Goal: Task Accomplishment & Management: Use online tool/utility

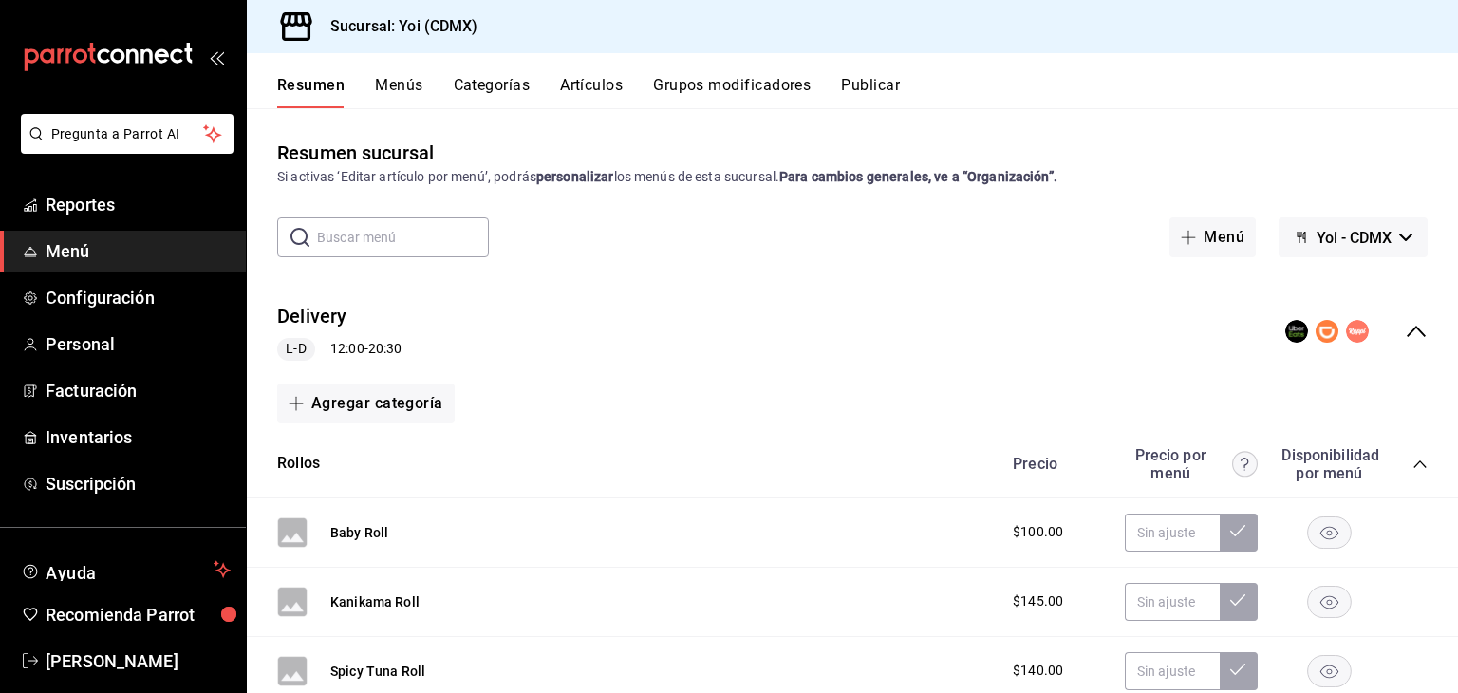
click at [1376, 255] on button "Yoi - CDMX" at bounding box center [1353, 237] width 149 height 40
click at [75, 341] on div at bounding box center [729, 346] width 1458 height 693
click at [93, 292] on span "Configuración" at bounding box center [138, 298] width 185 height 26
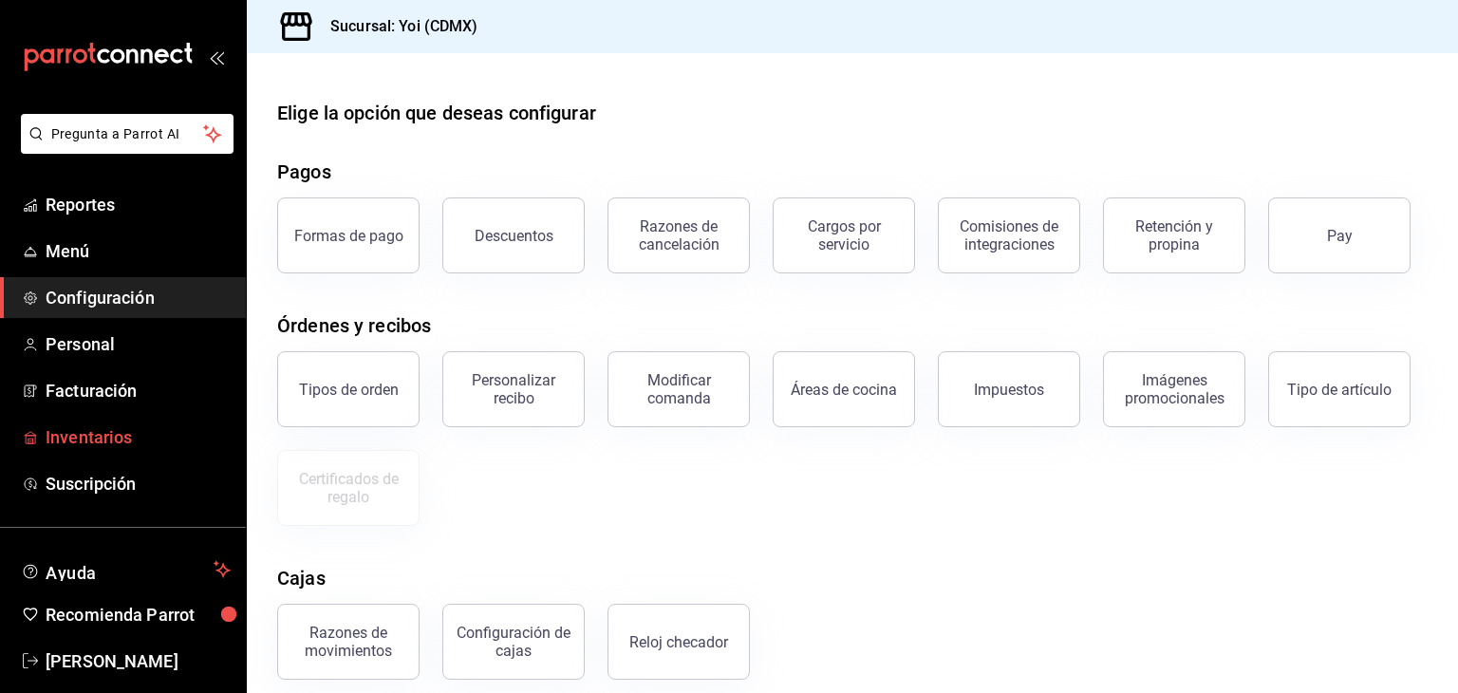
click at [79, 435] on span "Inventarios" at bounding box center [138, 437] width 185 height 26
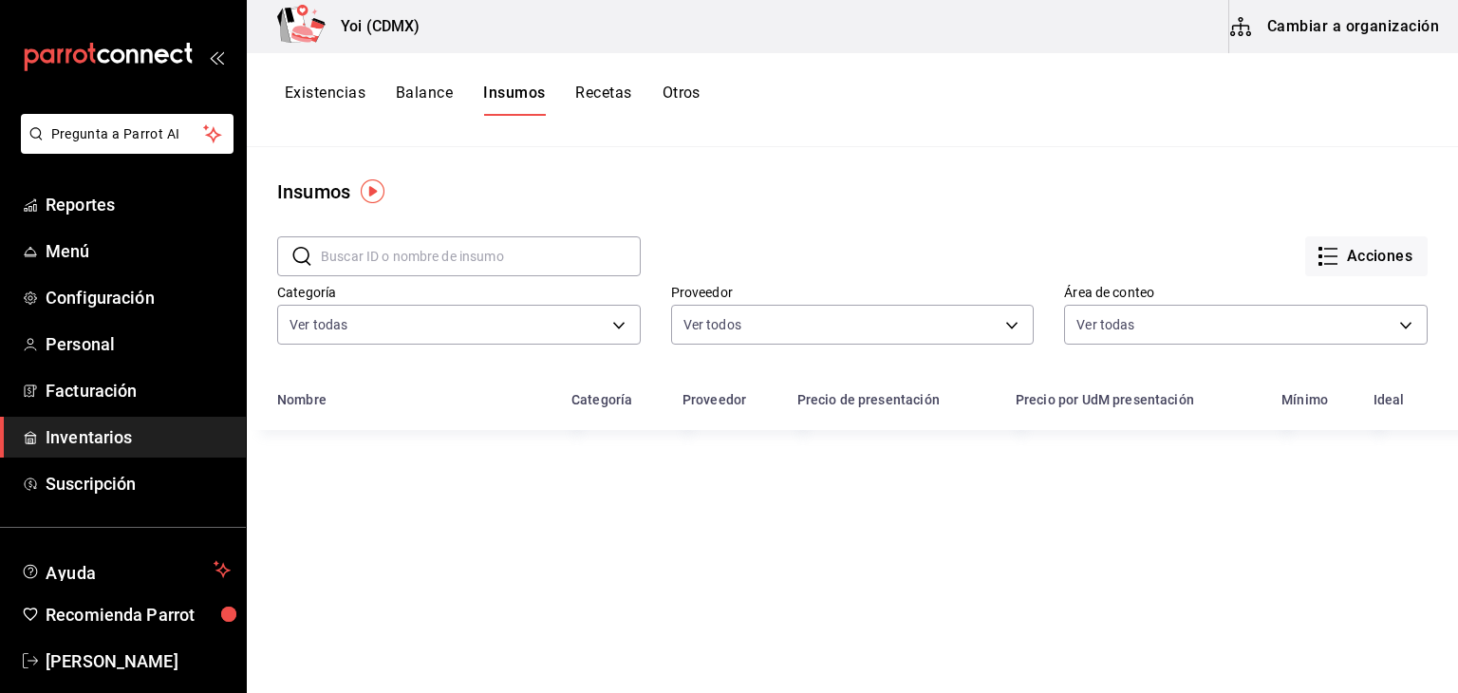
click at [1367, 29] on button "Cambiar a organización" at bounding box center [1336, 26] width 214 height 53
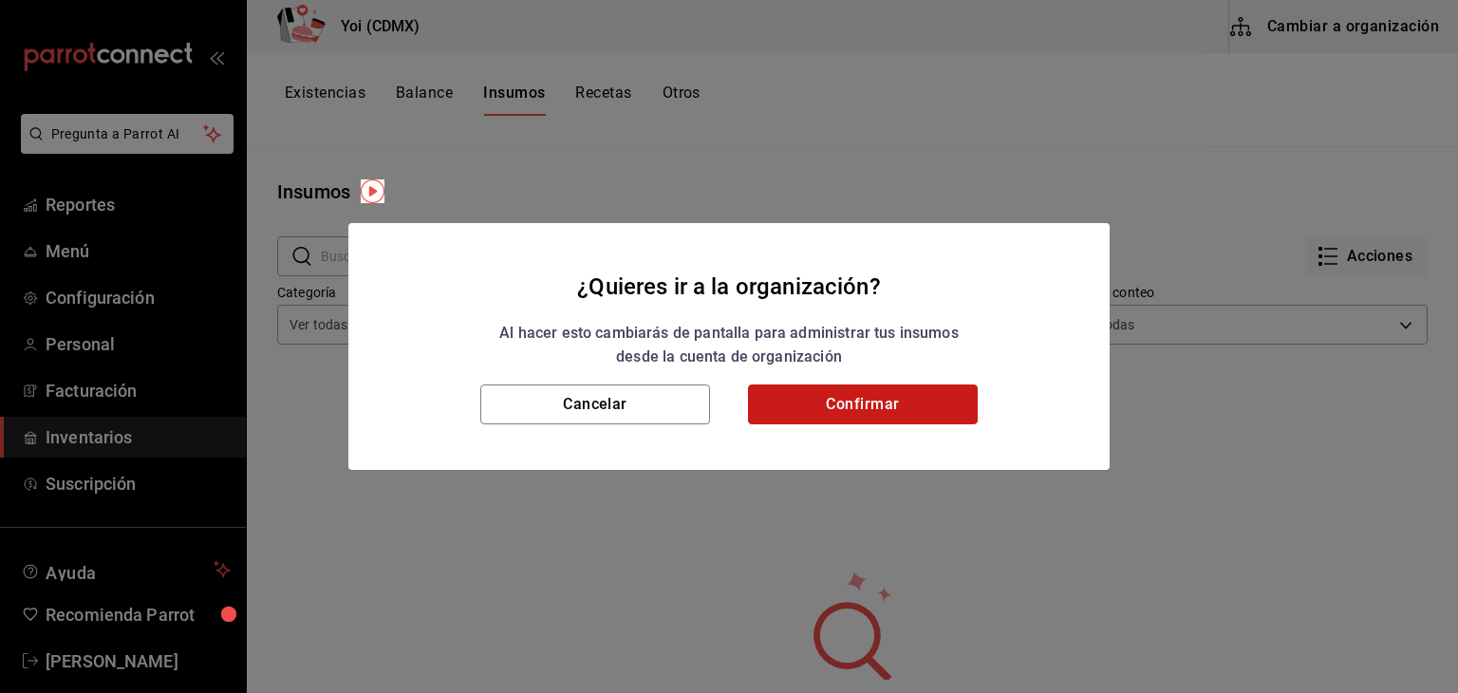
click at [817, 407] on button "Confirmar" at bounding box center [863, 404] width 230 height 40
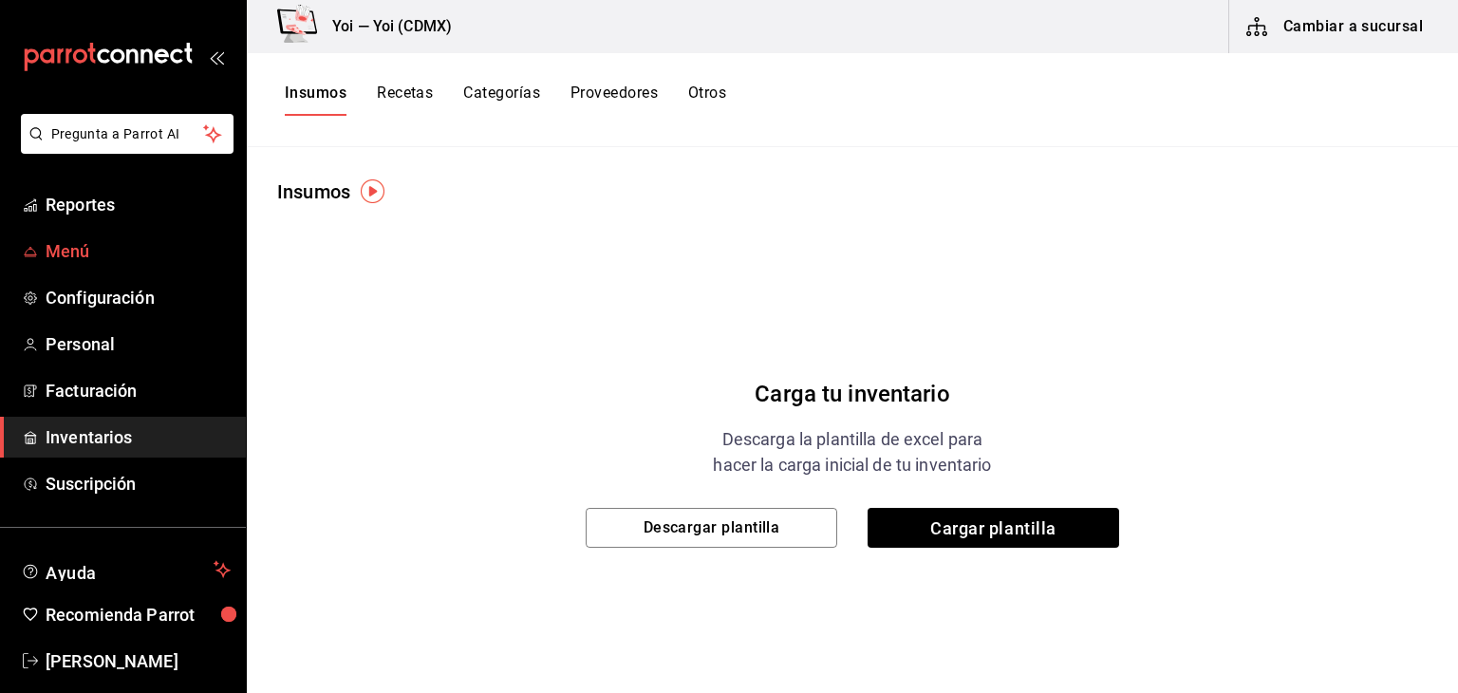
click at [123, 240] on span "Menú" at bounding box center [138, 251] width 185 height 26
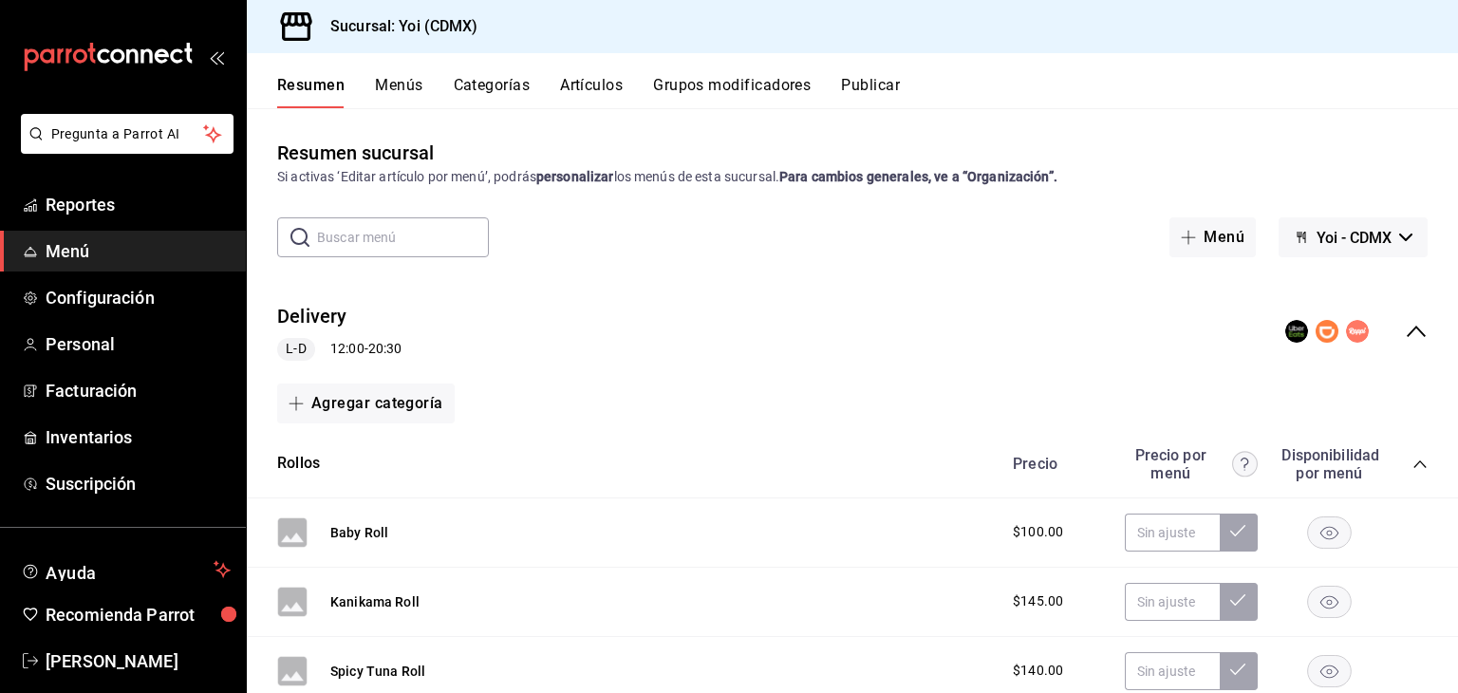
click at [1386, 256] on button "Yoi - CDMX" at bounding box center [1353, 237] width 149 height 40
click at [1345, 293] on li "Yoi - CDMX" at bounding box center [1337, 288] width 107 height 46
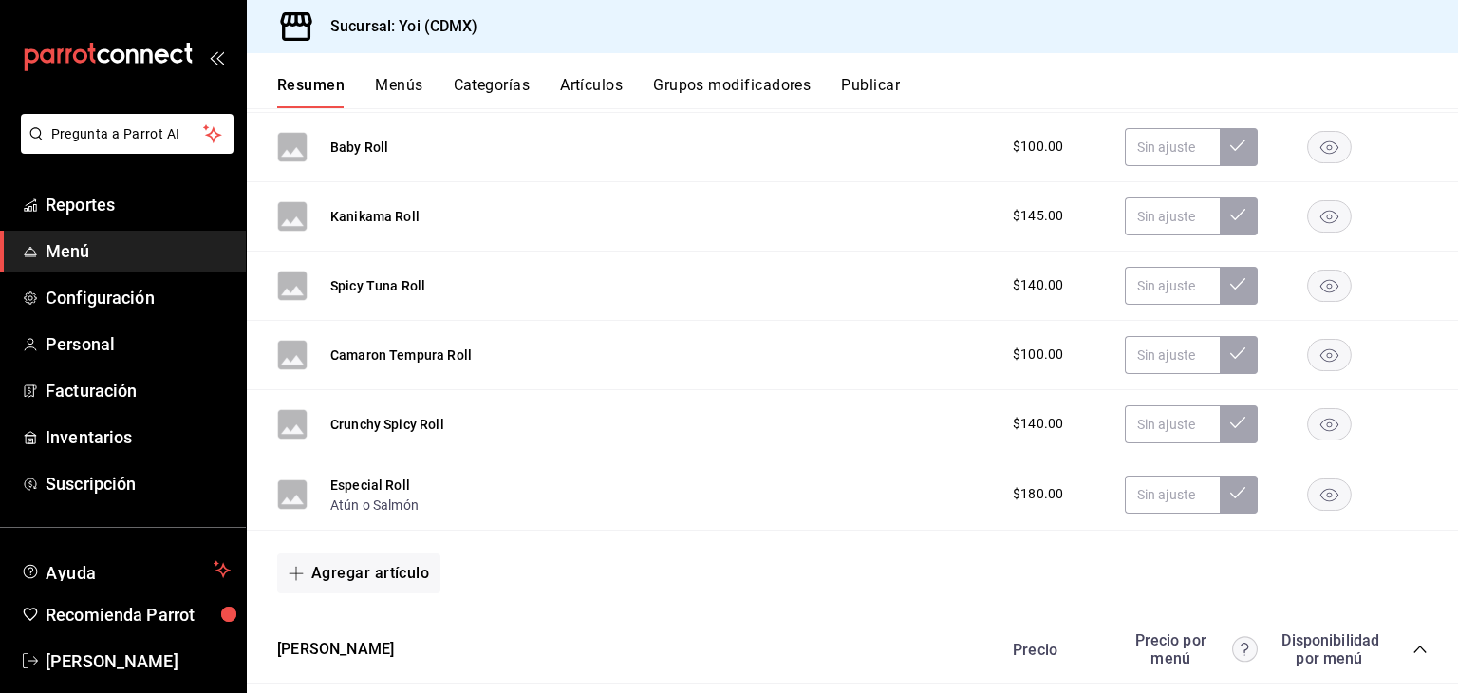
scroll to position [391, 0]
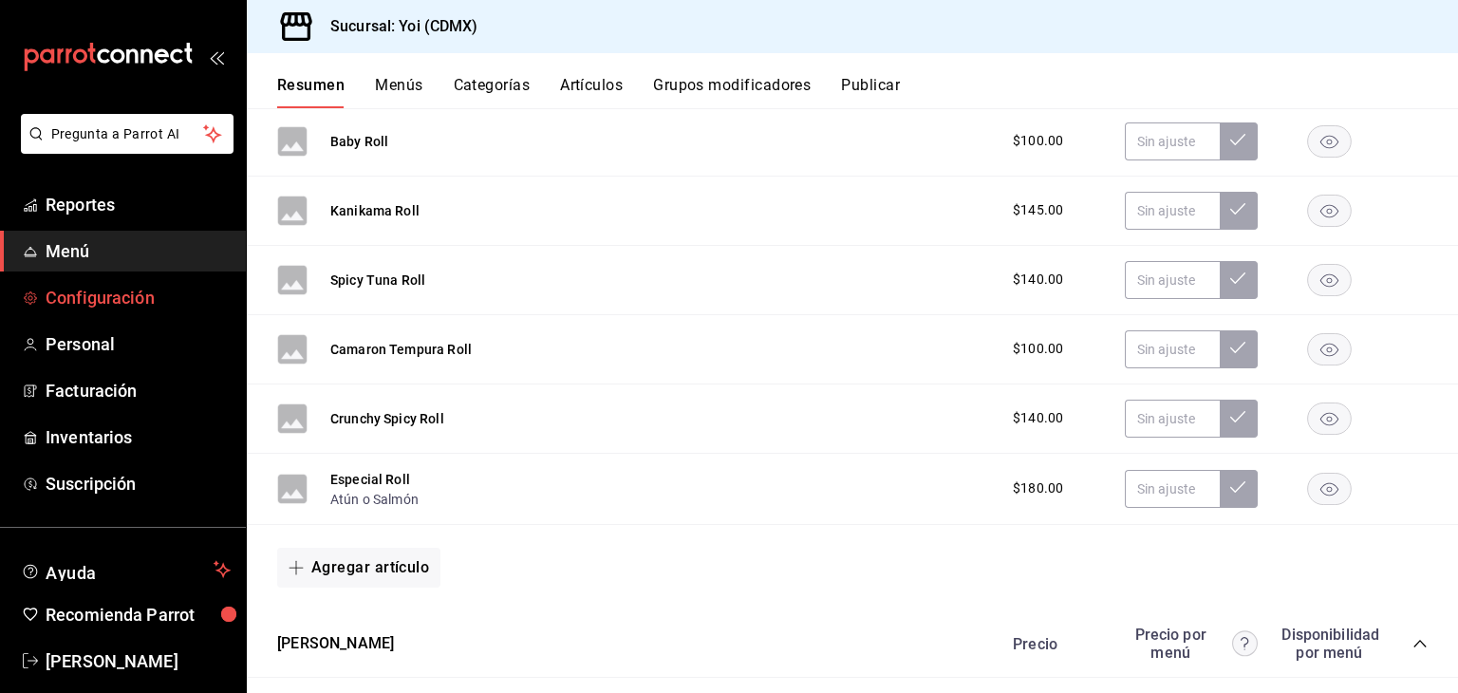
click at [110, 290] on span "Configuración" at bounding box center [138, 298] width 185 height 26
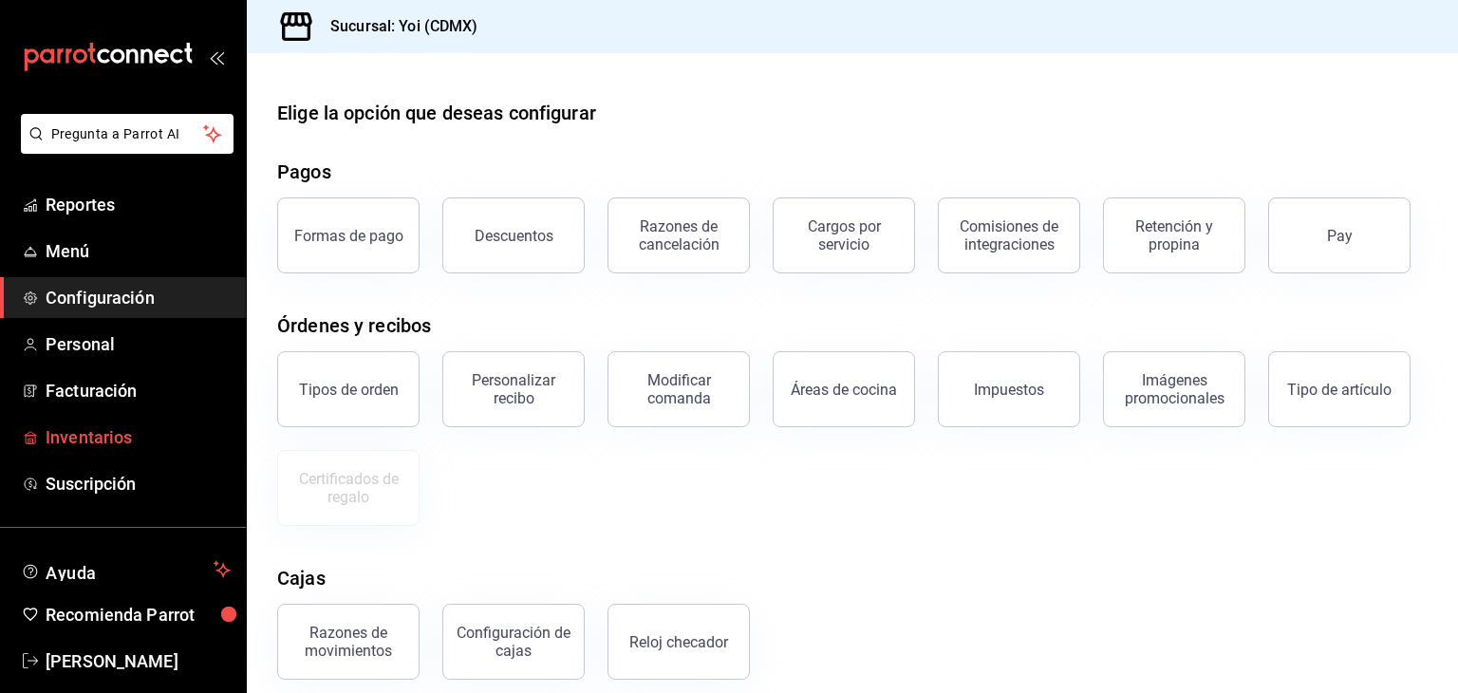
click at [91, 444] on span "Inventarios" at bounding box center [138, 437] width 185 height 26
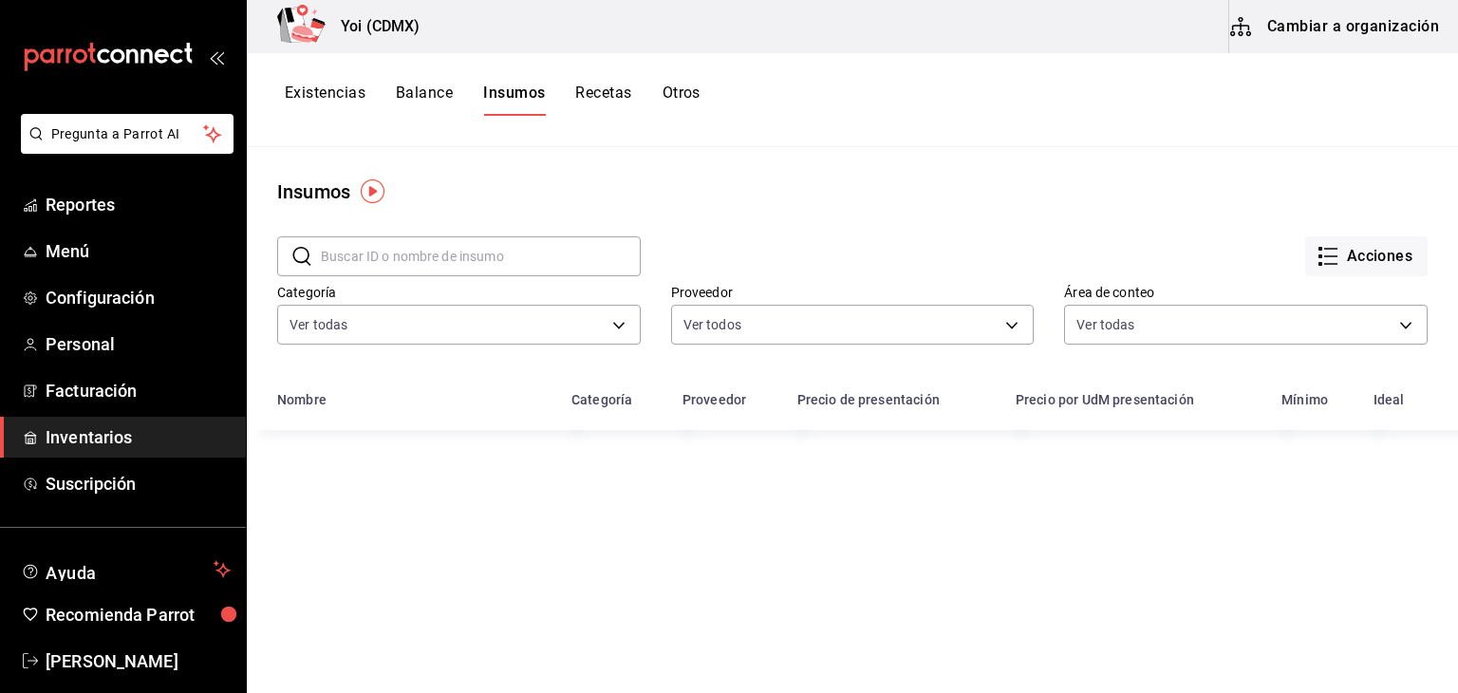
click at [1269, 17] on button "Cambiar a organización" at bounding box center [1336, 26] width 214 height 53
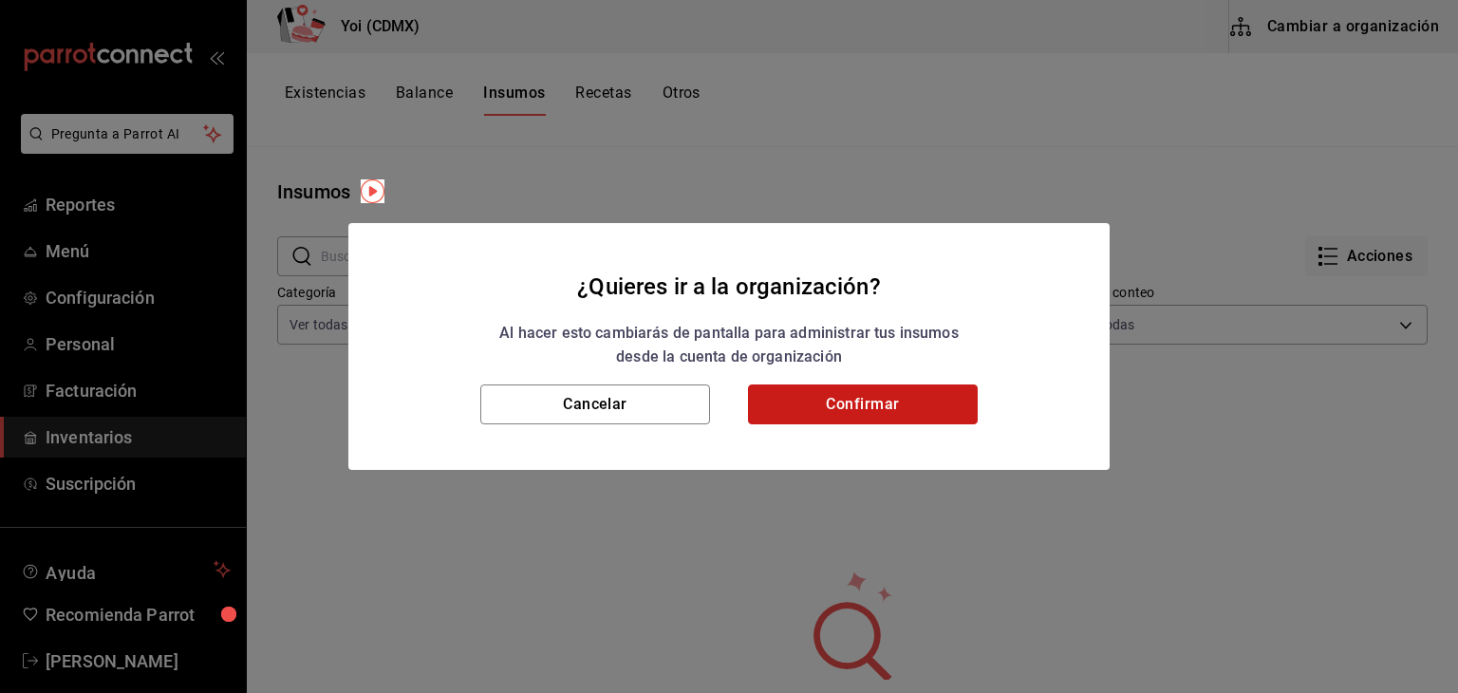
click at [825, 416] on button "Confirmar" at bounding box center [863, 404] width 230 height 40
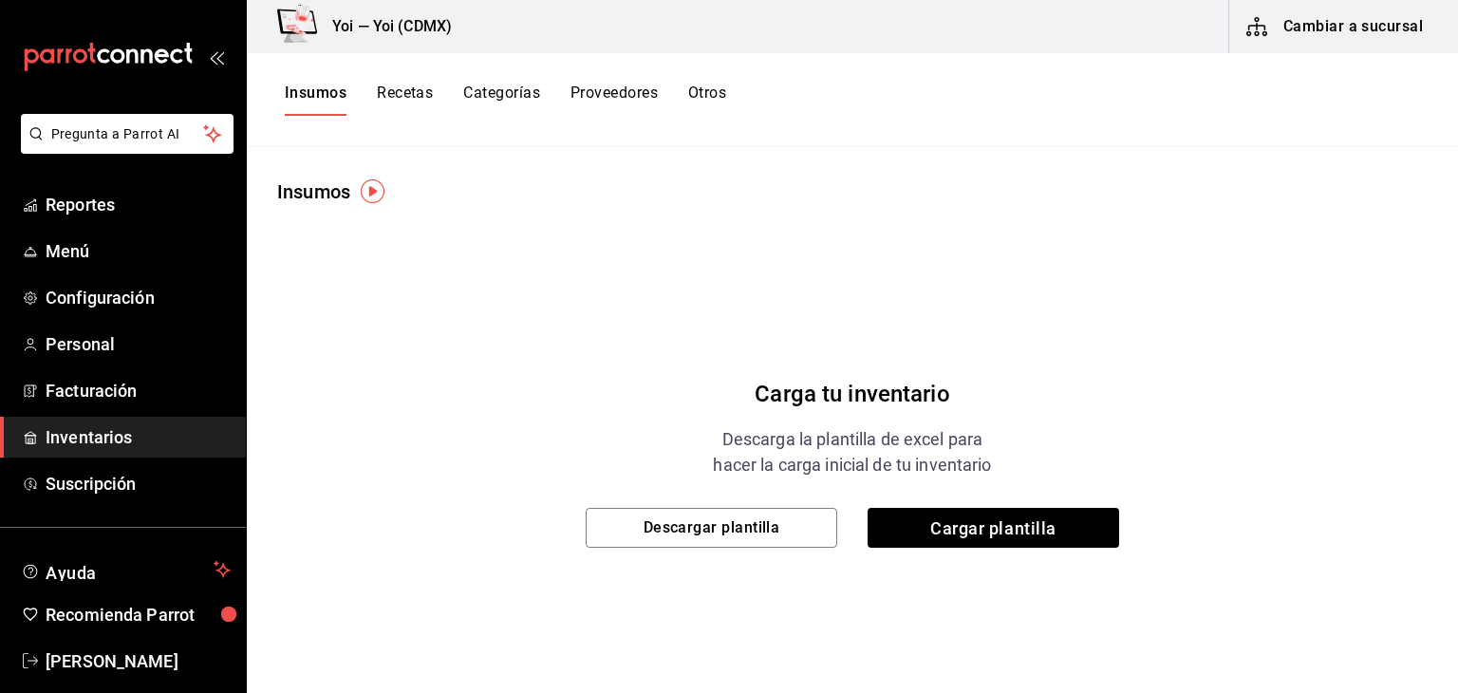
click at [485, 98] on button "Categorías" at bounding box center [501, 100] width 77 height 32
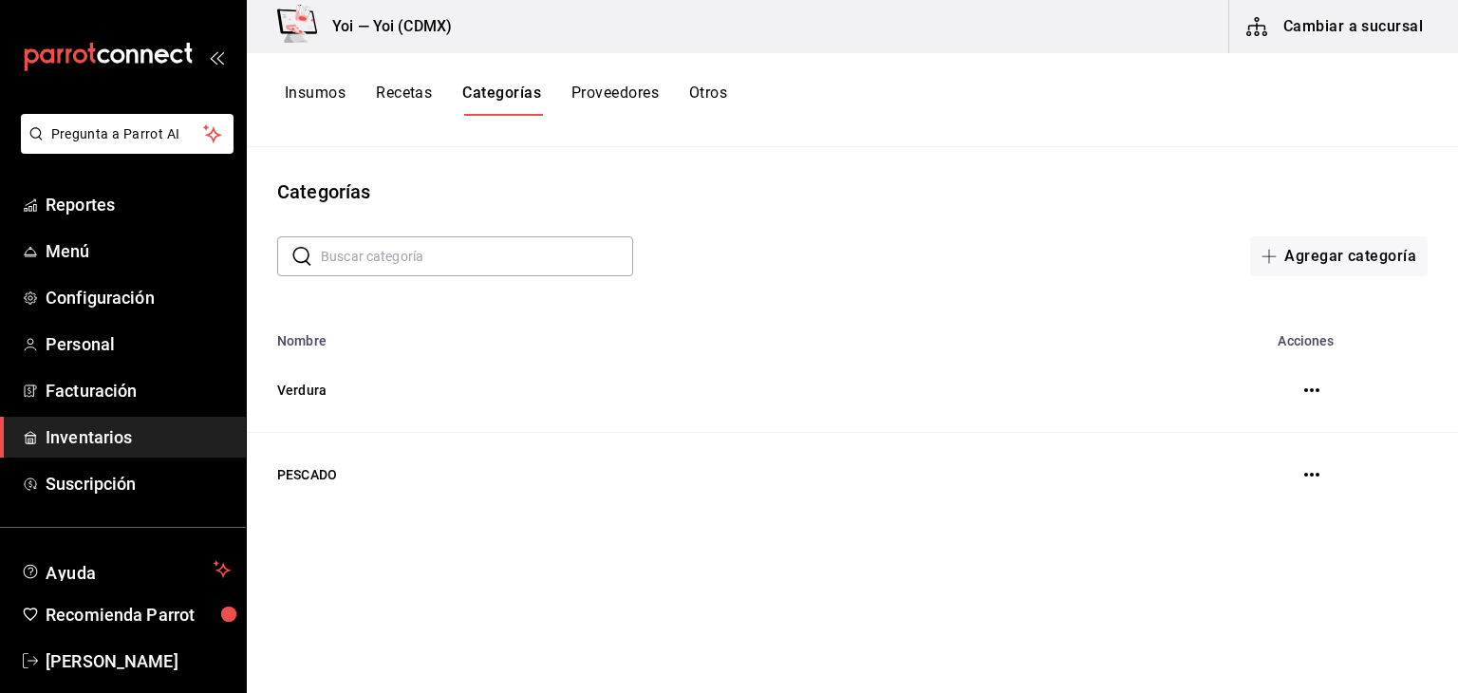
click at [714, 86] on button "Otros" at bounding box center [708, 100] width 38 height 32
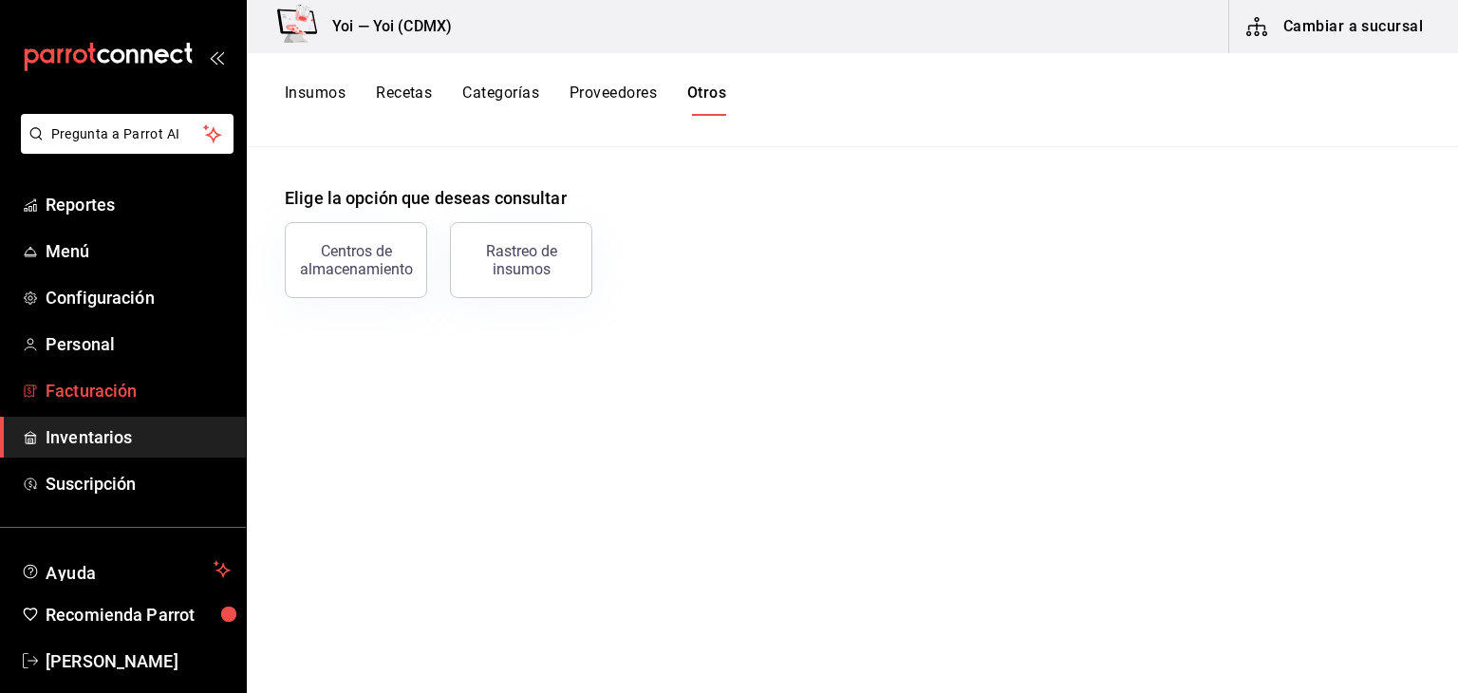
click at [126, 400] on span "Facturación" at bounding box center [138, 391] width 185 height 26
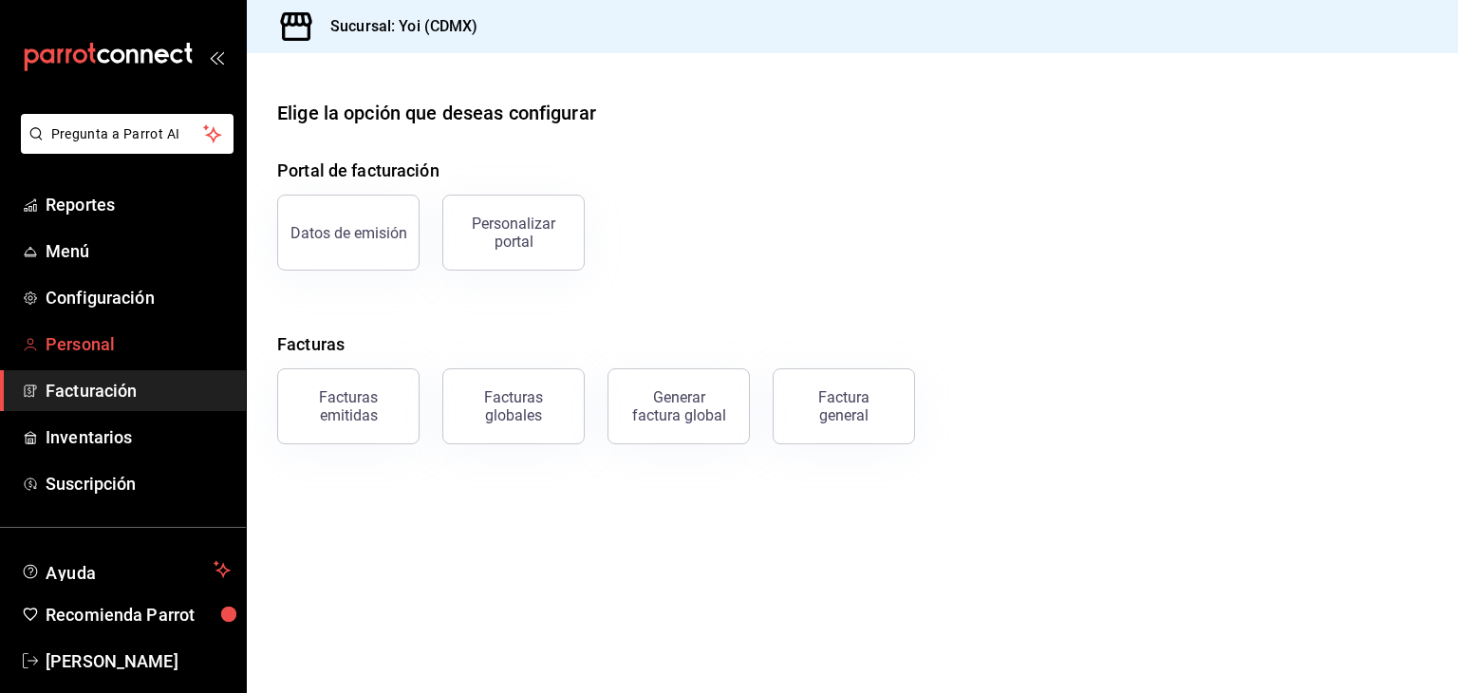
click at [129, 346] on span "Personal" at bounding box center [138, 344] width 185 height 26
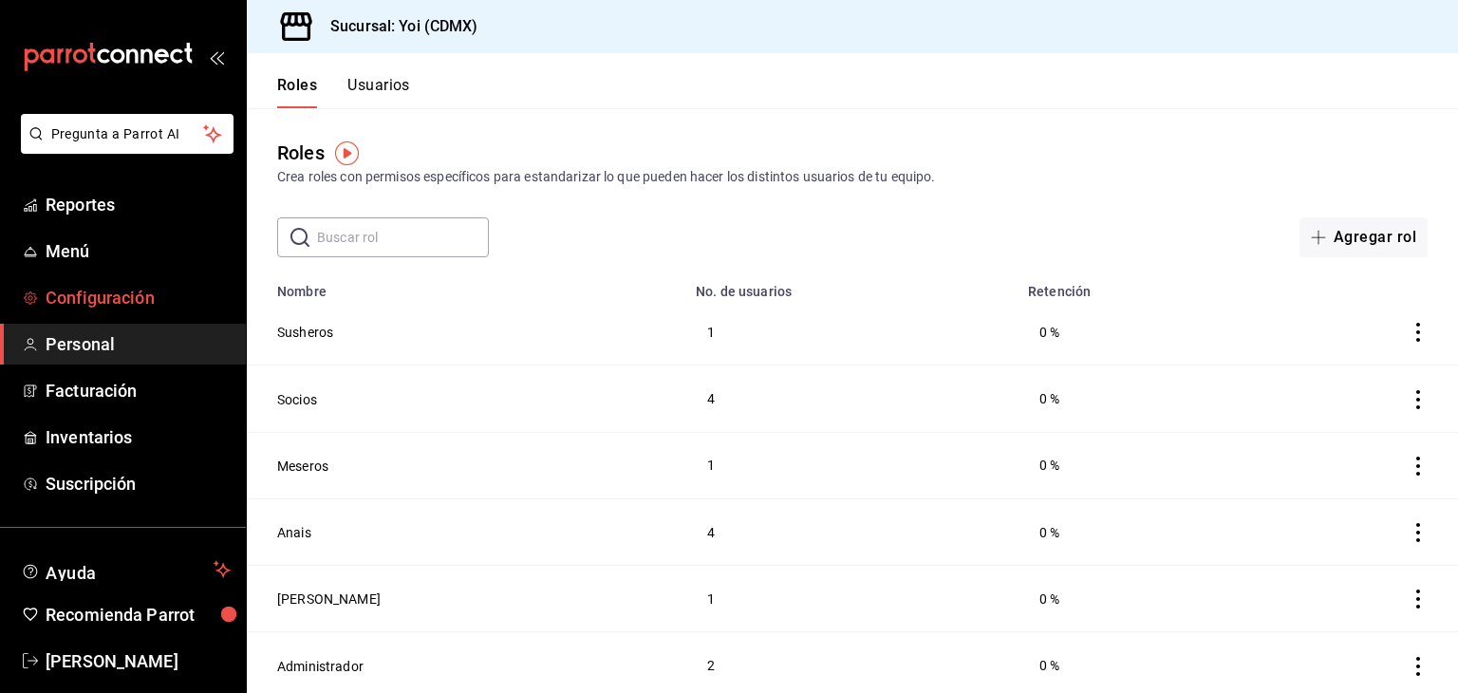
click at [125, 298] on span "Configuración" at bounding box center [138, 298] width 185 height 26
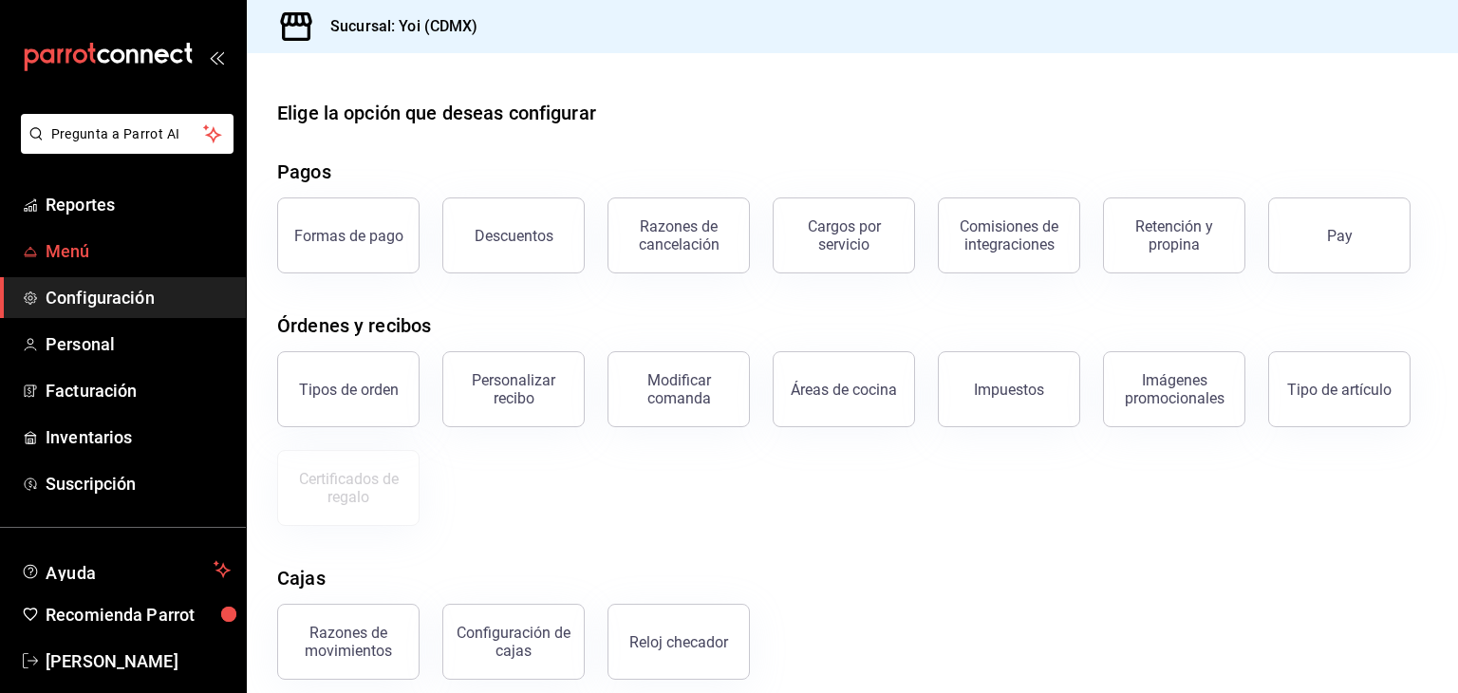
click at [122, 267] on link "Menú" at bounding box center [123, 251] width 246 height 41
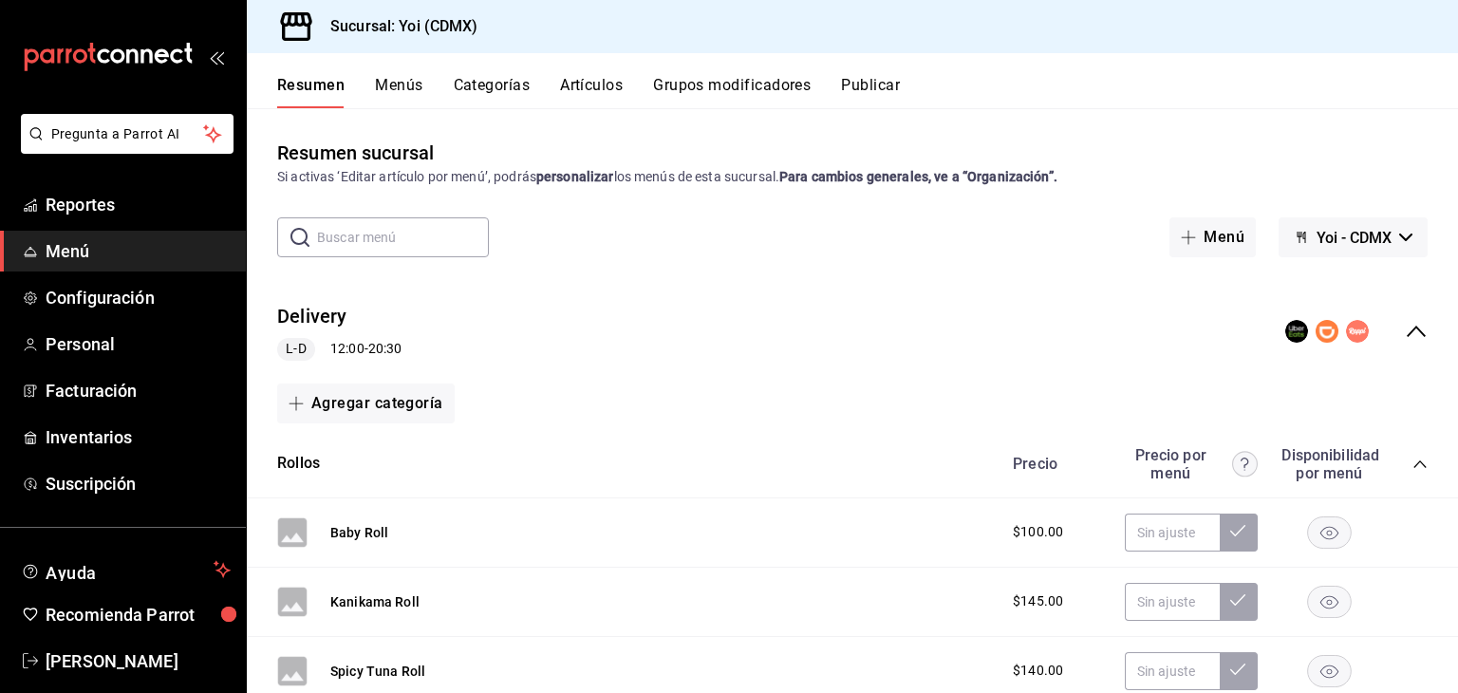
click at [294, 22] on icon at bounding box center [295, 26] width 31 height 28
click at [1006, 179] on strong "Para cambios generales, ve a “Organización”." at bounding box center [918, 176] width 278 height 15
click at [1008, 193] on div "Resumen sucursal Si activas ‘Editar artículo por menú’, podrás personalizar los…" at bounding box center [852, 415] width 1211 height 553
click at [1007, 178] on strong "Para cambios generales, ve a “Organización”." at bounding box center [918, 176] width 278 height 15
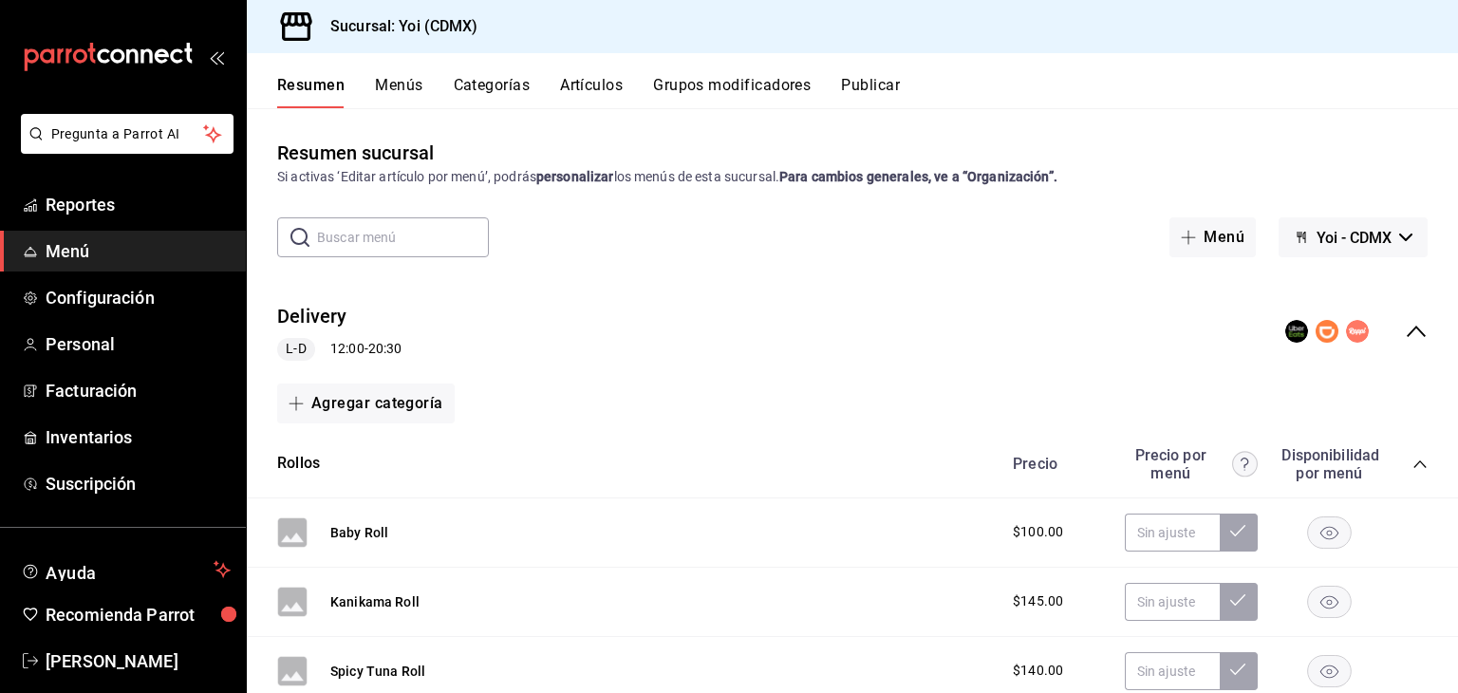
click at [620, 77] on button "Artículos" at bounding box center [591, 92] width 63 height 32
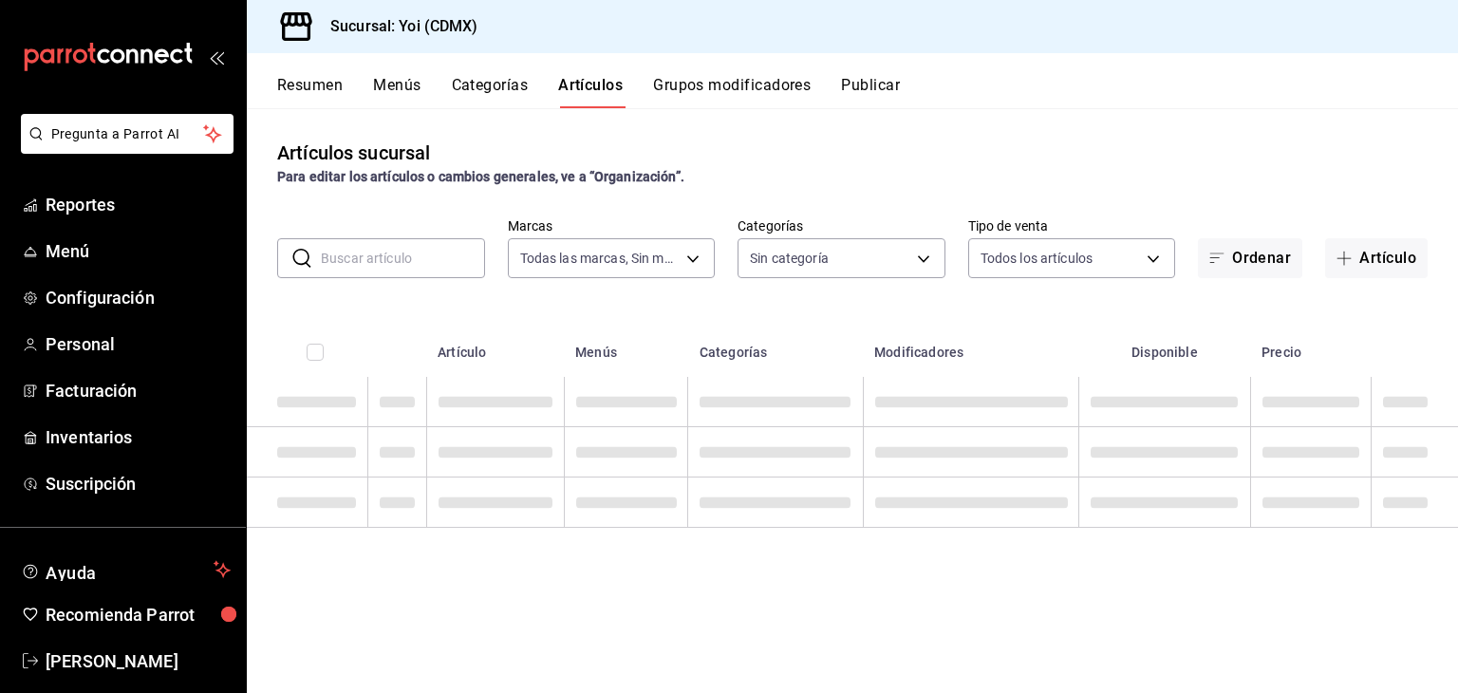
type input "b290689e-8c77-4838-9658-cc9fa7d8958a"
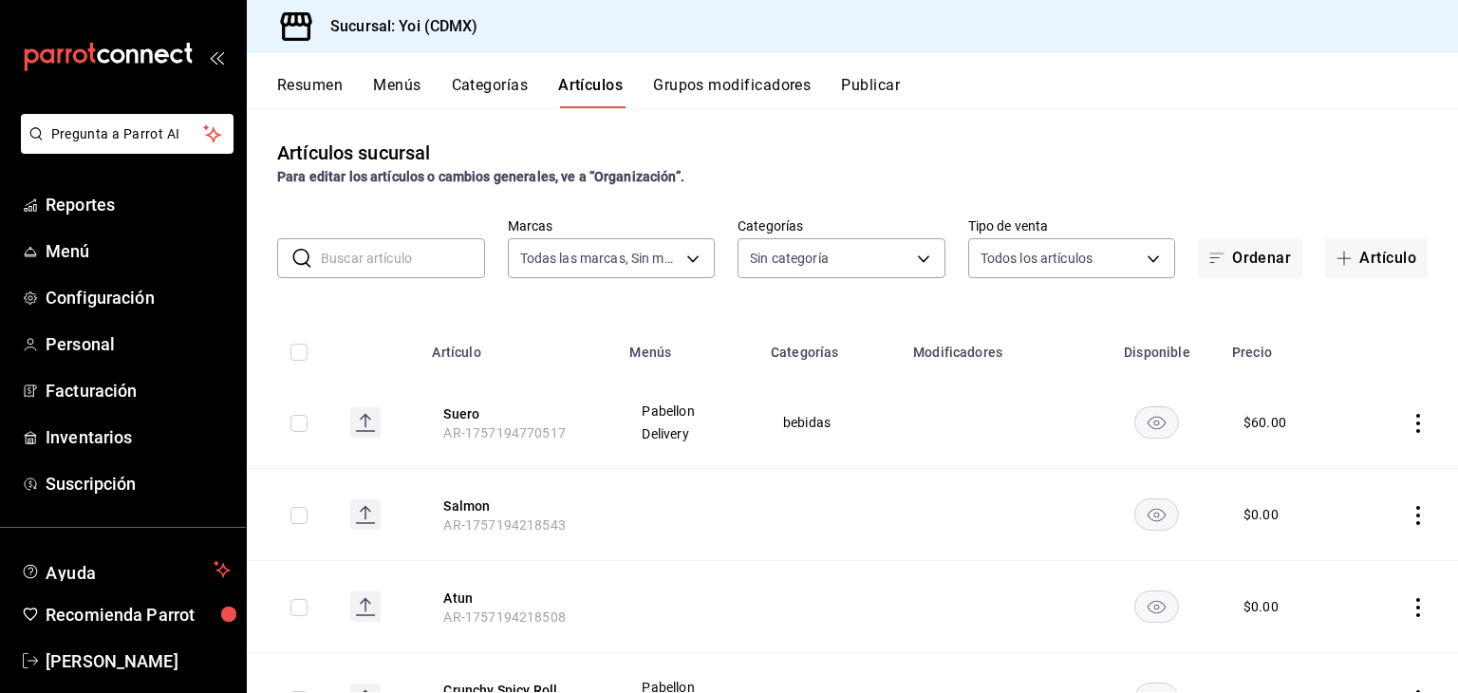
type input "91bdf88b-fba3-4084-b1c5-462c3c80c87b,31b81553-dda8-411e-9301-50616d63fa07,8b2f6…"
click at [89, 293] on span "Configuración" at bounding box center [138, 298] width 185 height 26
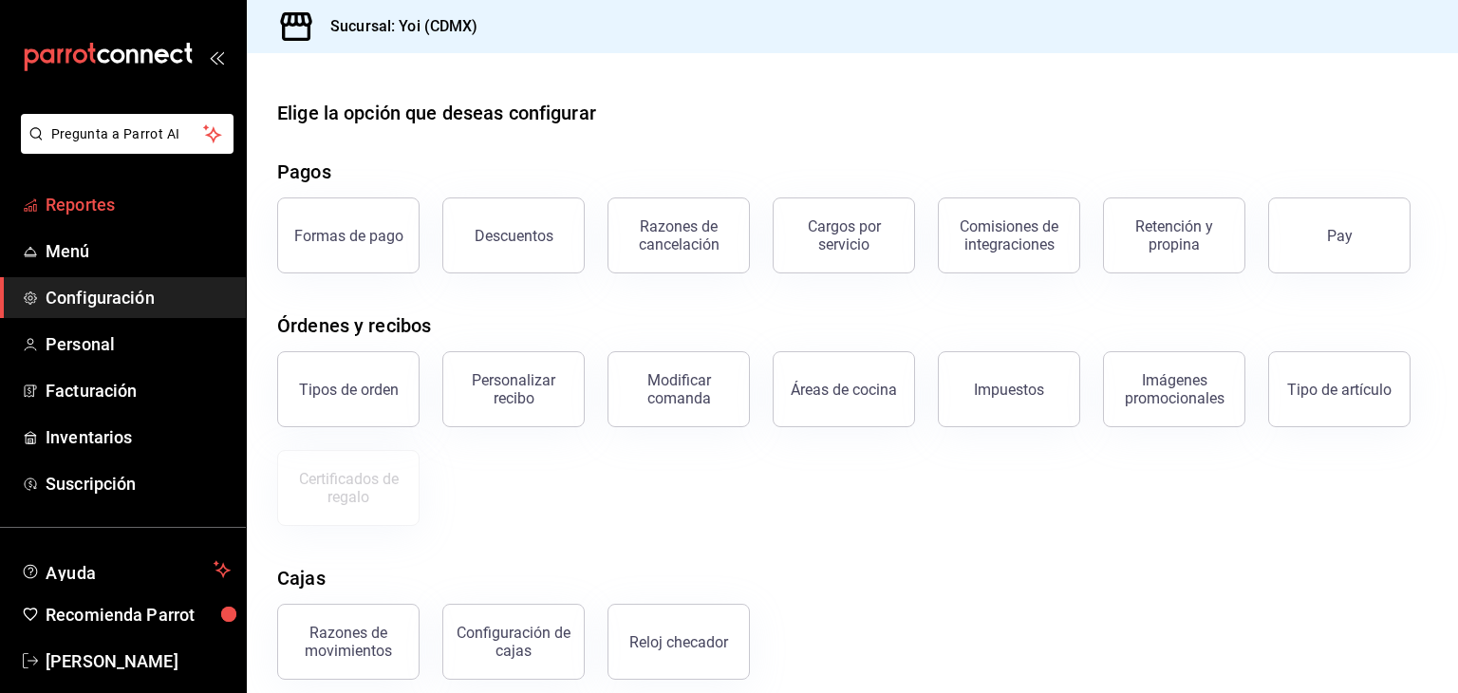
click at [95, 216] on span "Reportes" at bounding box center [138, 205] width 185 height 26
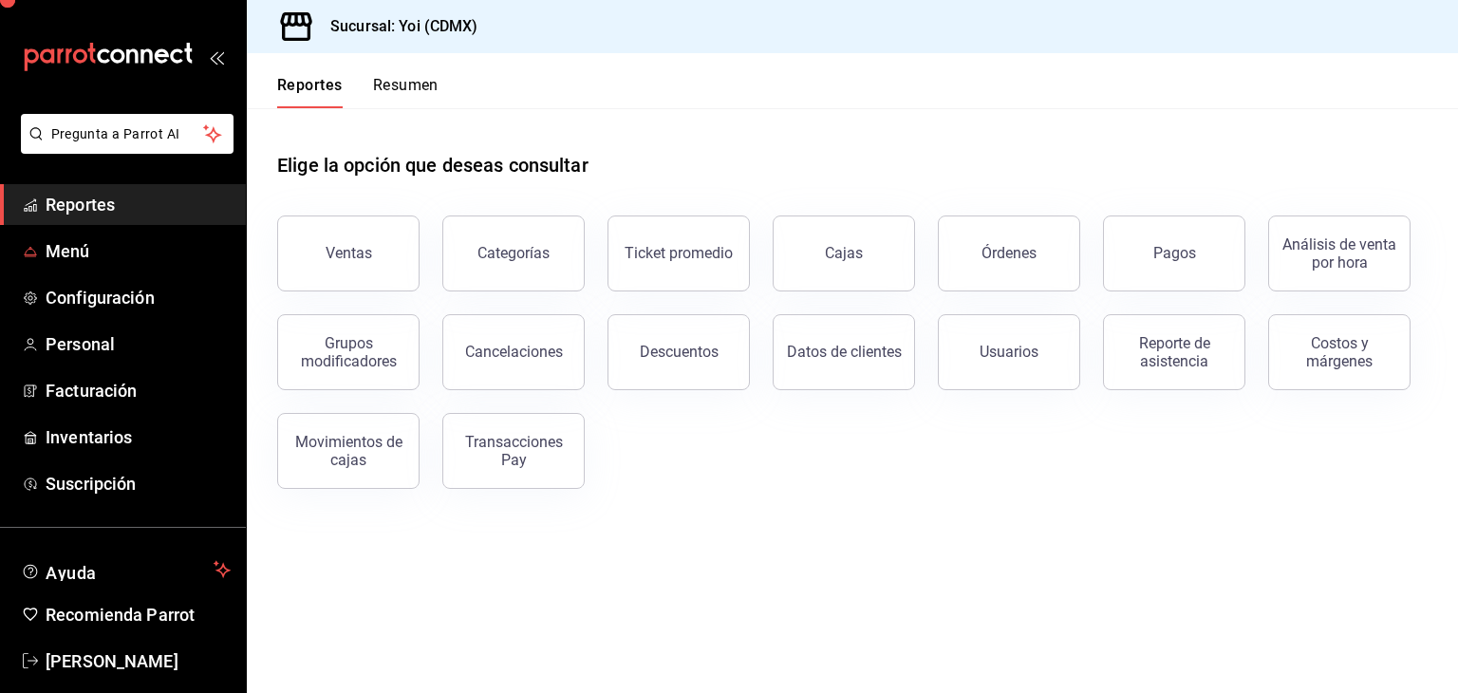
click at [79, 241] on span "Menú" at bounding box center [138, 251] width 185 height 26
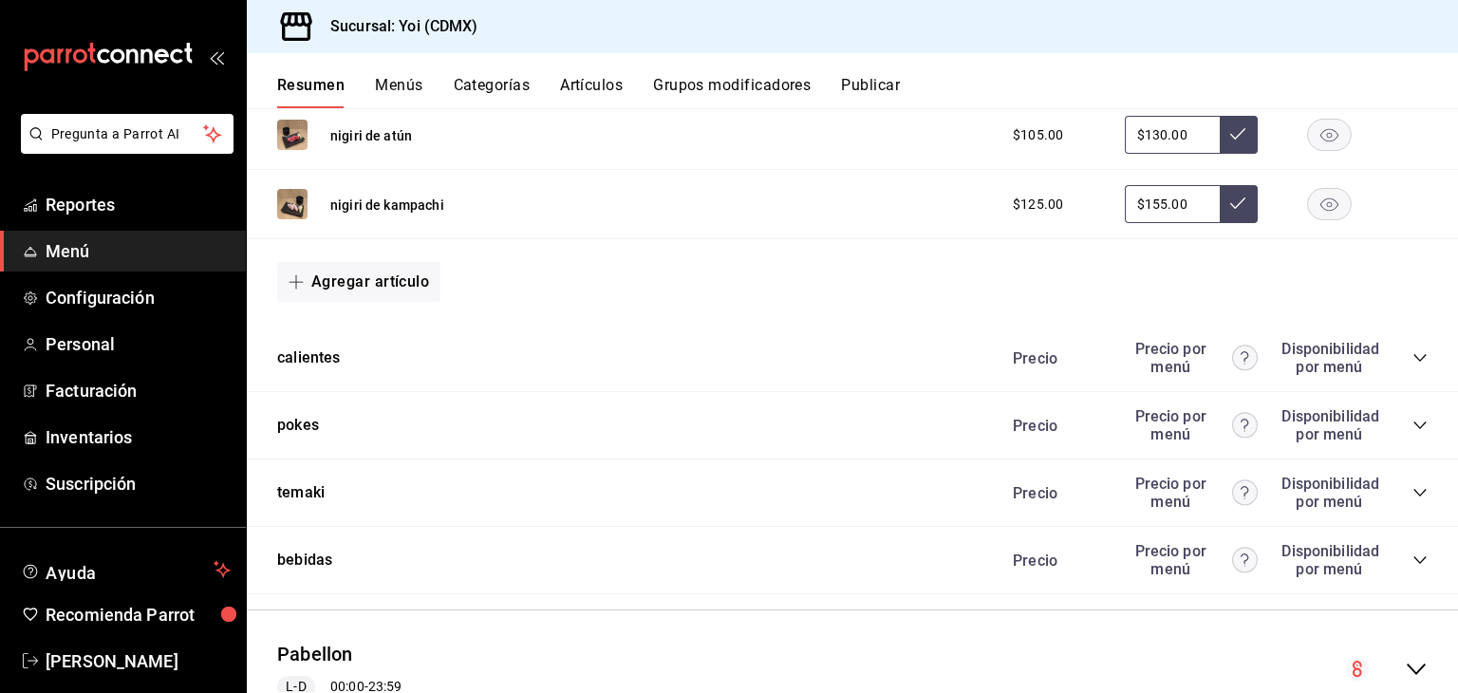
scroll to position [1597, 0]
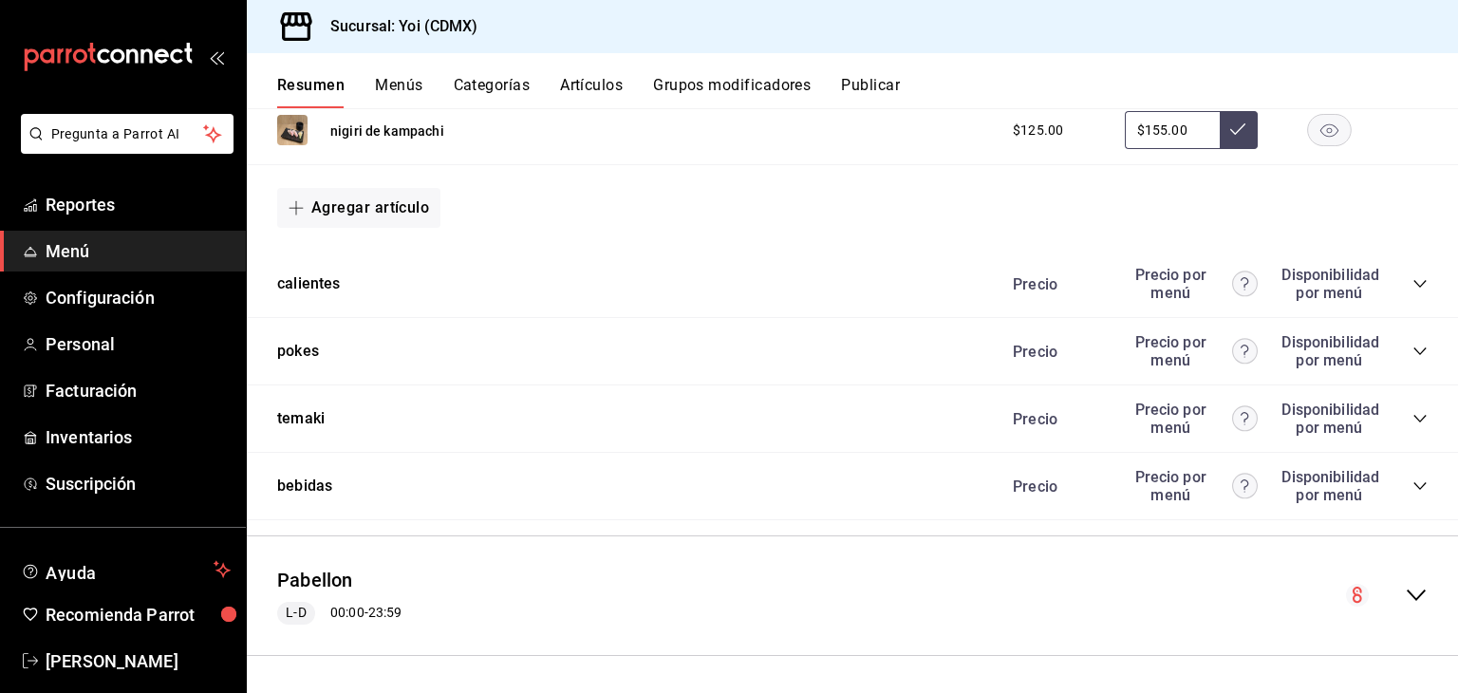
click at [1418, 600] on div "[PERSON_NAME] 00:00 - 23:59" at bounding box center [852, 596] width 1211 height 88
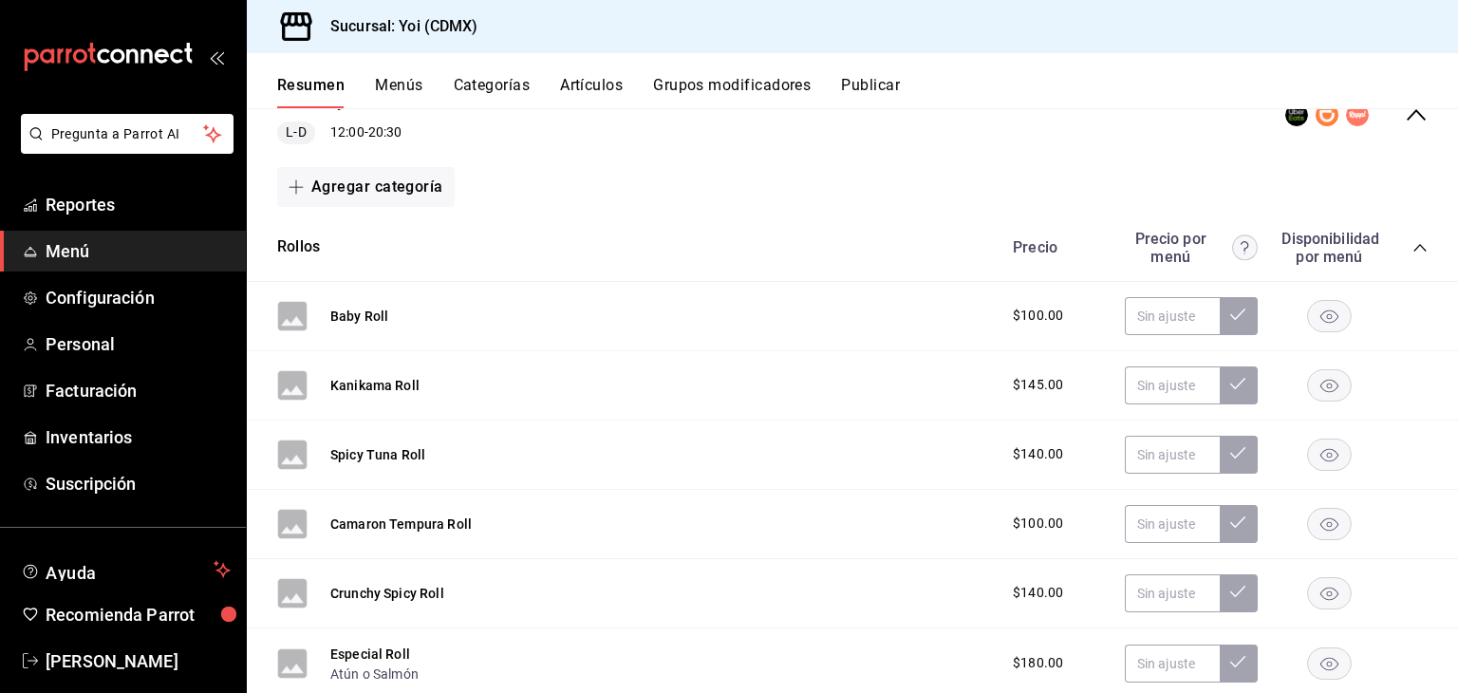
scroll to position [0, 0]
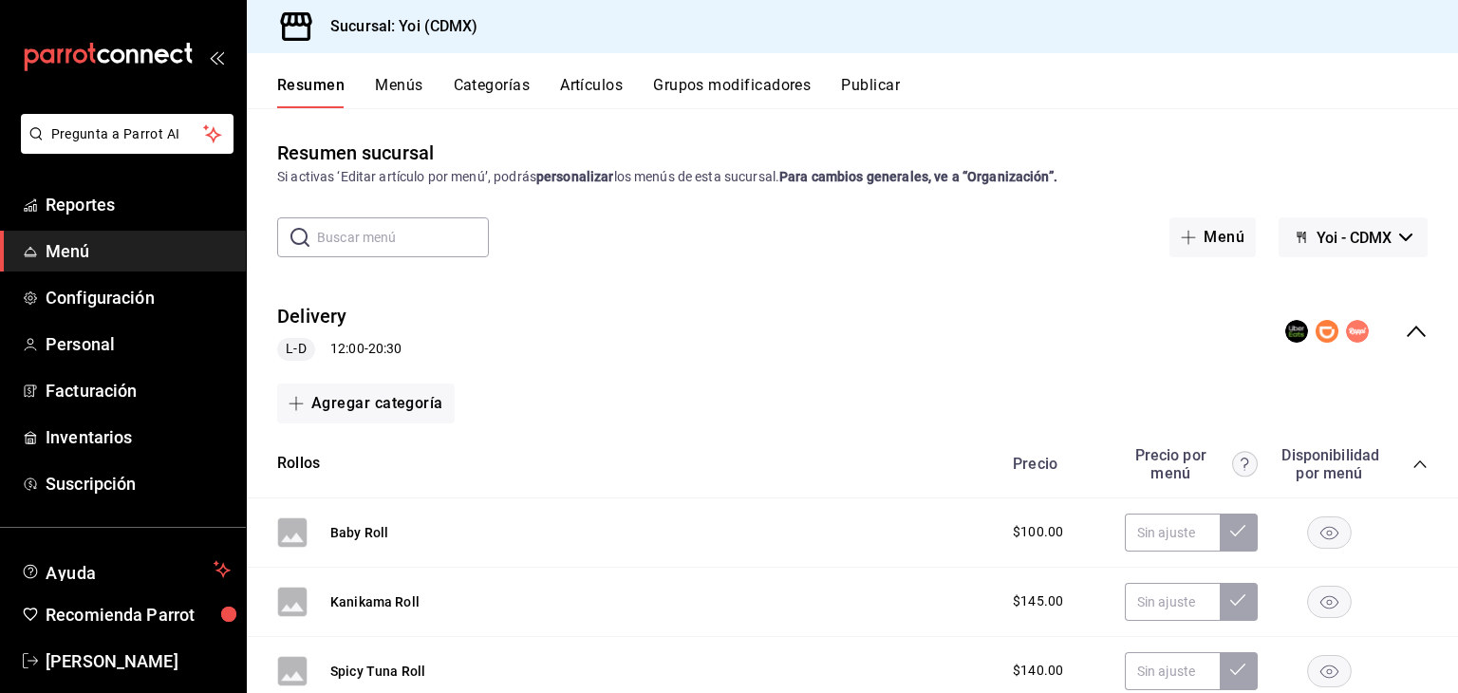
click at [400, 80] on button "Menús" at bounding box center [398, 92] width 47 height 32
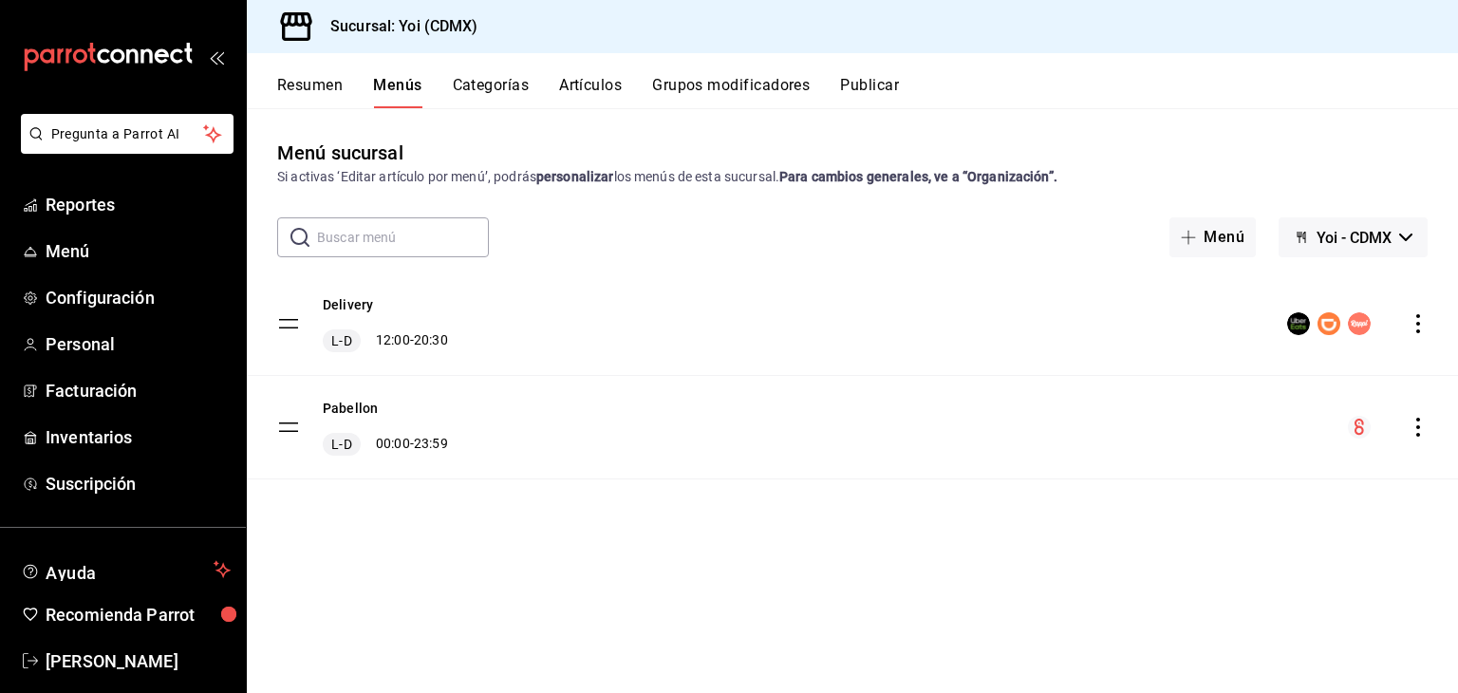
click at [1382, 232] on span "Yoi - CDMX" at bounding box center [1354, 238] width 75 height 18
click at [1347, 290] on li "Yoi - CDMX" at bounding box center [1352, 288] width 107 height 46
click at [1358, 237] on span "Yoi - CDMX" at bounding box center [1354, 238] width 75 height 18
click at [1013, 177] on div at bounding box center [729, 346] width 1458 height 693
click at [122, 282] on link "Configuración" at bounding box center [123, 297] width 246 height 41
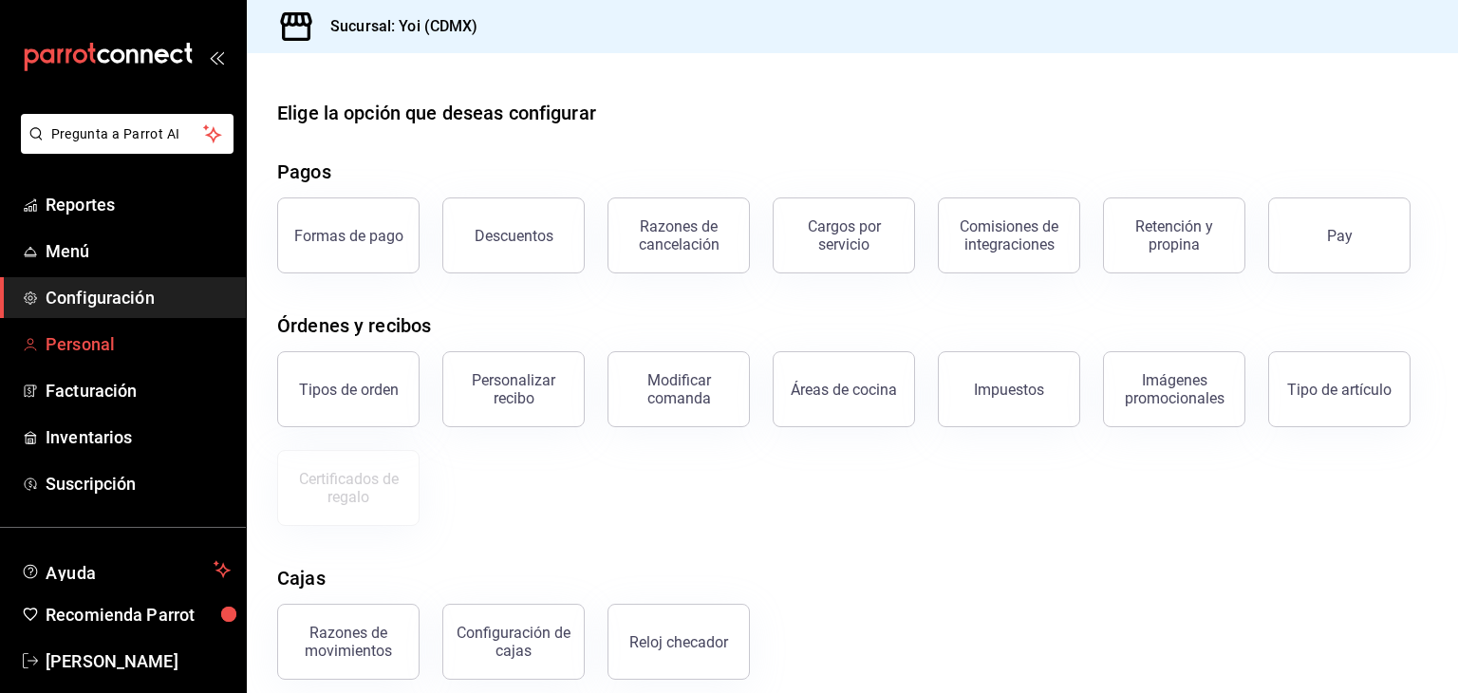
click at [86, 357] on link "Personal" at bounding box center [123, 344] width 246 height 41
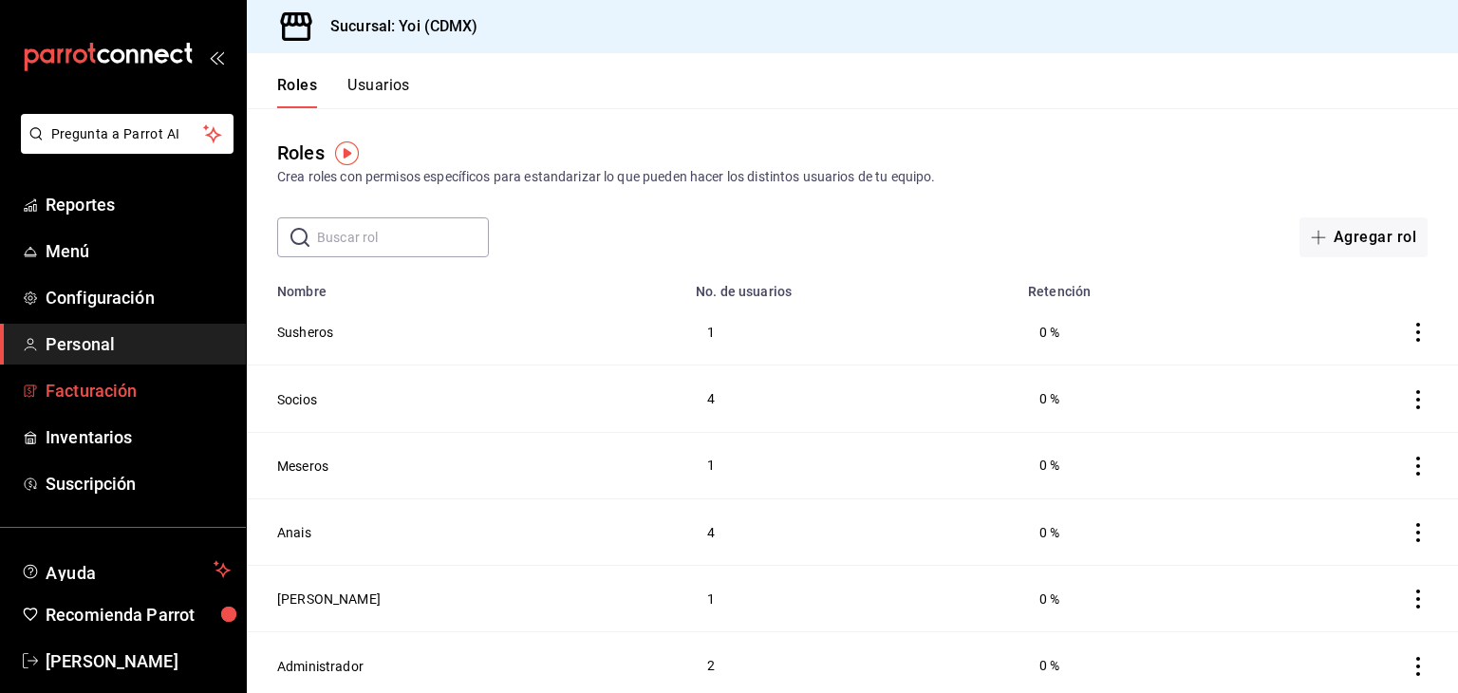
click at [84, 382] on span "Facturación" at bounding box center [138, 391] width 185 height 26
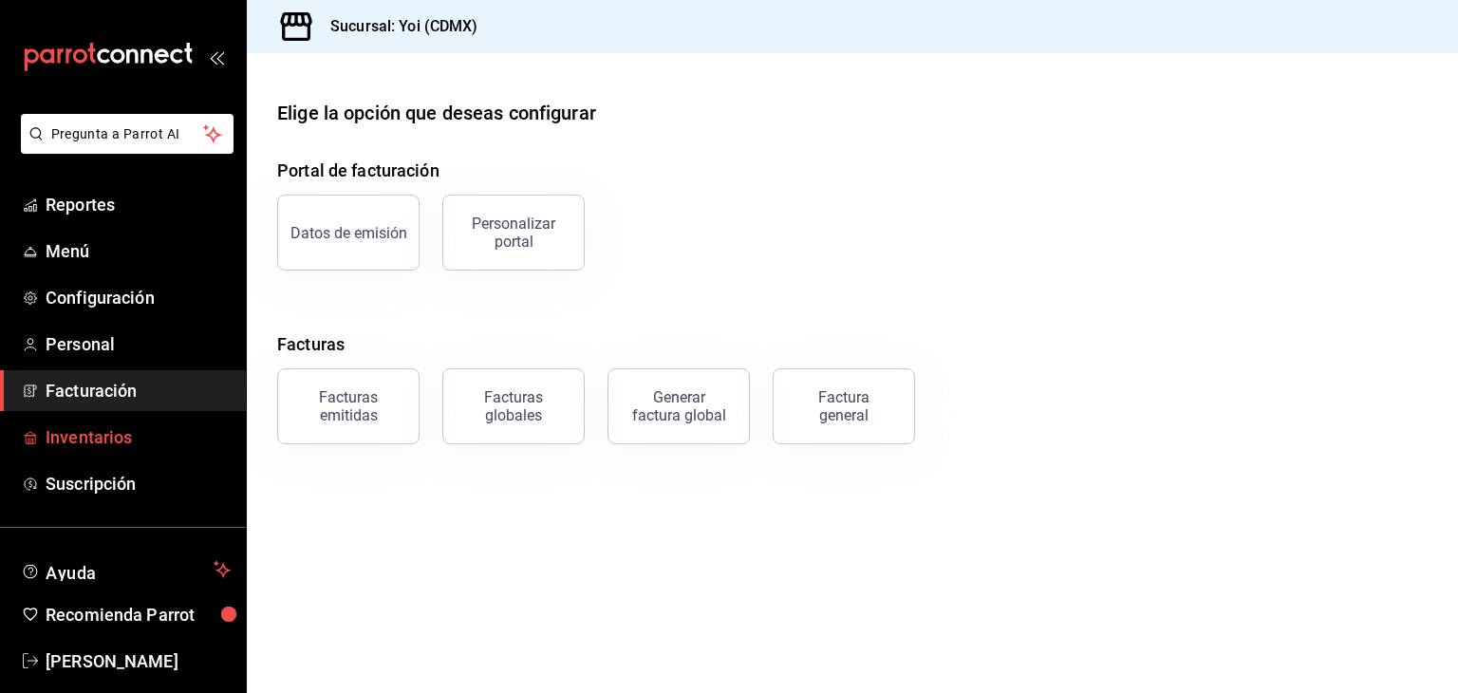
click at [88, 421] on link "Inventarios" at bounding box center [123, 437] width 246 height 41
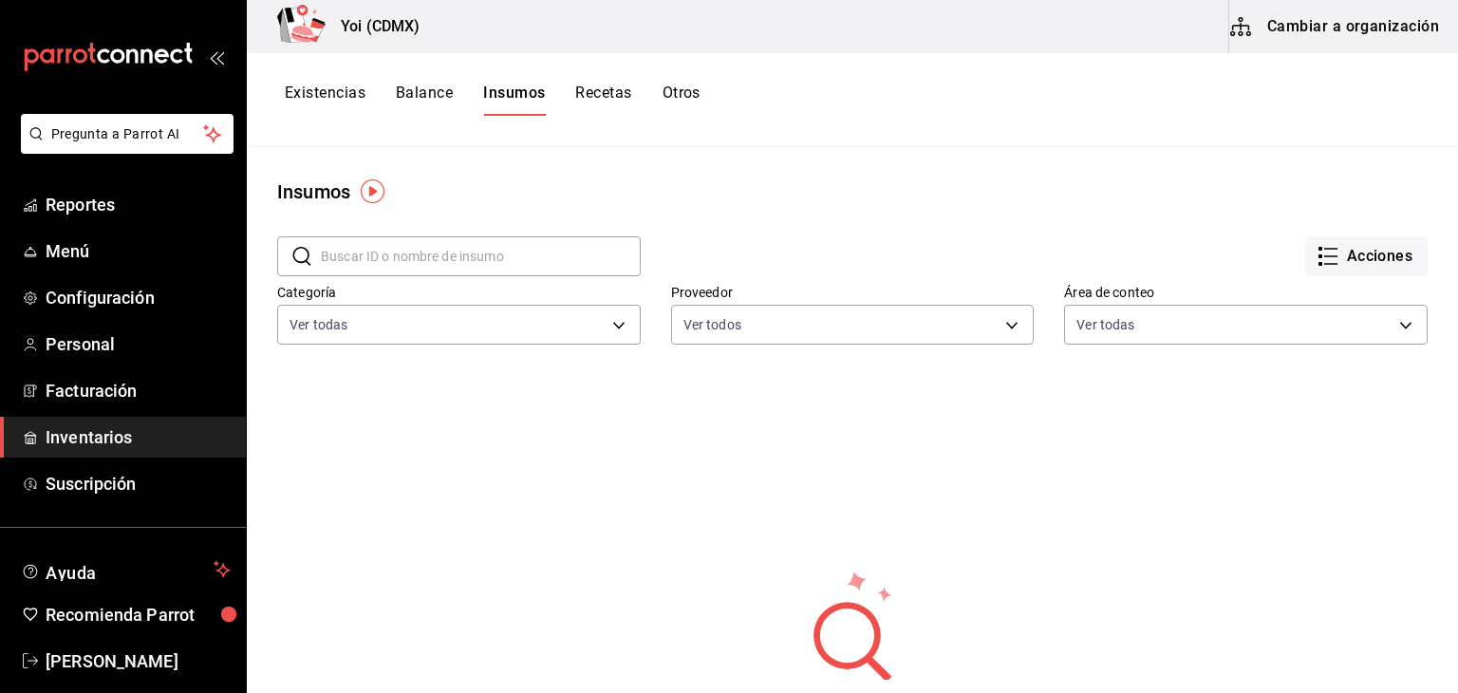
click at [1325, 22] on button "Cambiar a organización" at bounding box center [1336, 26] width 214 height 53
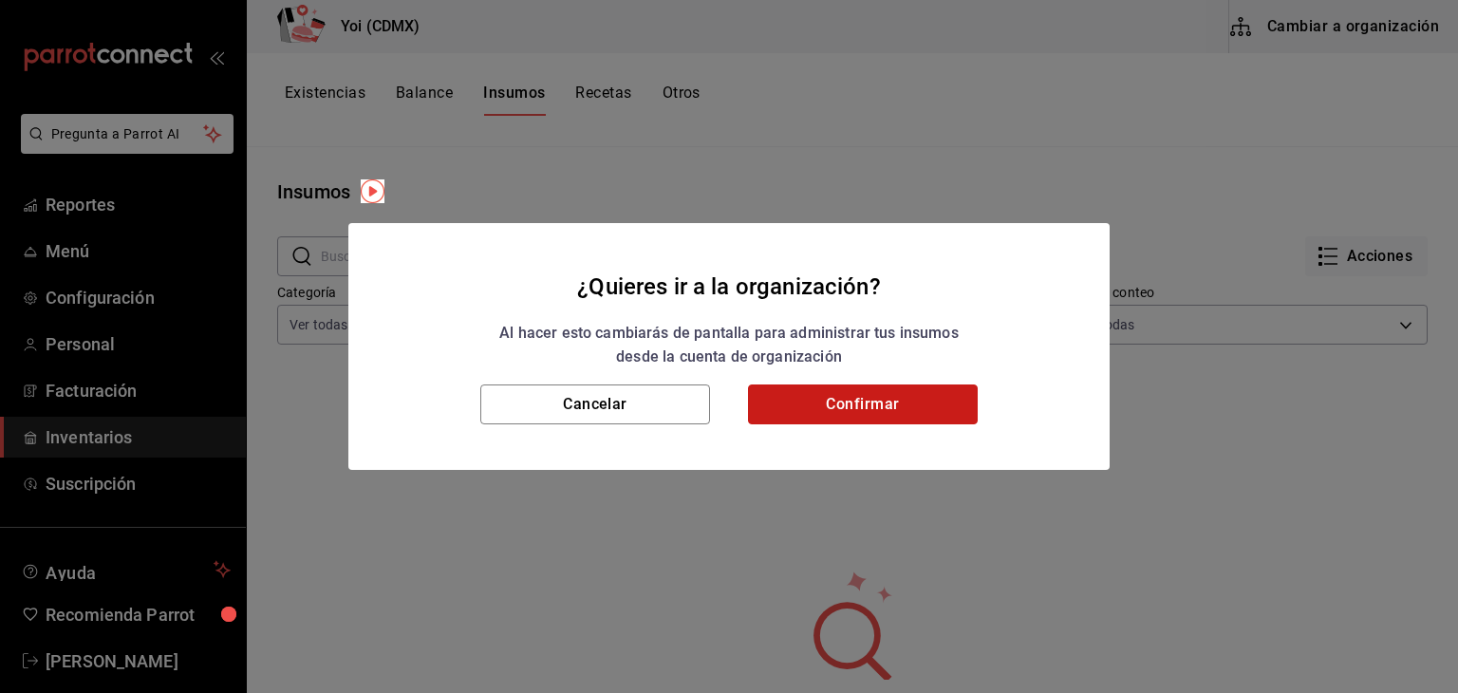
click at [864, 384] on button "Confirmar" at bounding box center [863, 404] width 230 height 40
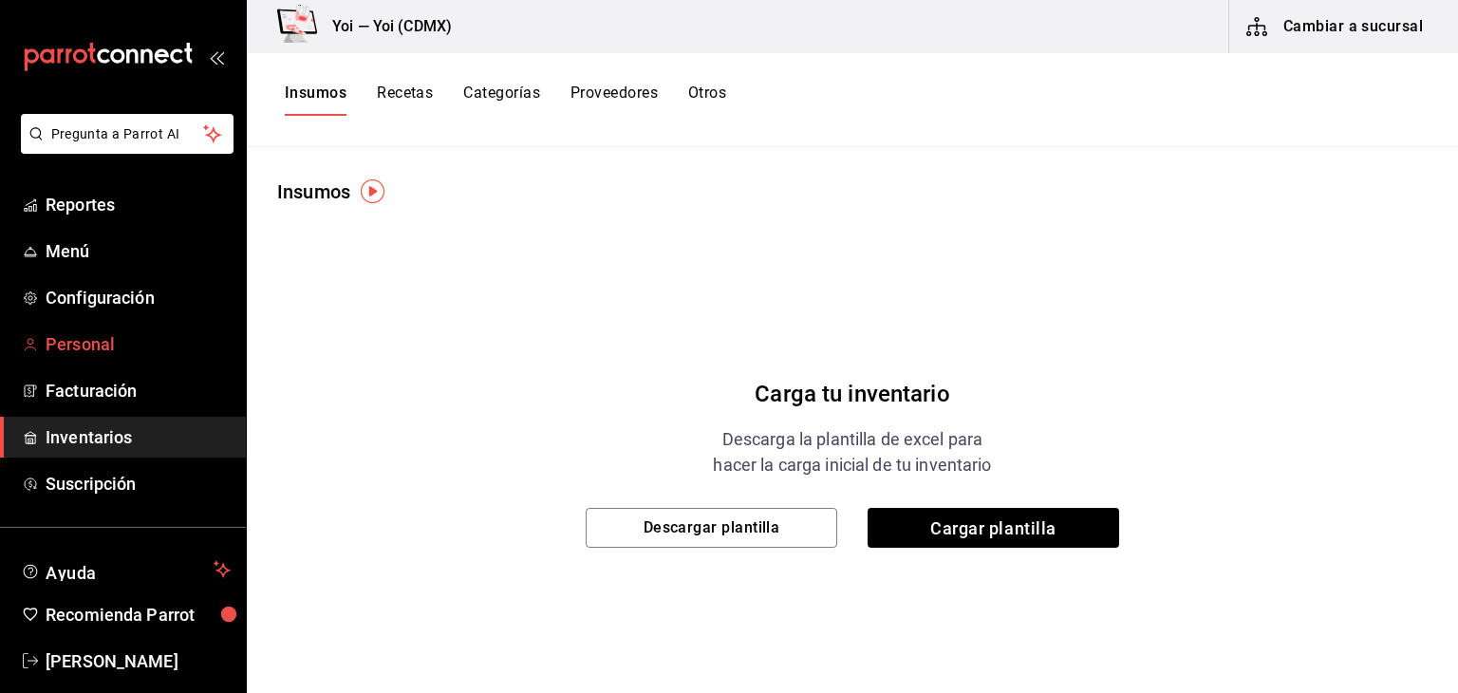
click at [109, 331] on span "Personal" at bounding box center [138, 344] width 185 height 26
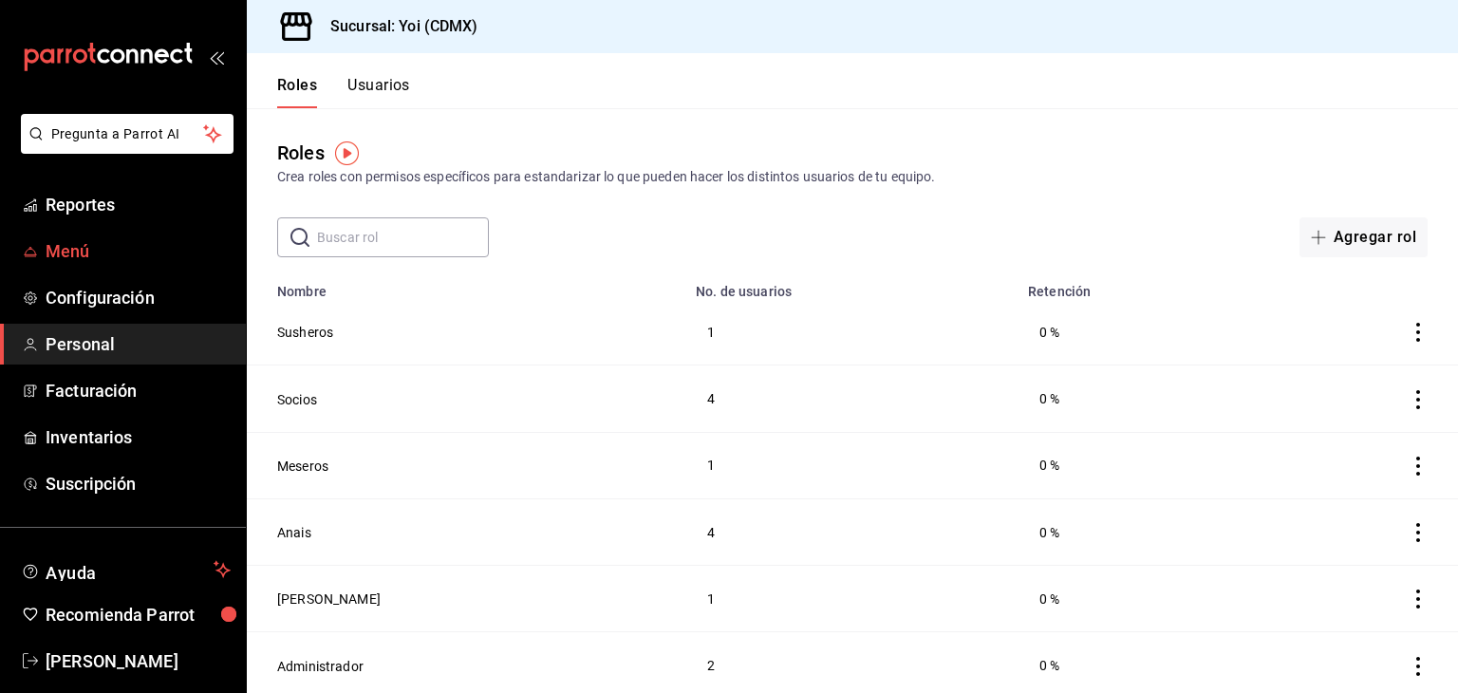
click at [76, 249] on span "Menú" at bounding box center [138, 251] width 185 height 26
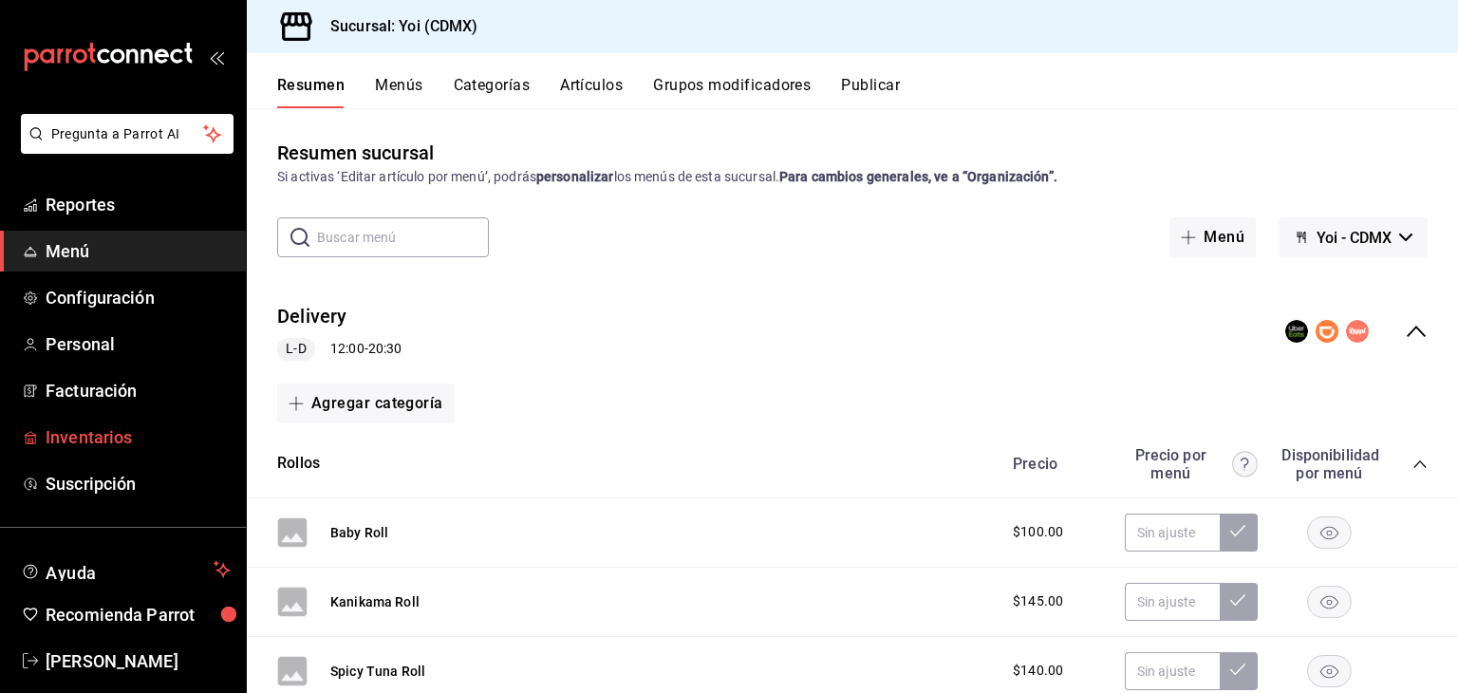
click at [119, 432] on span "Inventarios" at bounding box center [138, 437] width 185 height 26
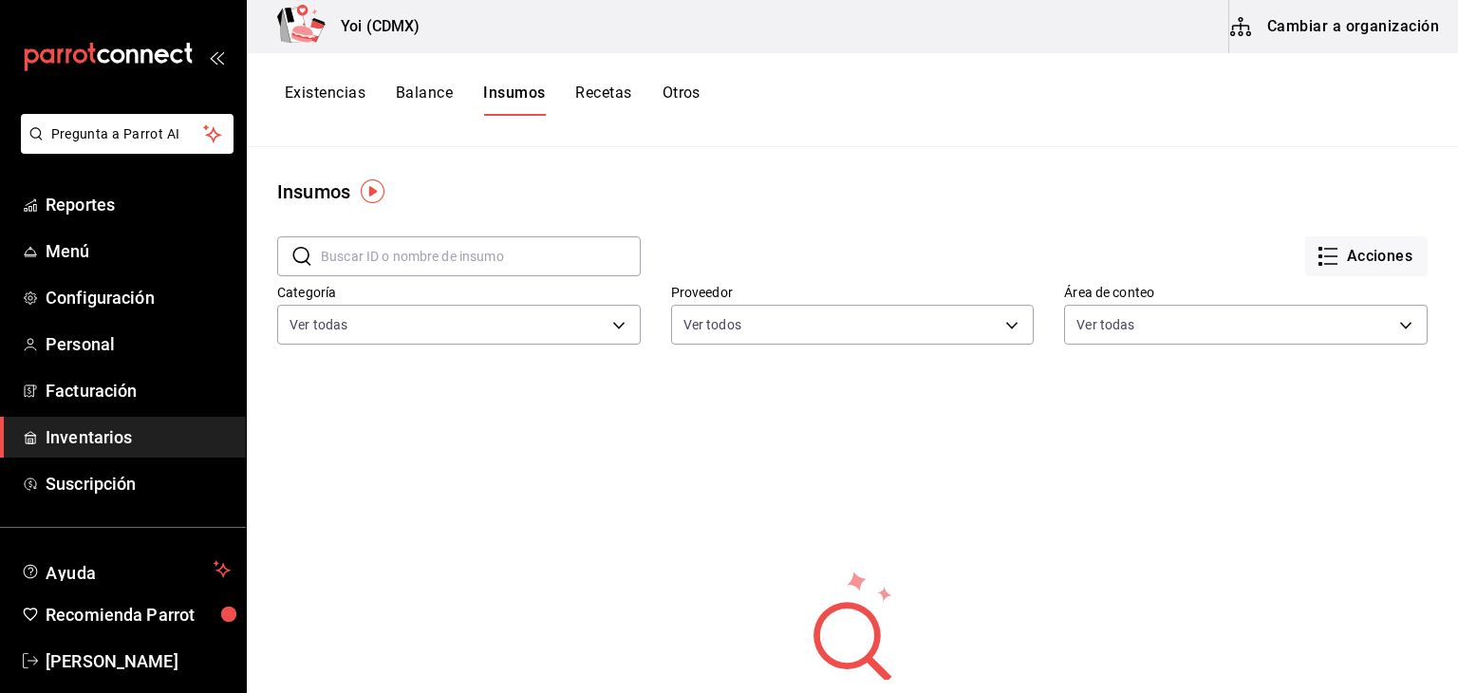
click at [1412, 16] on button "Cambiar a organización" at bounding box center [1336, 26] width 214 height 53
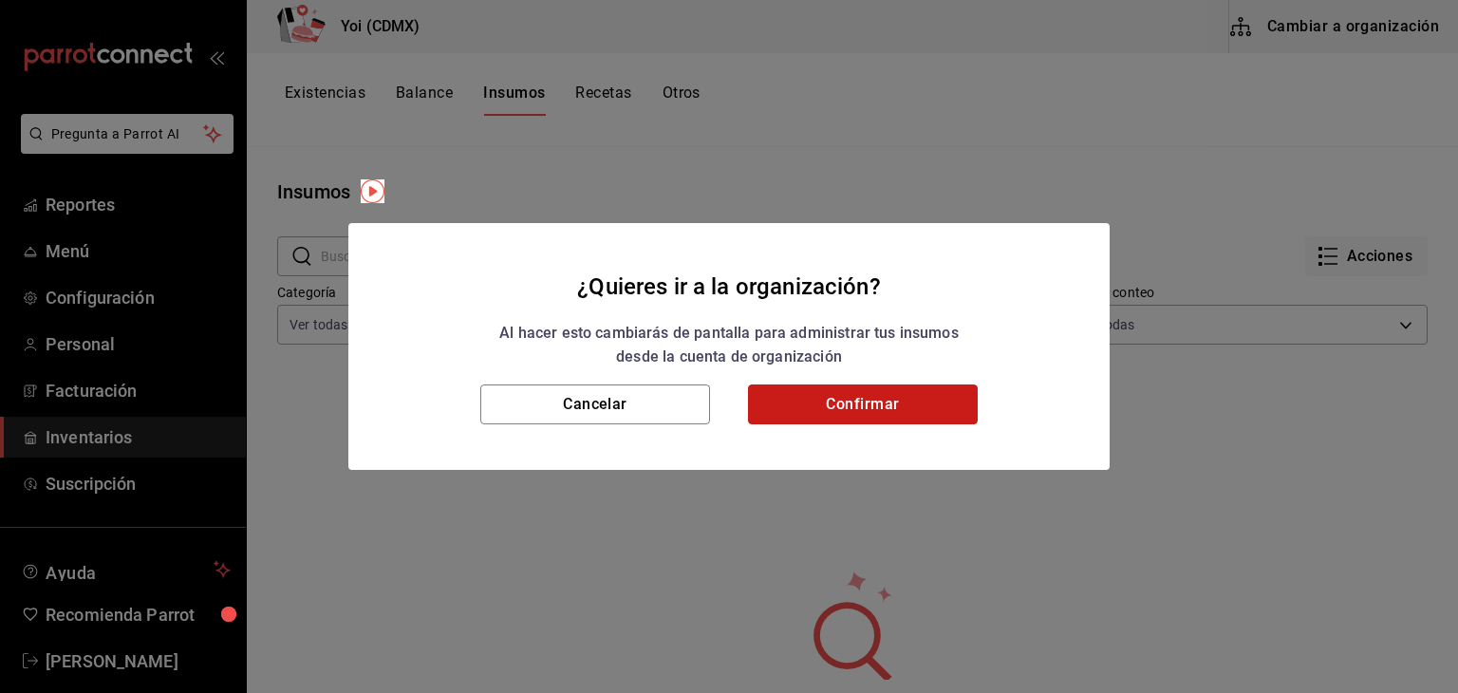
click at [870, 398] on button "Confirmar" at bounding box center [863, 404] width 230 height 40
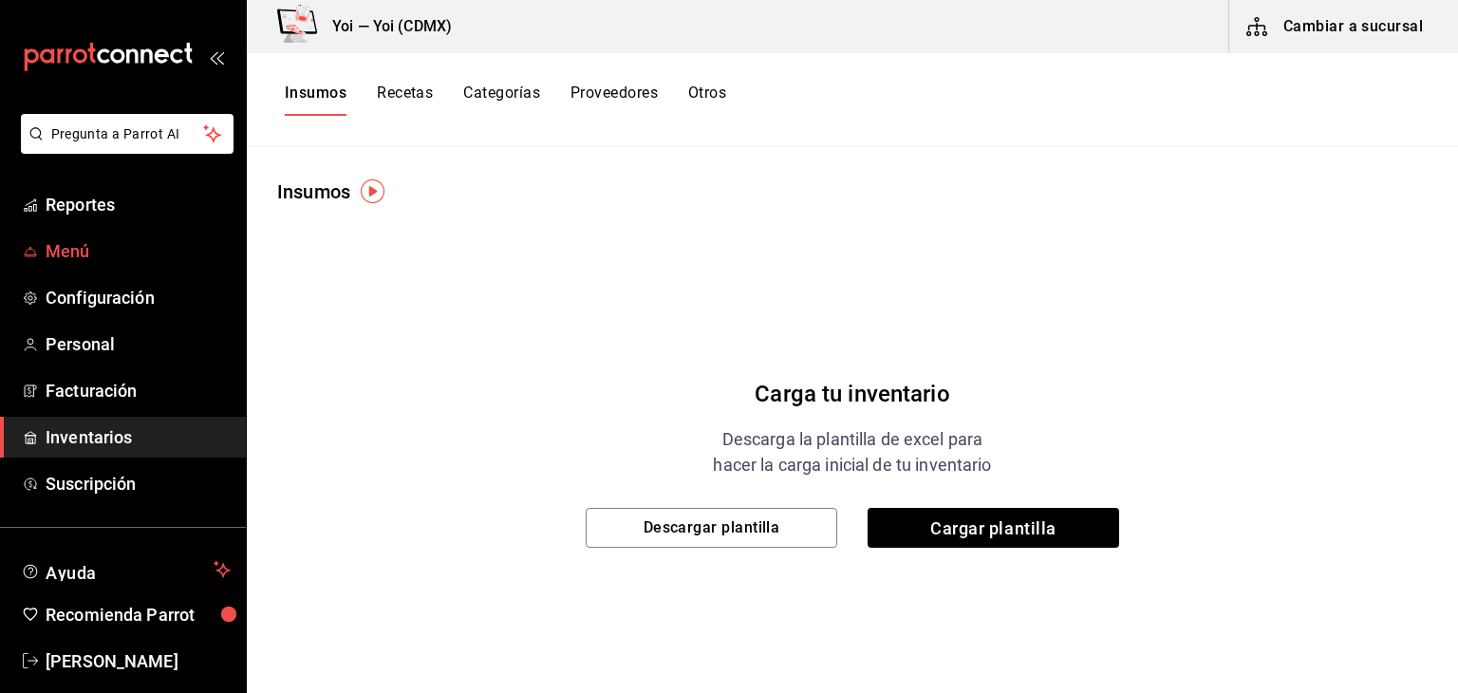
click at [90, 253] on span "Menú" at bounding box center [138, 251] width 185 height 26
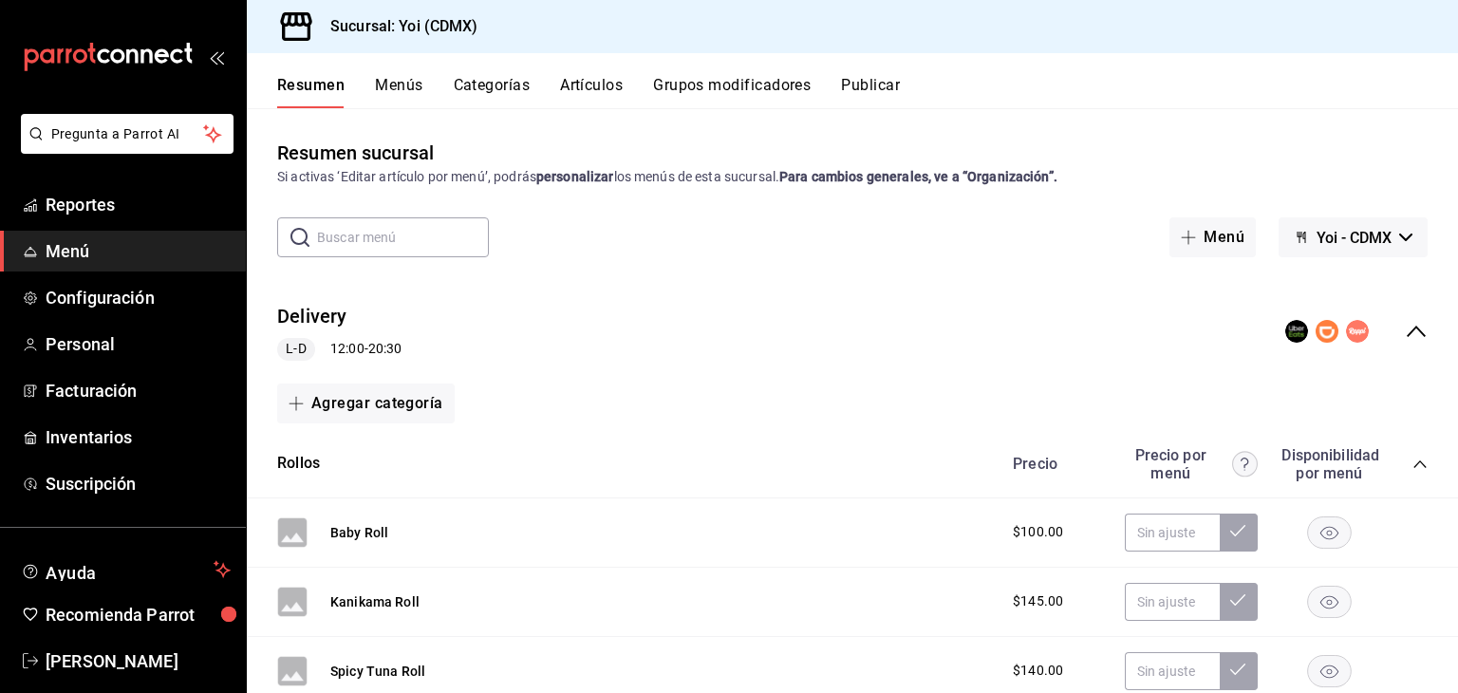
click at [1313, 248] on button "Yoi - CDMX" at bounding box center [1353, 237] width 149 height 40
click at [1343, 293] on li "Yoi - CDMX" at bounding box center [1337, 288] width 107 height 46
click at [1354, 234] on span "Yoi - CDMX" at bounding box center [1354, 238] width 75 height 18
click at [425, 27] on div at bounding box center [729, 346] width 1458 height 693
click at [425, 27] on h3 "Sucursal: Yoi (CDMX)" at bounding box center [396, 26] width 163 height 23
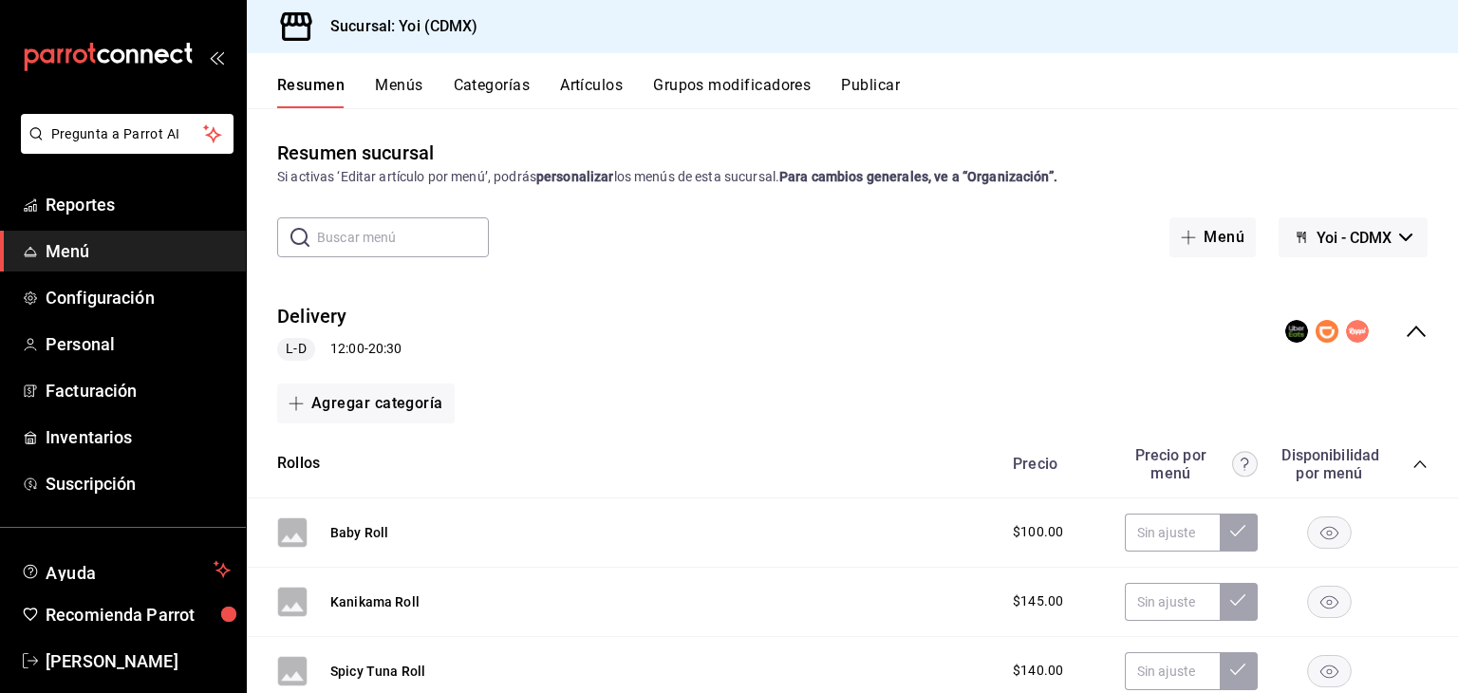
click at [479, 100] on button "Categorías" at bounding box center [492, 92] width 77 height 32
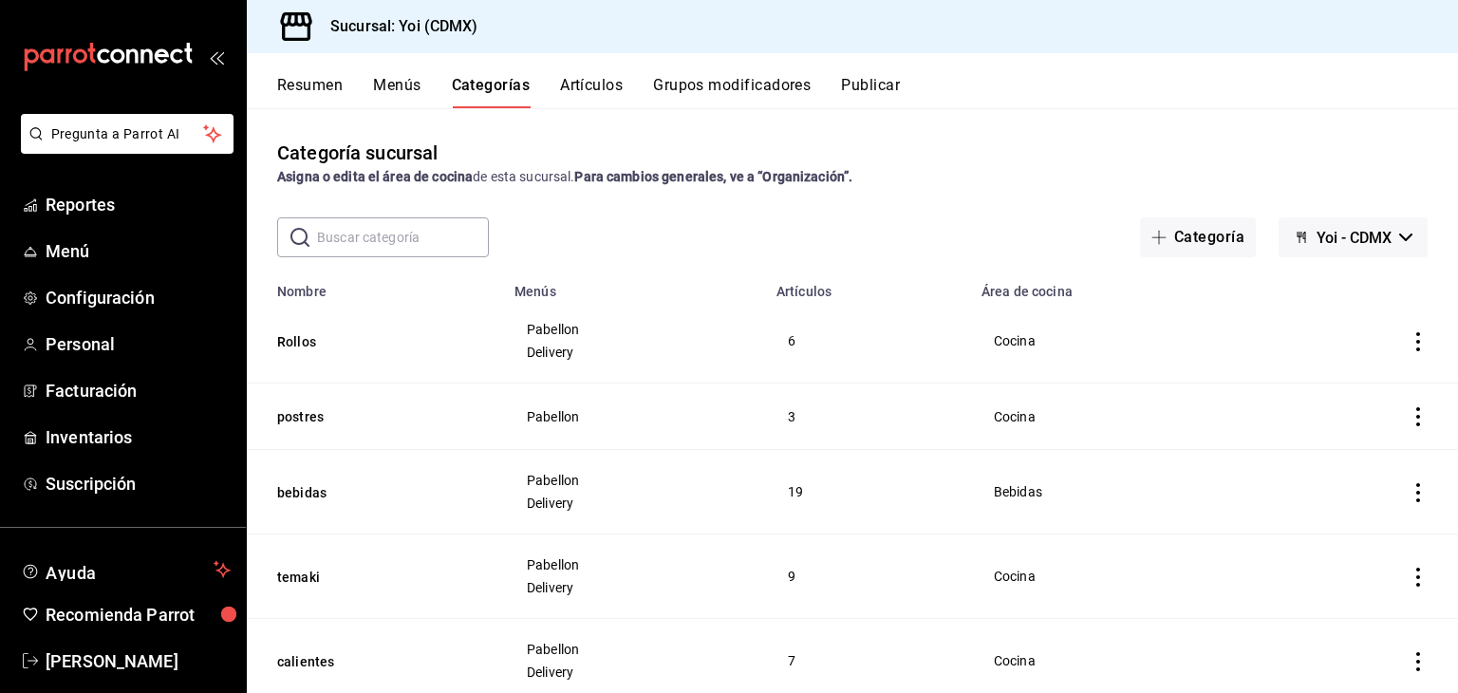
scroll to position [163, 0]
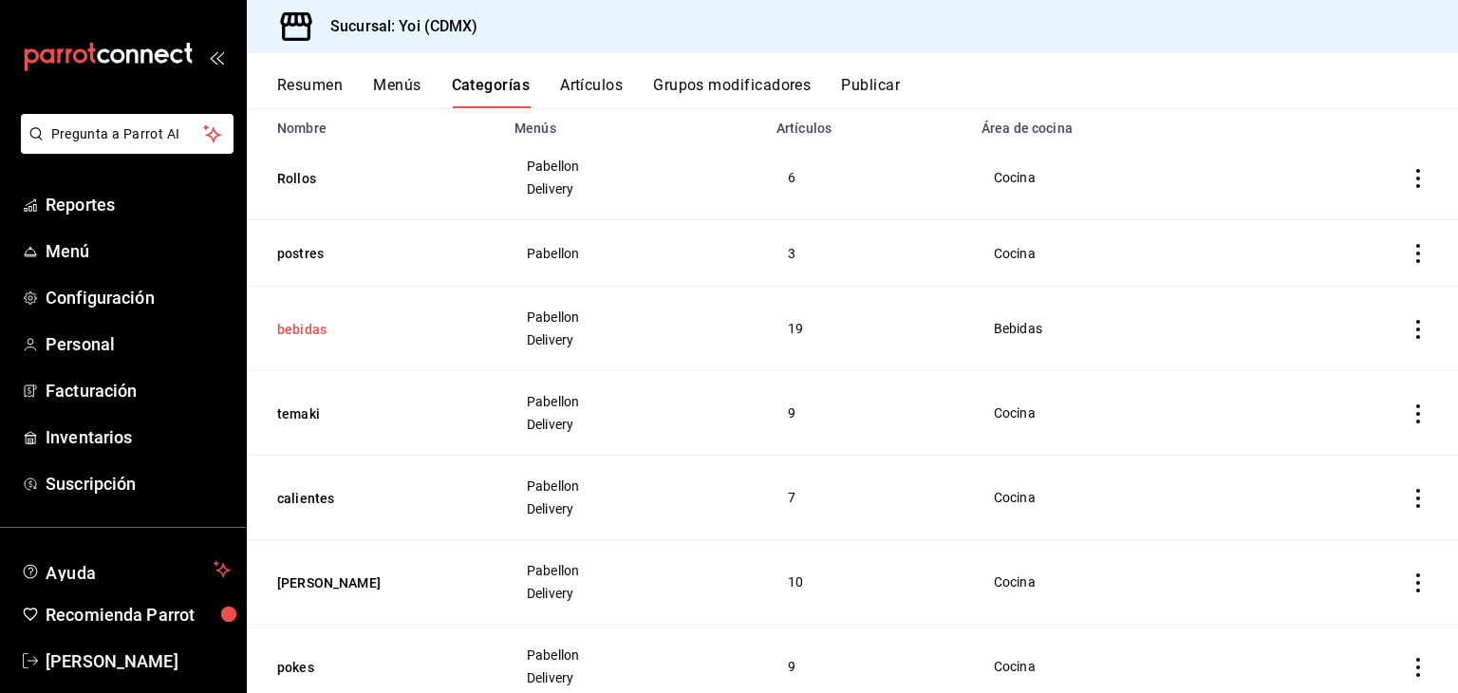
click at [306, 328] on button "bebidas" at bounding box center [372, 329] width 190 height 19
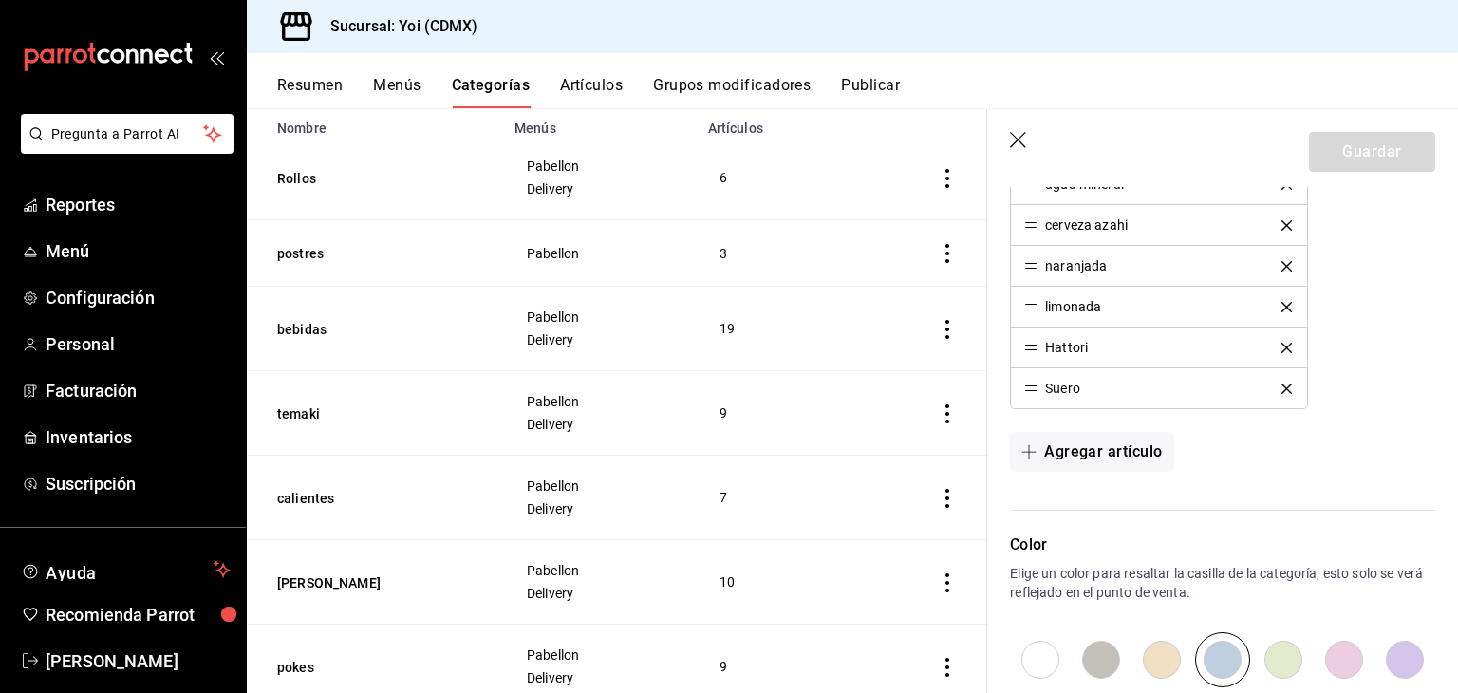
scroll to position [1242, 0]
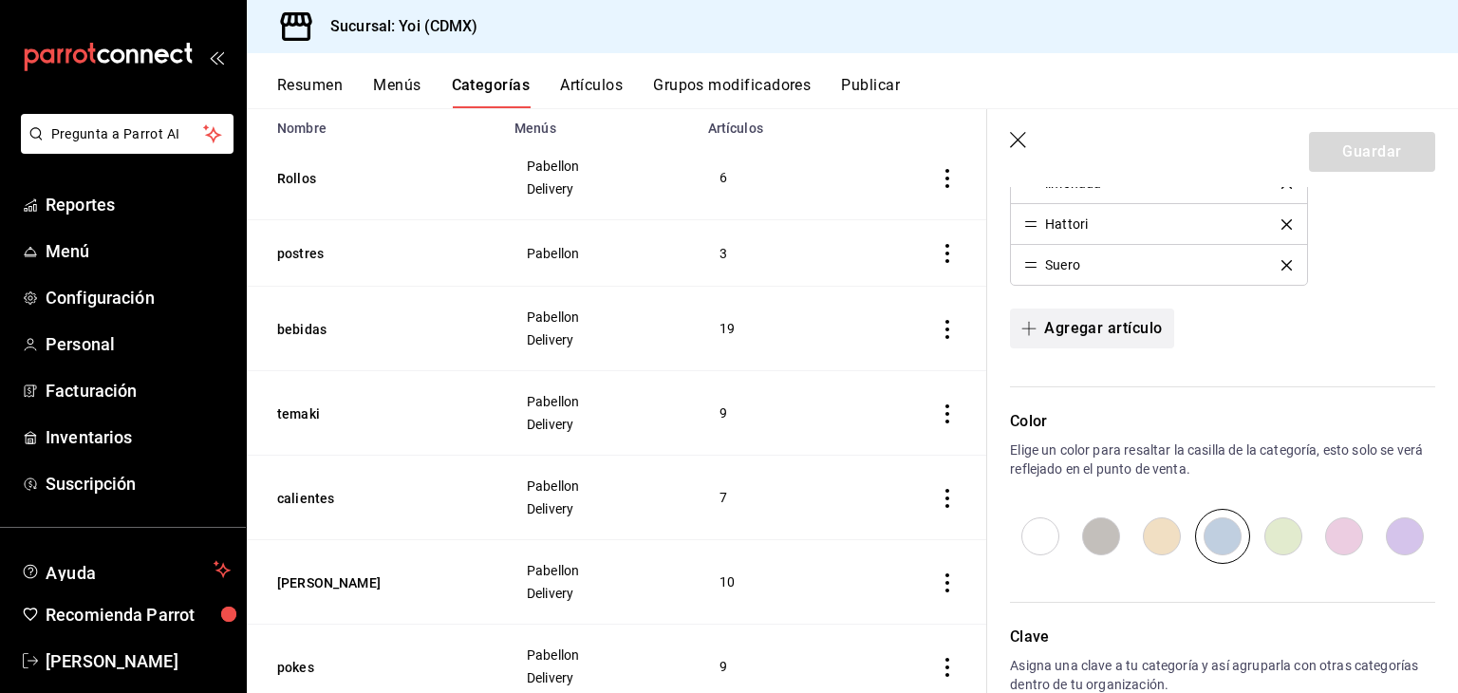
click at [1144, 312] on button "Agregar artículo" at bounding box center [1091, 329] width 163 height 40
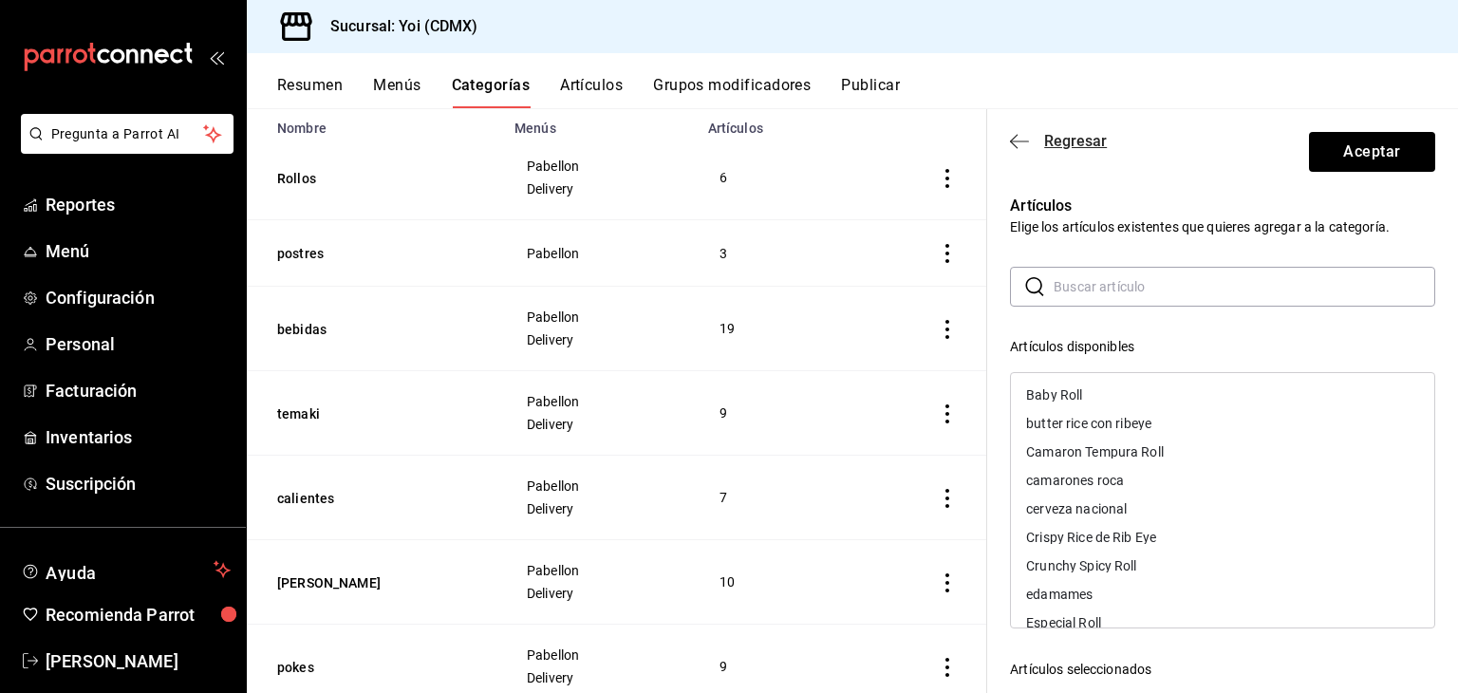
click at [1014, 134] on icon "button" at bounding box center [1019, 141] width 19 height 17
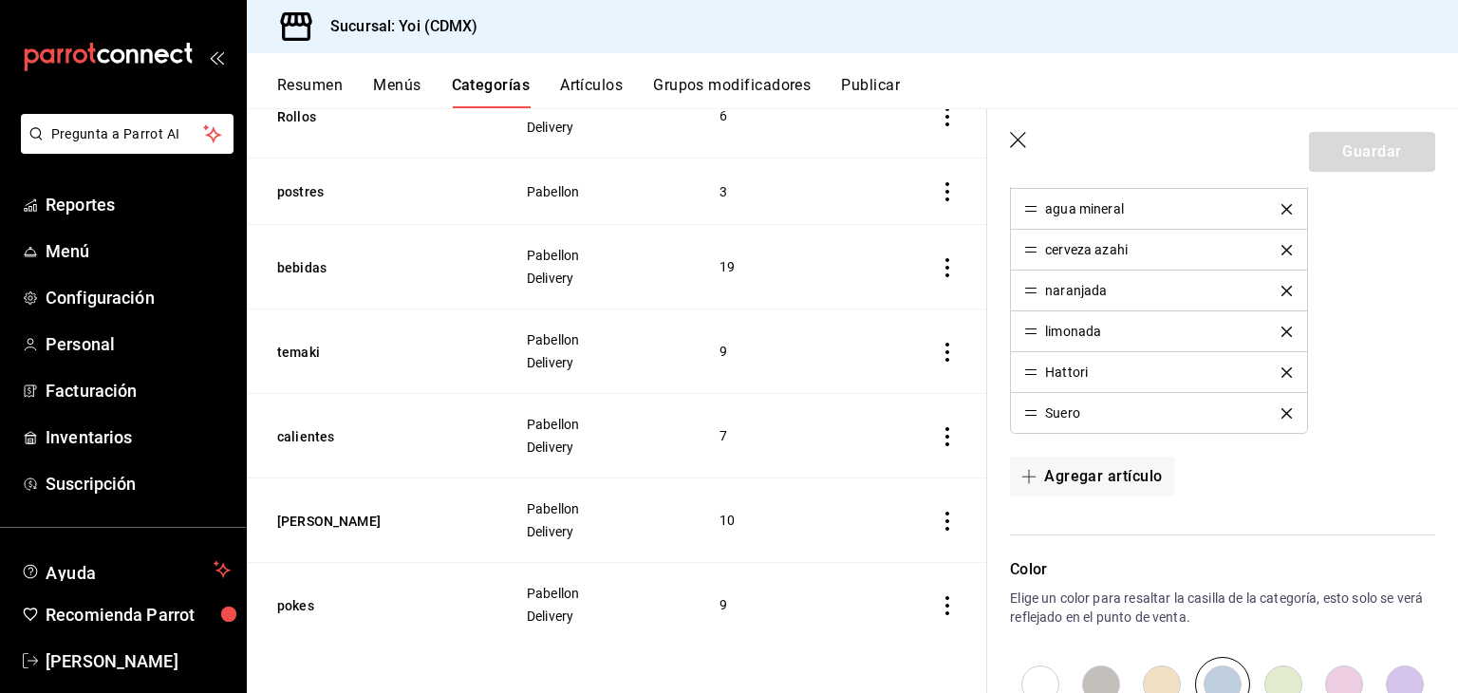
scroll to position [1094, 0]
click at [1008, 150] on header "Guardar" at bounding box center [1222, 148] width 471 height 78
click at [1021, 143] on icon "button" at bounding box center [1018, 140] width 16 height 16
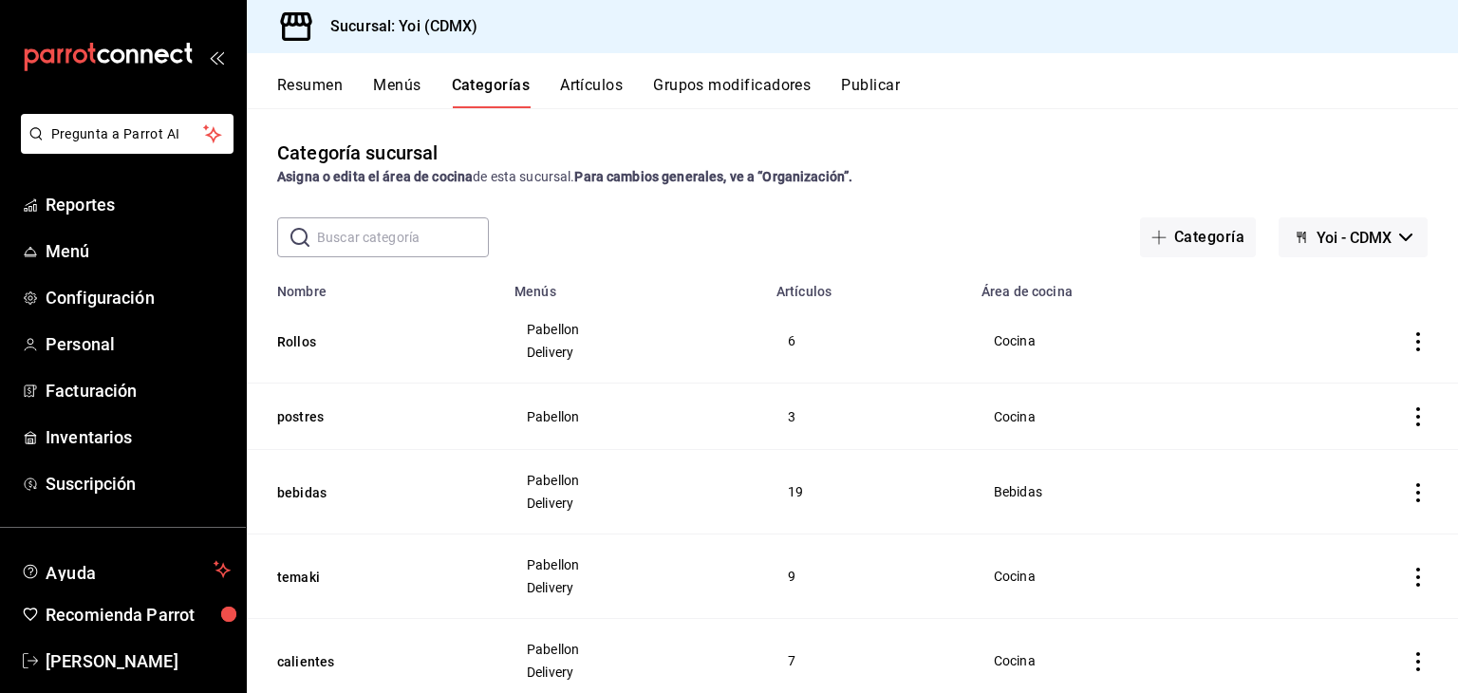
scroll to position [225, 0]
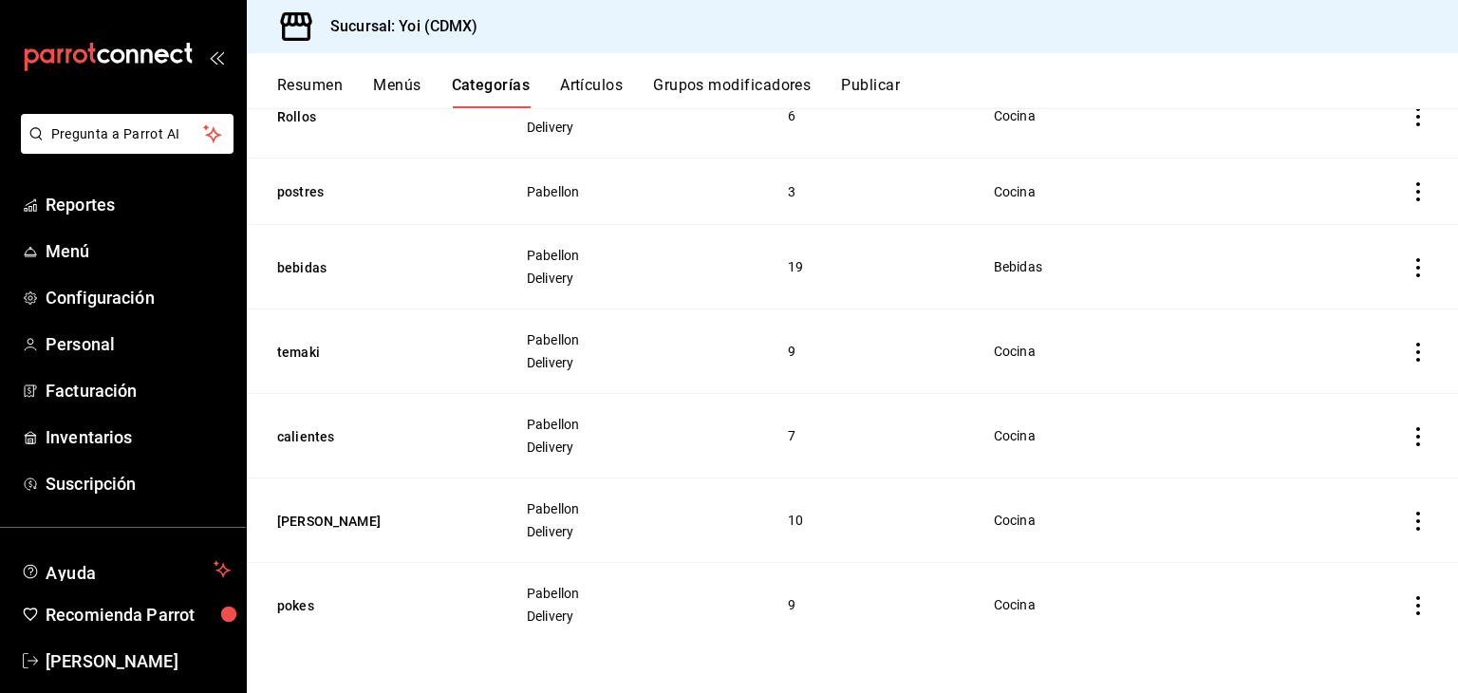
click at [406, 81] on button "Menús" at bounding box center [396, 92] width 47 height 32
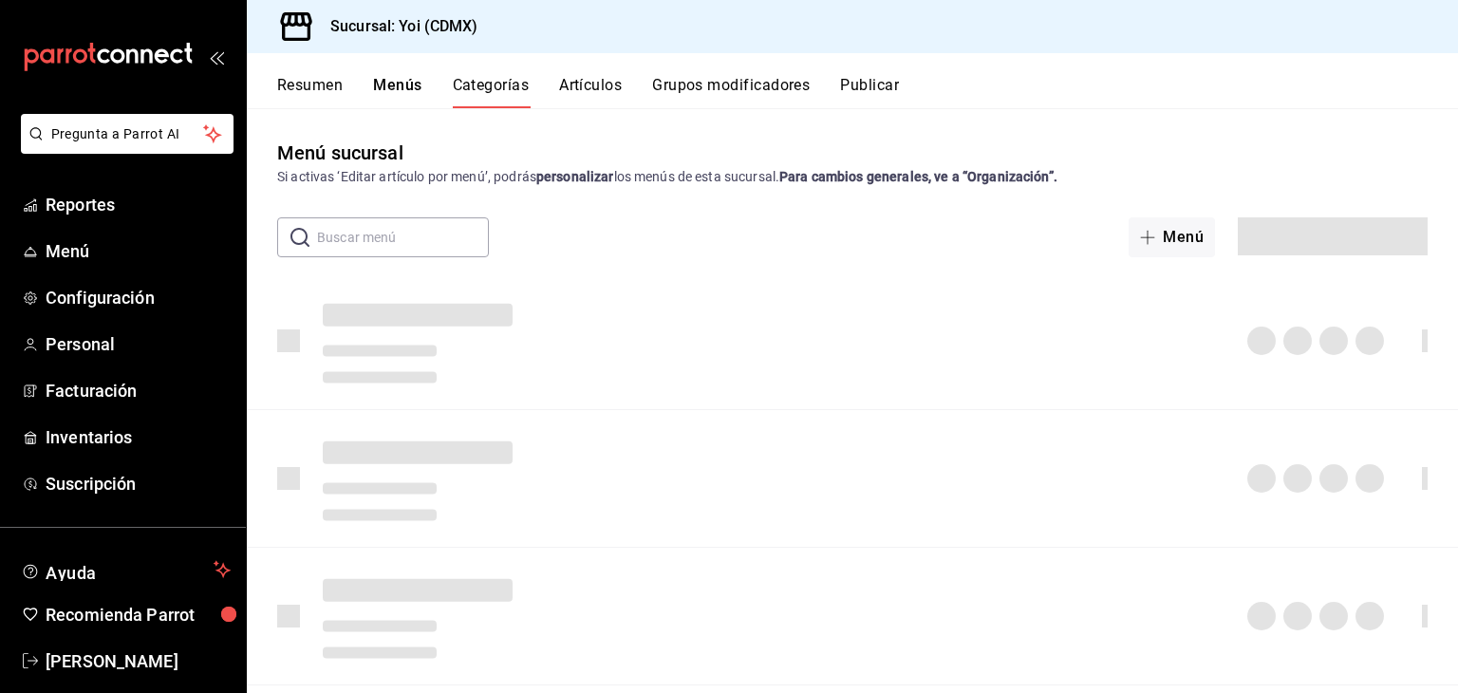
click at [579, 78] on button "Artículos" at bounding box center [590, 92] width 63 height 32
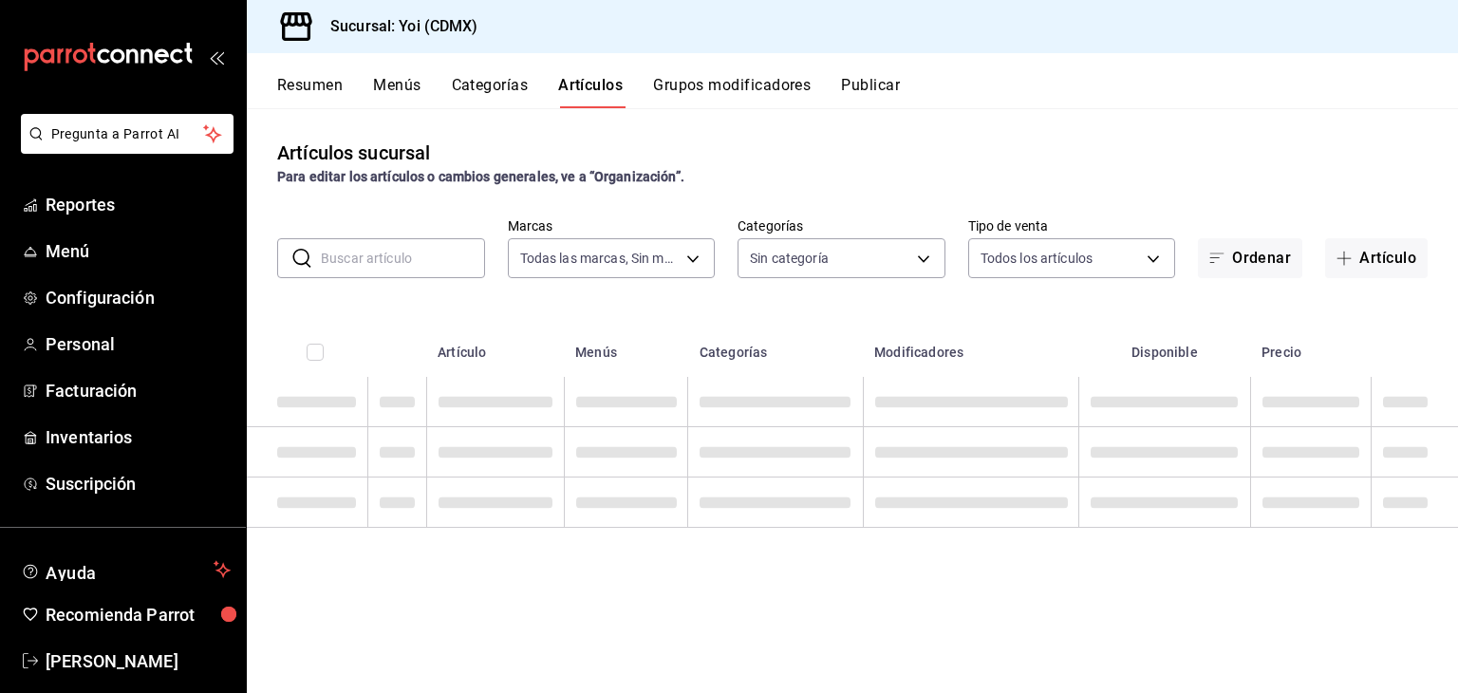
type input "b290689e-8c77-4838-9658-cc9fa7d8958a"
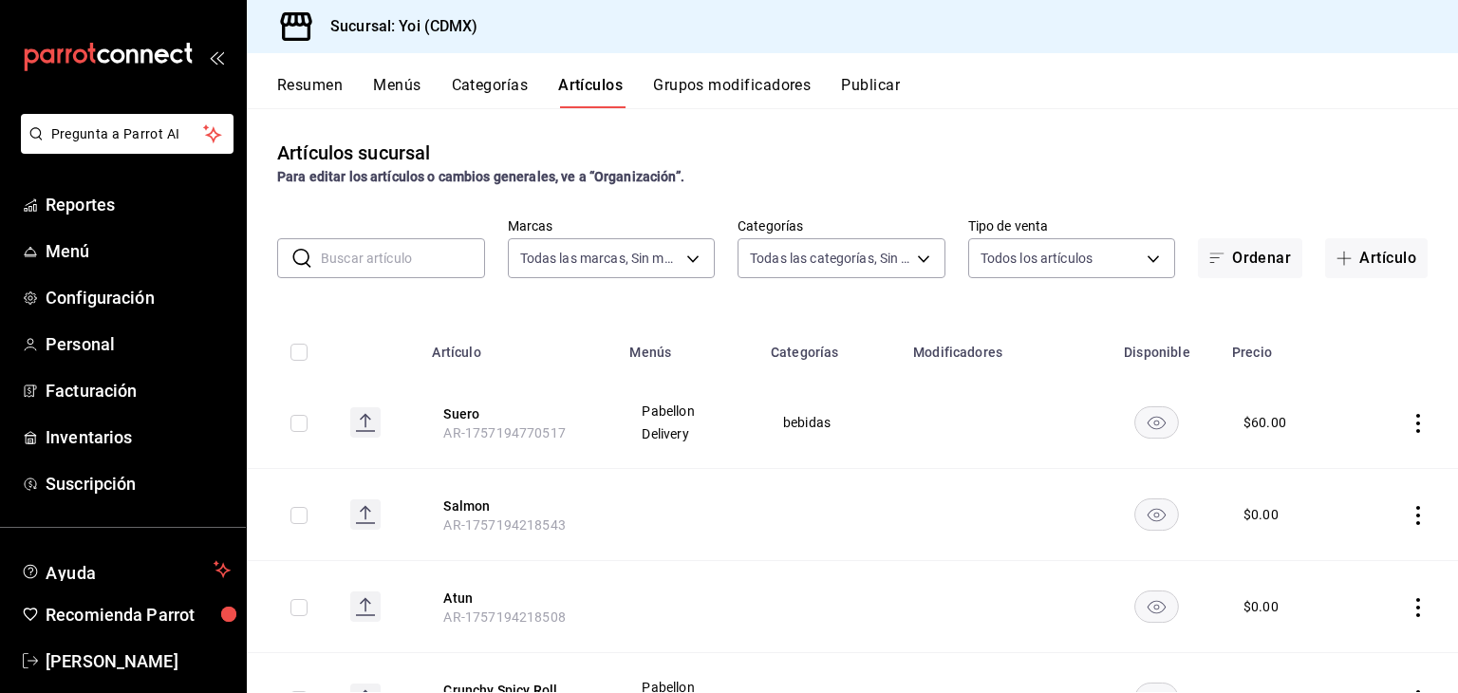
type input "91bdf88b-fba3-4084-b1c5-462c3c80c87b,31b81553-dda8-411e-9301-50616d63fa07,8b2f6…"
click at [406, 267] on input "text" at bounding box center [403, 258] width 164 height 38
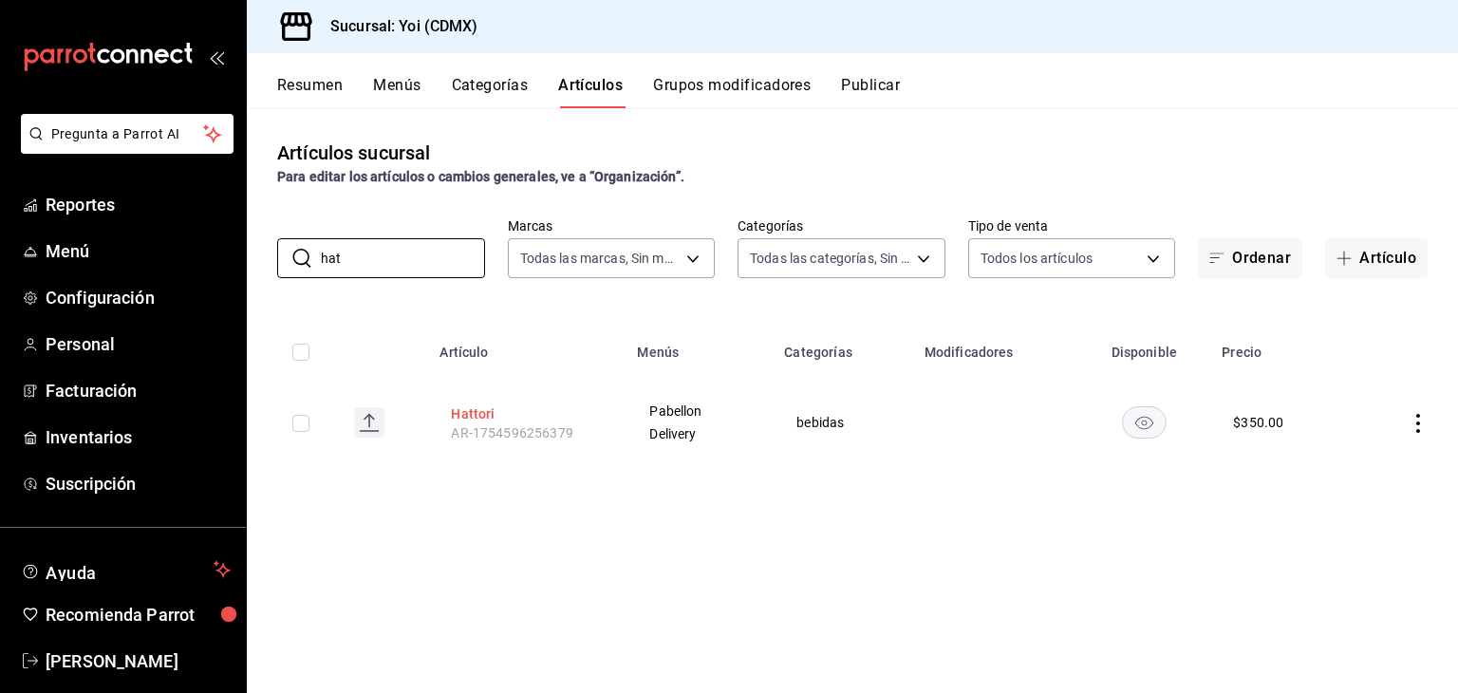
type input "hat"
click at [469, 420] on button "Hattori" at bounding box center [527, 413] width 152 height 19
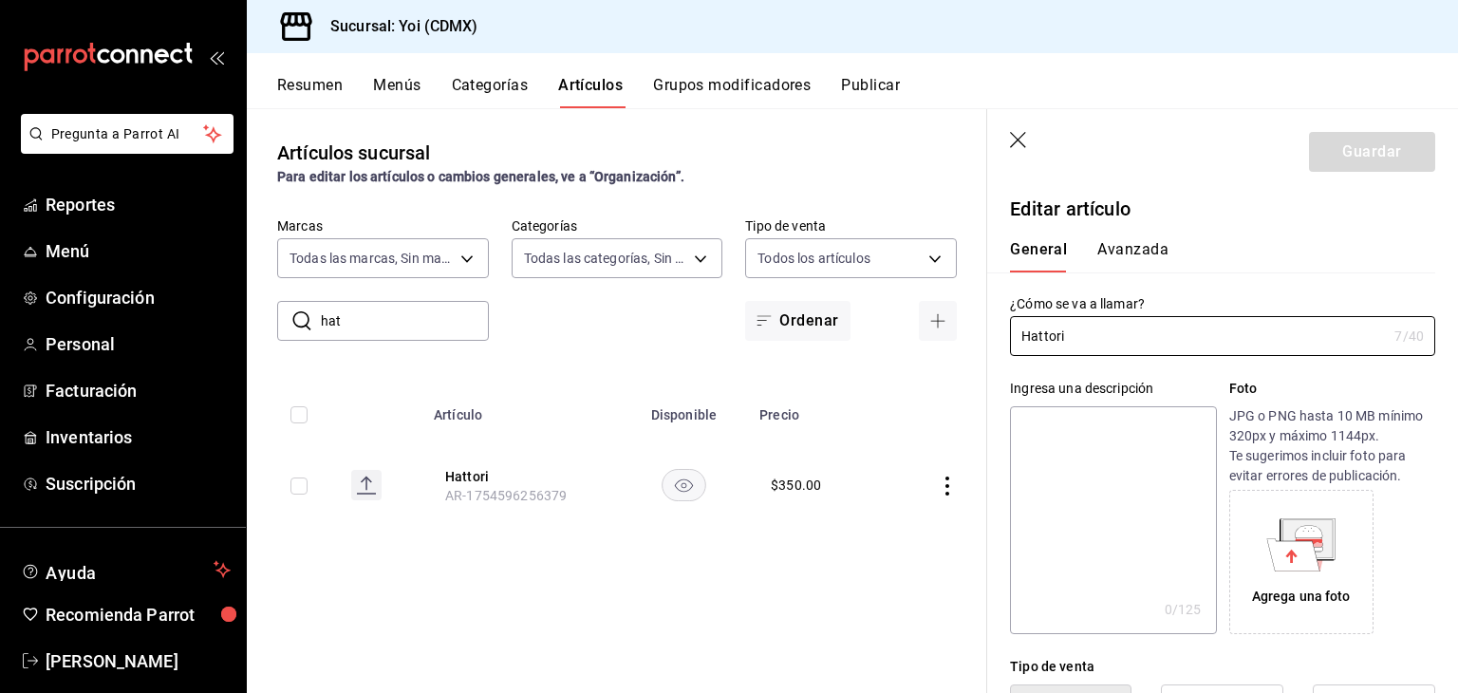
type input "$350.00"
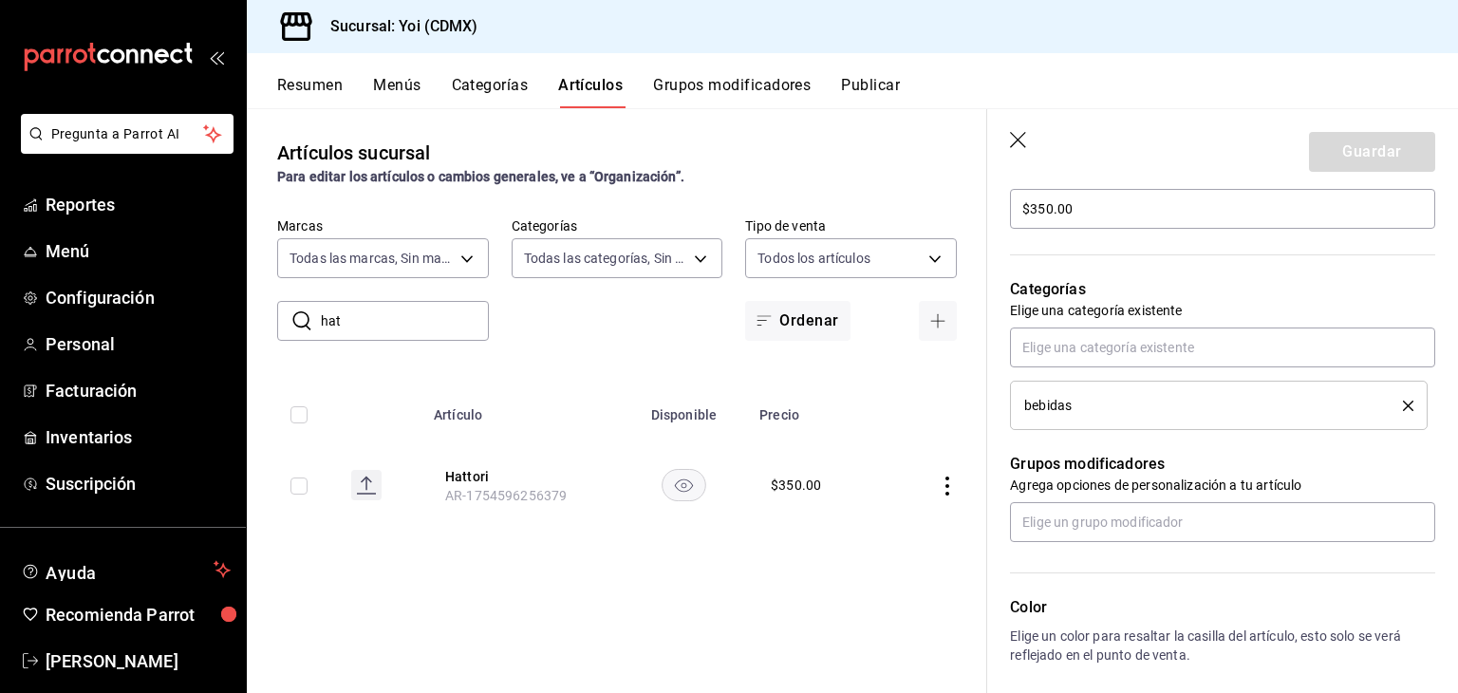
scroll to position [693, 0]
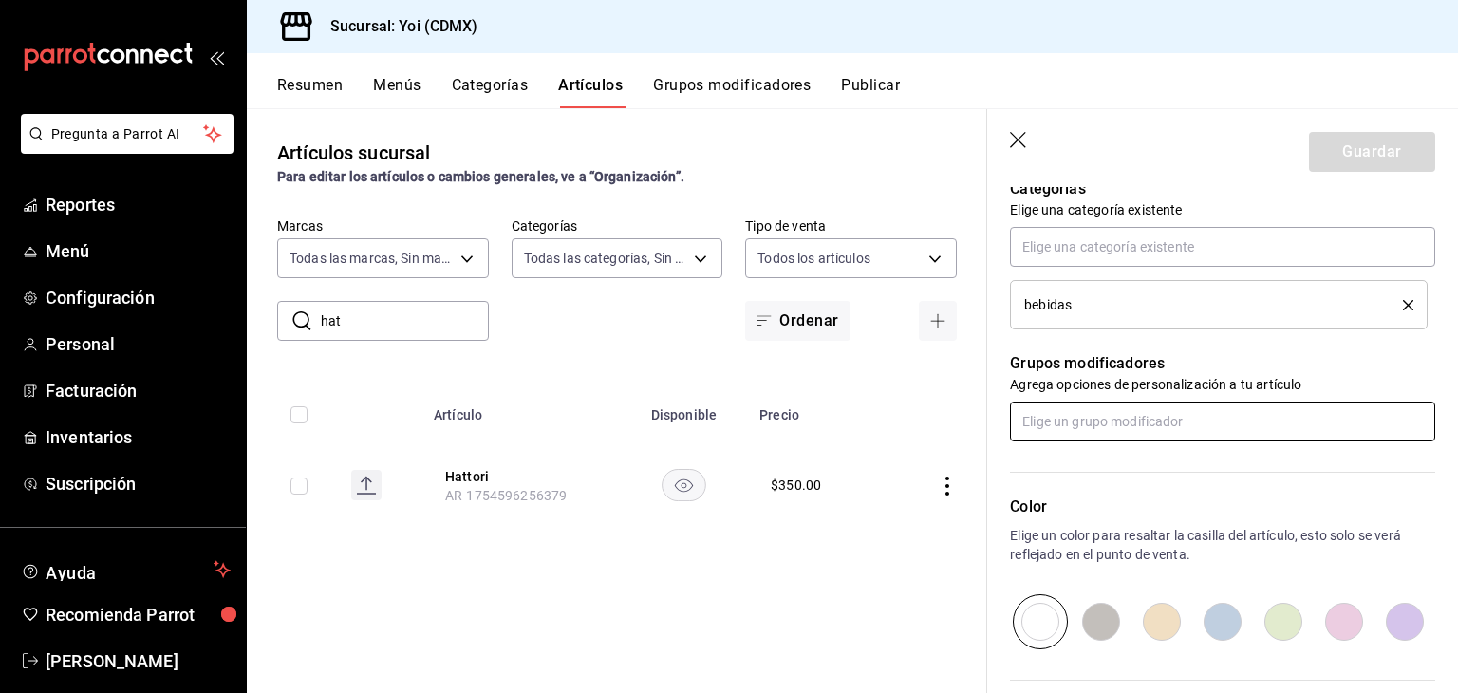
click at [1125, 418] on input "text" at bounding box center [1222, 422] width 425 height 40
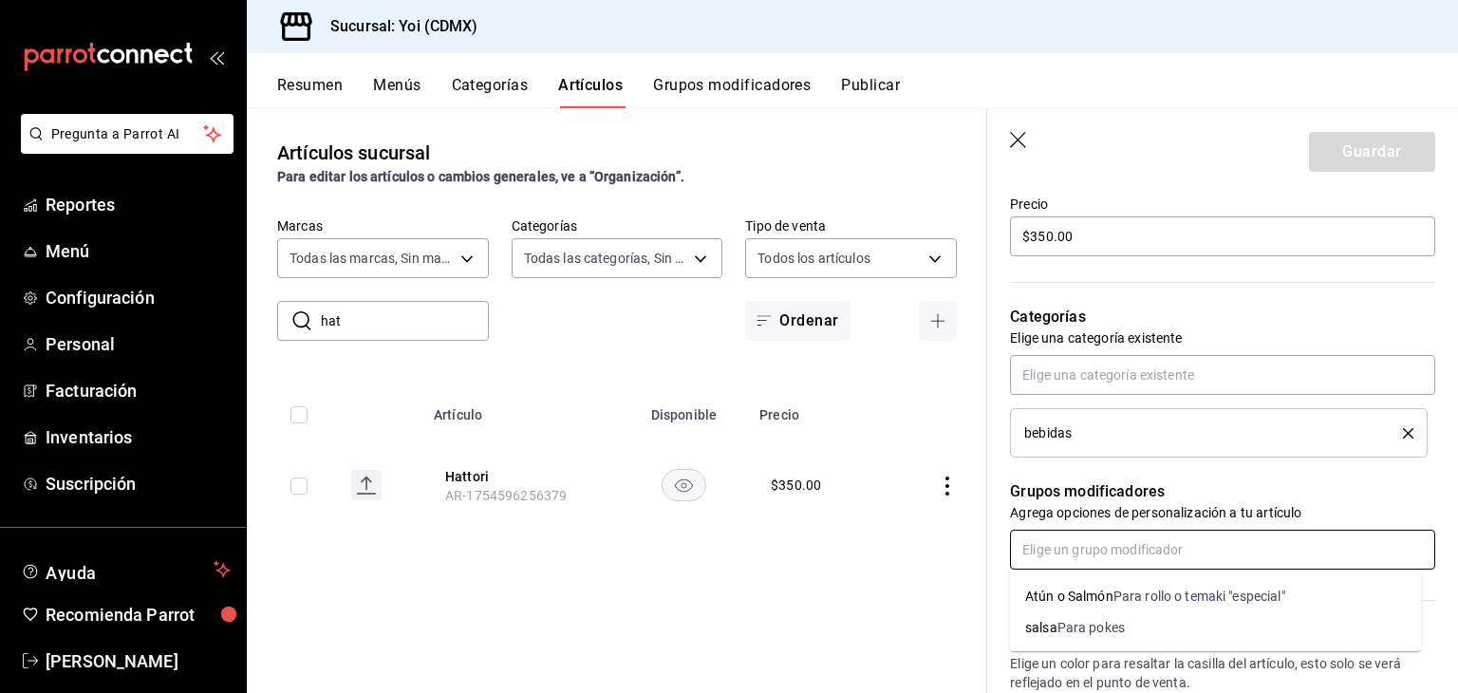
scroll to position [549, 0]
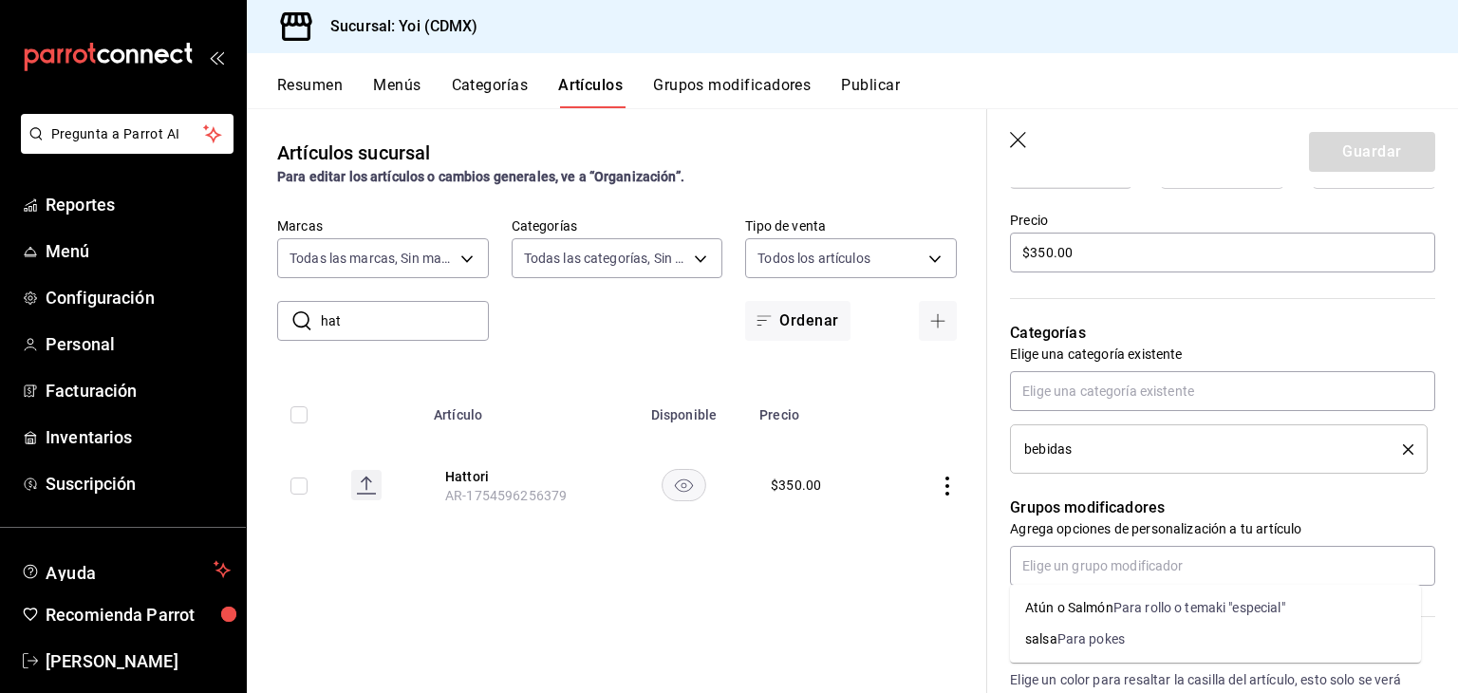
click at [1018, 136] on icon "button" at bounding box center [1019, 141] width 19 height 19
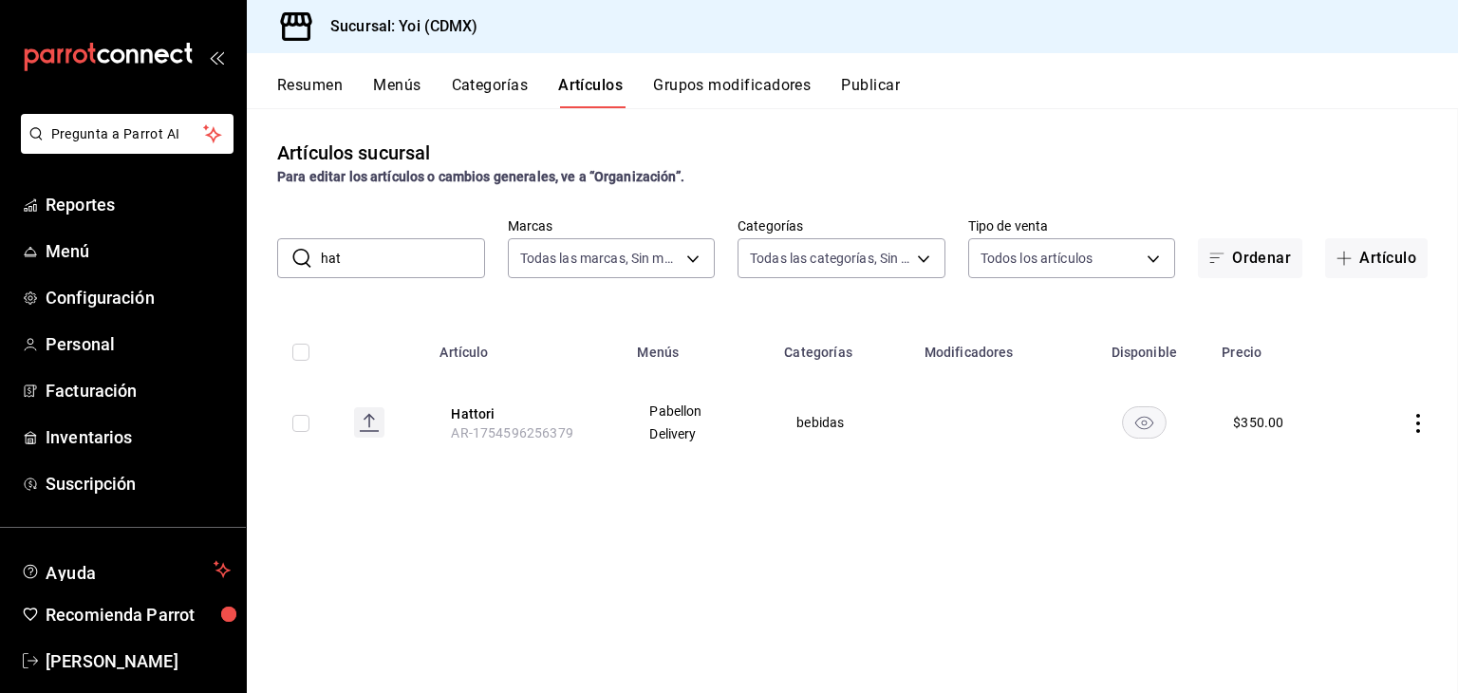
click at [727, 71] on div "Resumen Menús Categorías Artículos Grupos modificadores Publicar" at bounding box center [852, 80] width 1211 height 55
click at [704, 84] on button "Grupos modificadores" at bounding box center [732, 92] width 158 height 32
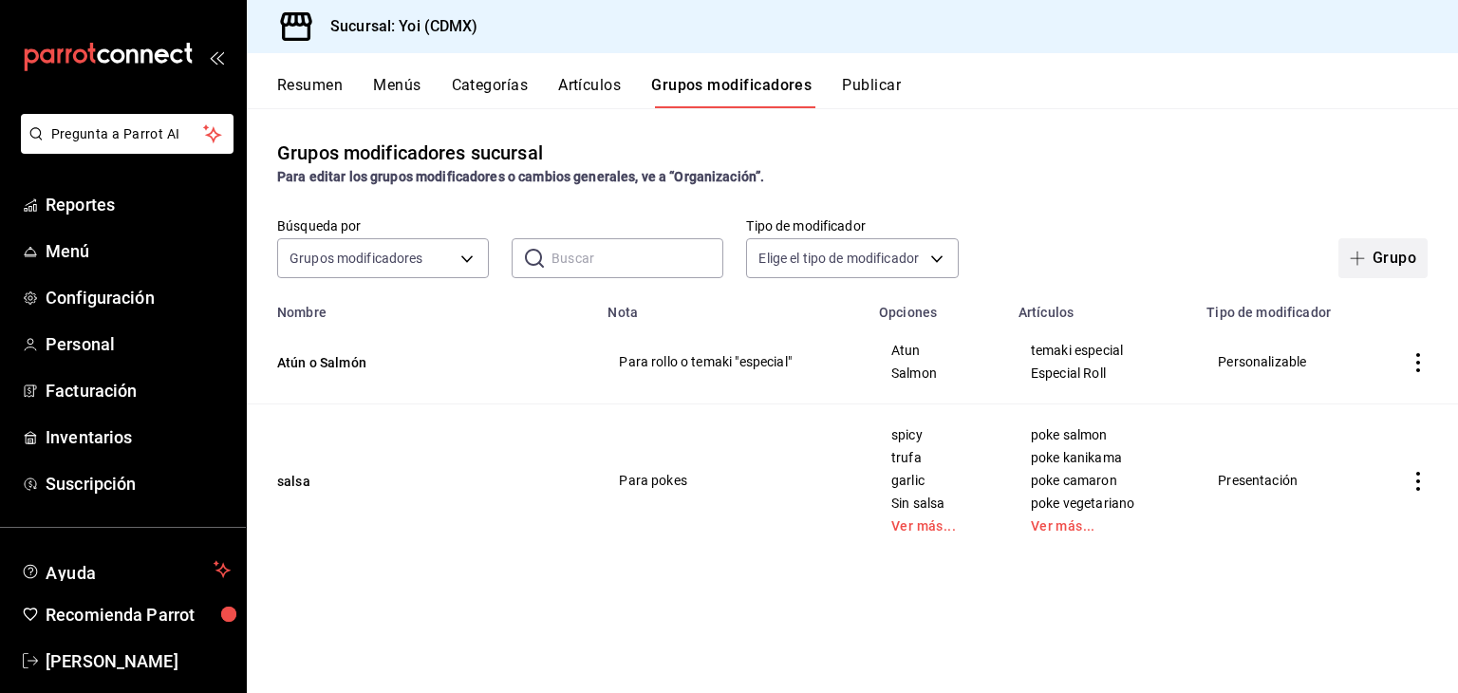
click at [1365, 252] on span "button" at bounding box center [1361, 258] width 23 height 15
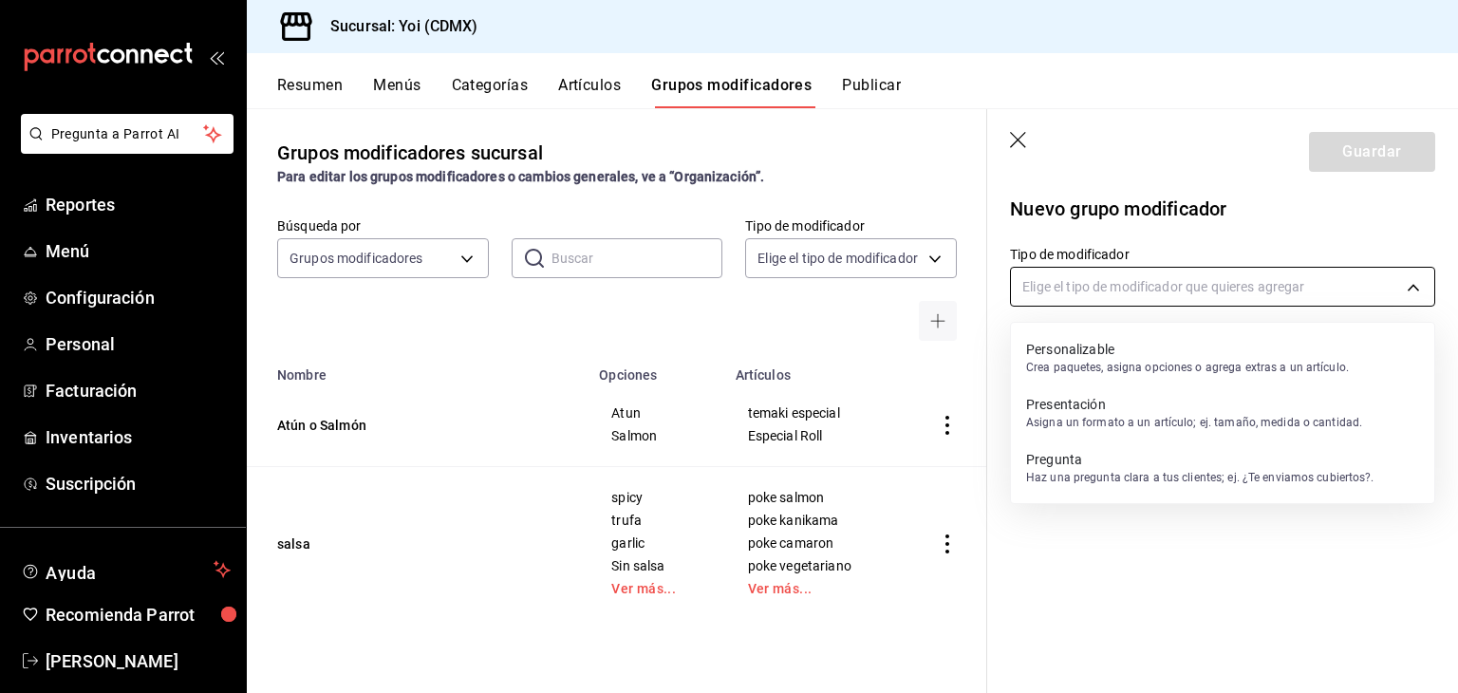
click at [1132, 289] on body "Pregunta a Parrot AI Reportes Menú Configuración Personal Facturación Inventari…" at bounding box center [729, 346] width 1458 height 693
click at [1122, 364] on p "Crea paquetes, asigna opciones o agrega extras a un artículo." at bounding box center [1187, 367] width 323 height 17
type input "CUSTOMIZABLE"
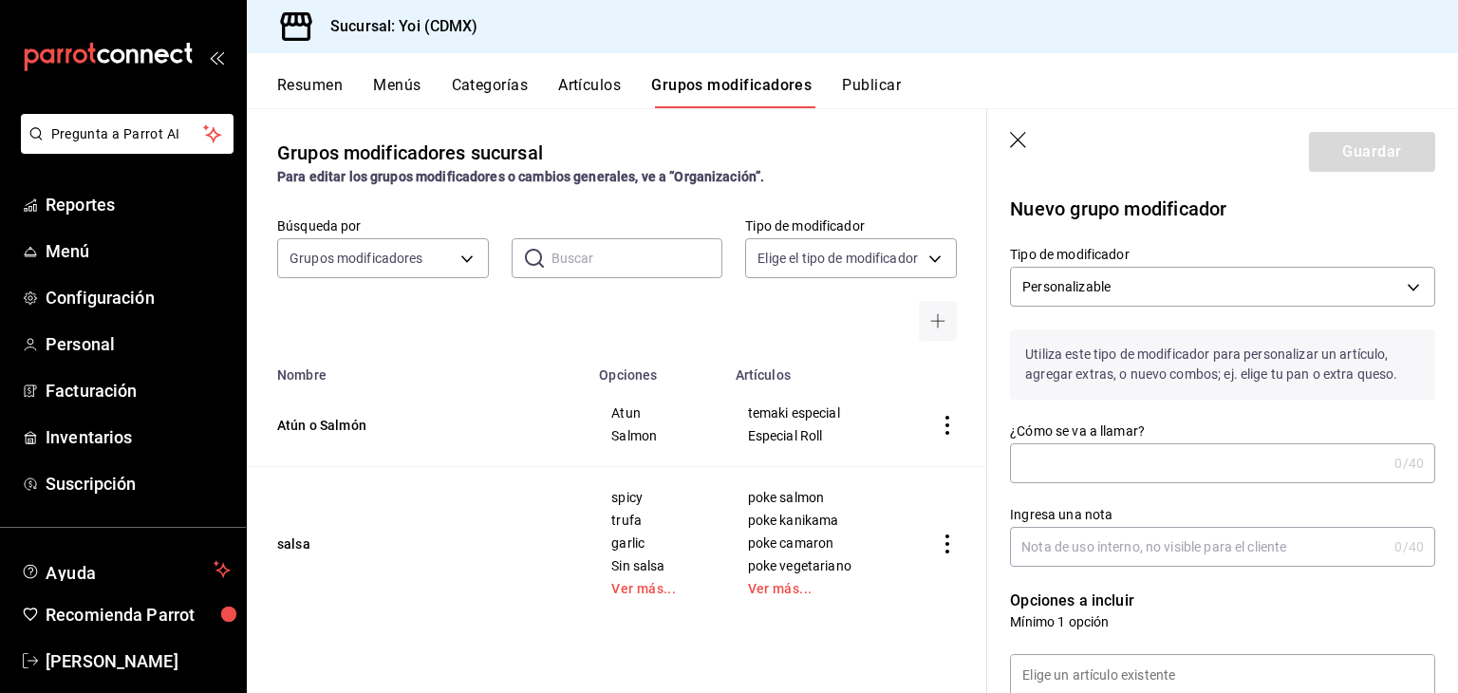
click at [1103, 451] on input "¿Cómo se va a llamar?" at bounding box center [1198, 463] width 377 height 38
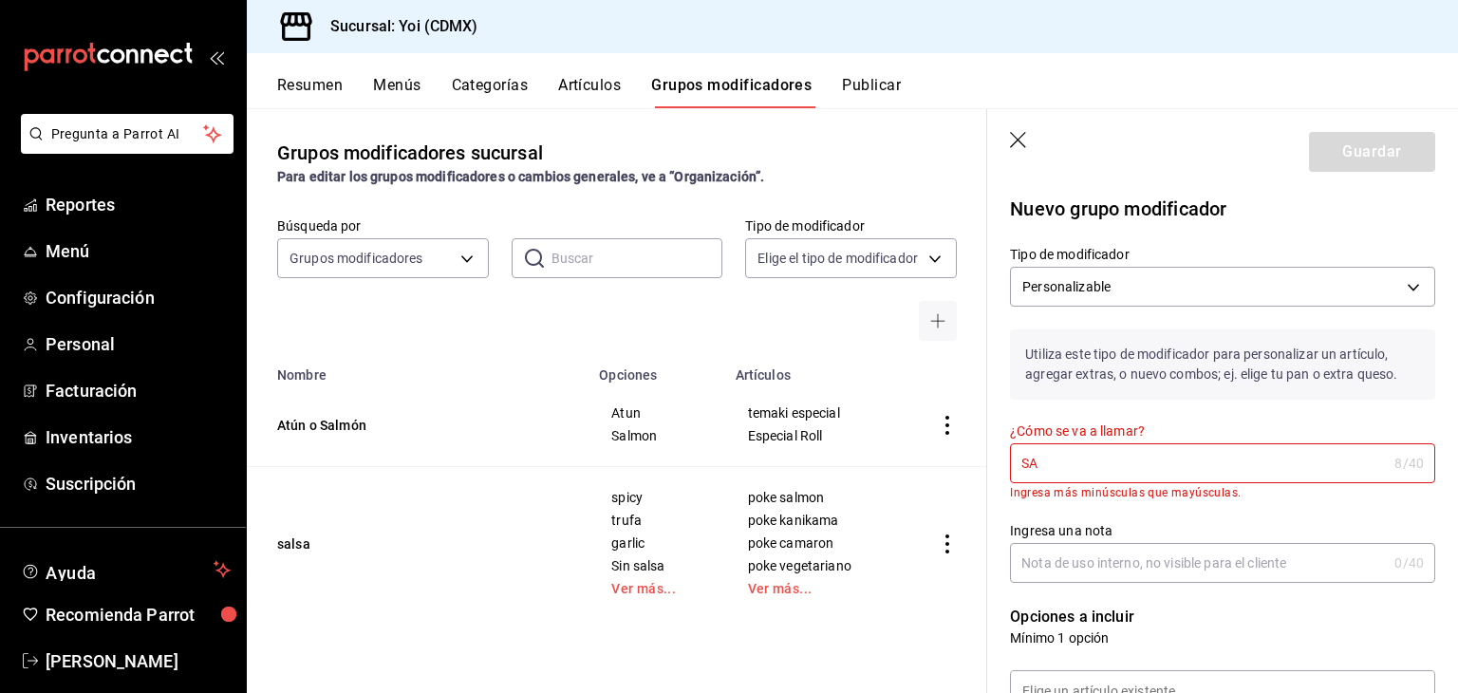
type input "S"
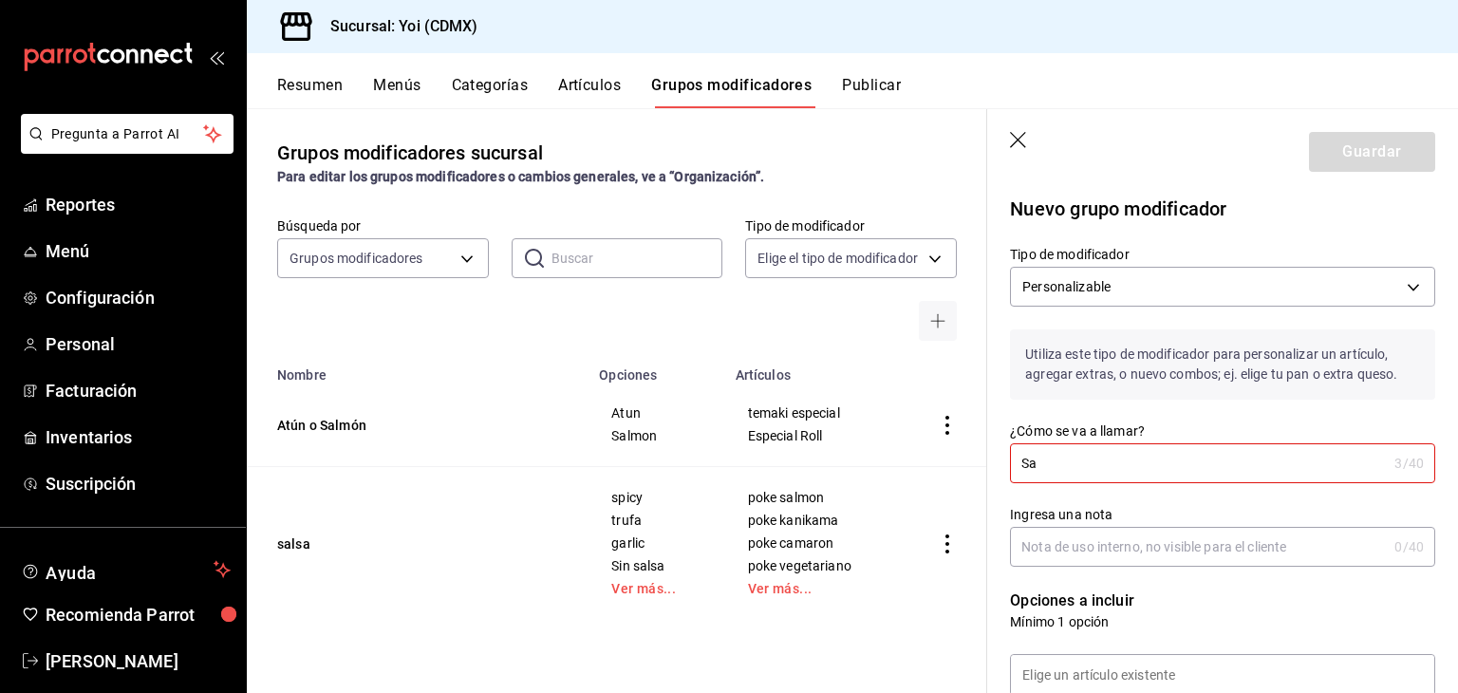
type input "S"
type input "Sabor del Sake"
click at [1134, 533] on input "Ingresa una nota" at bounding box center [1198, 547] width 377 height 38
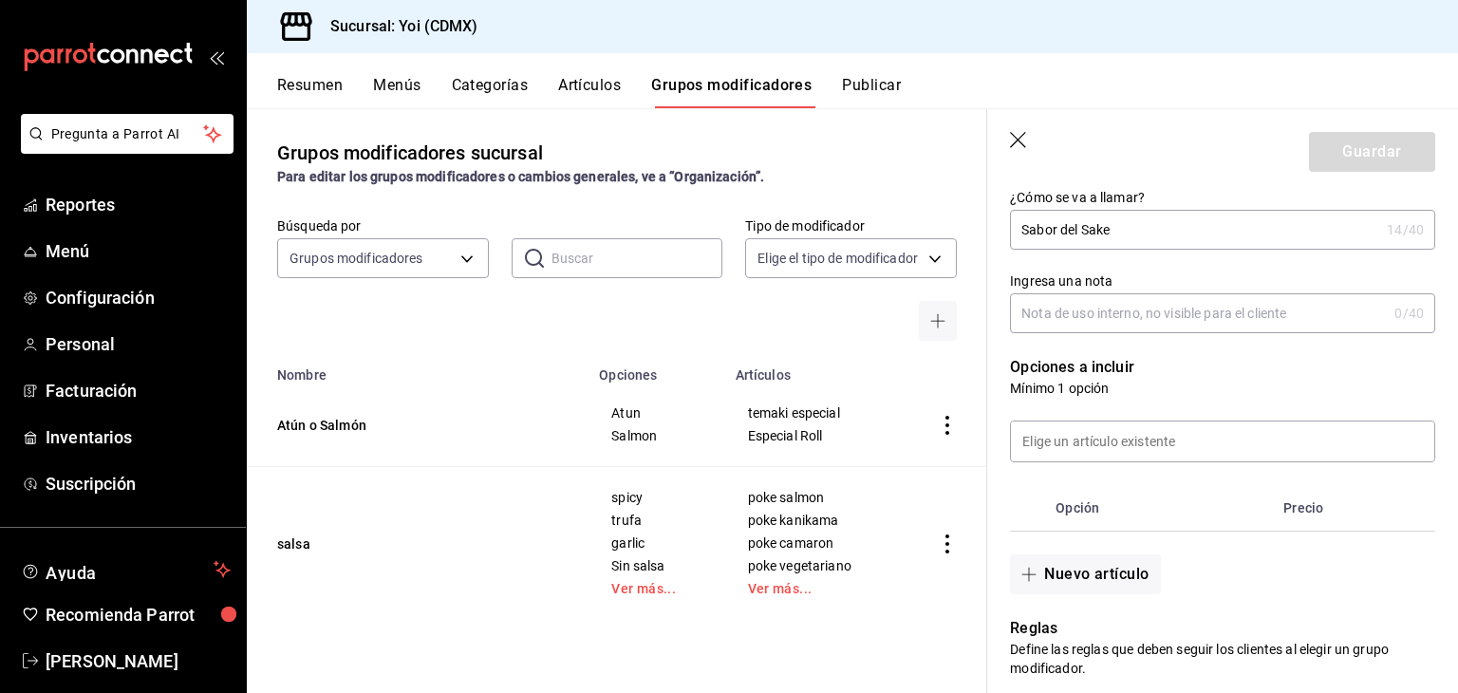
scroll to position [237, 0]
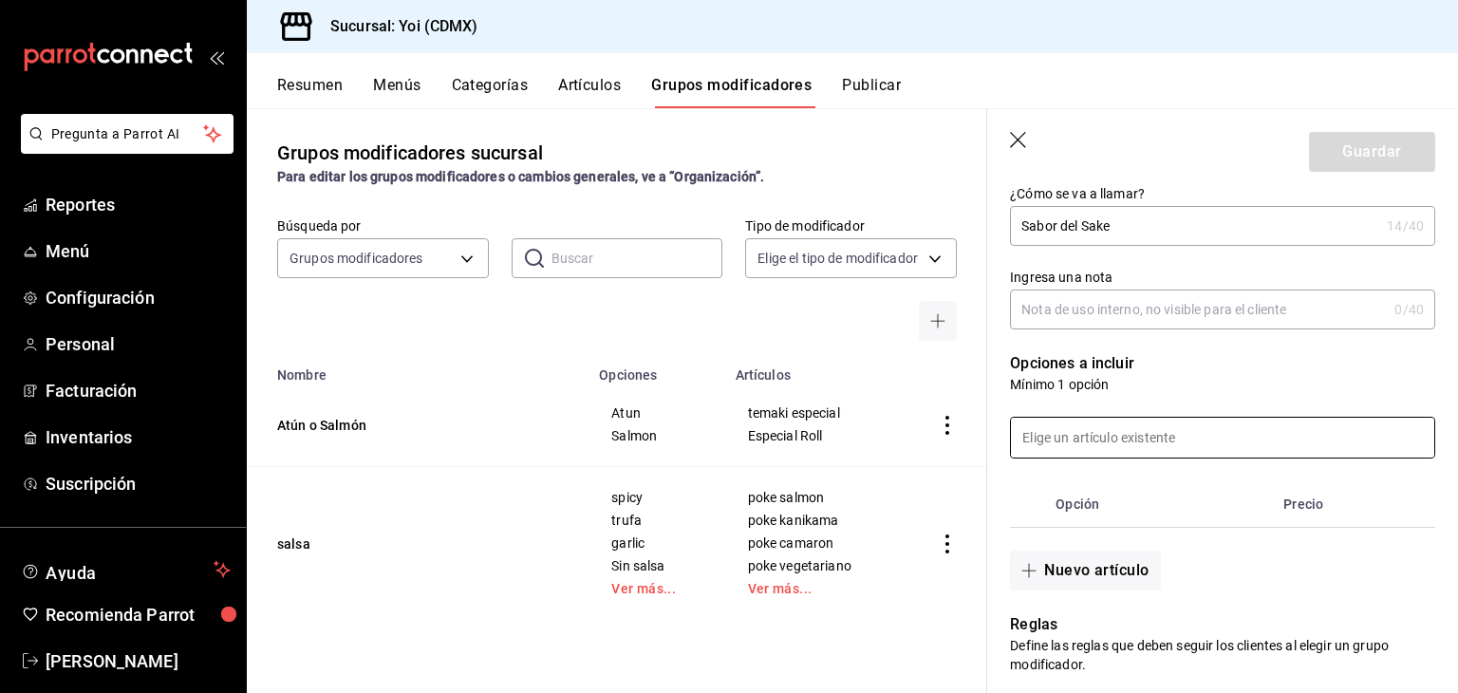
click at [1151, 428] on input at bounding box center [1222, 438] width 423 height 40
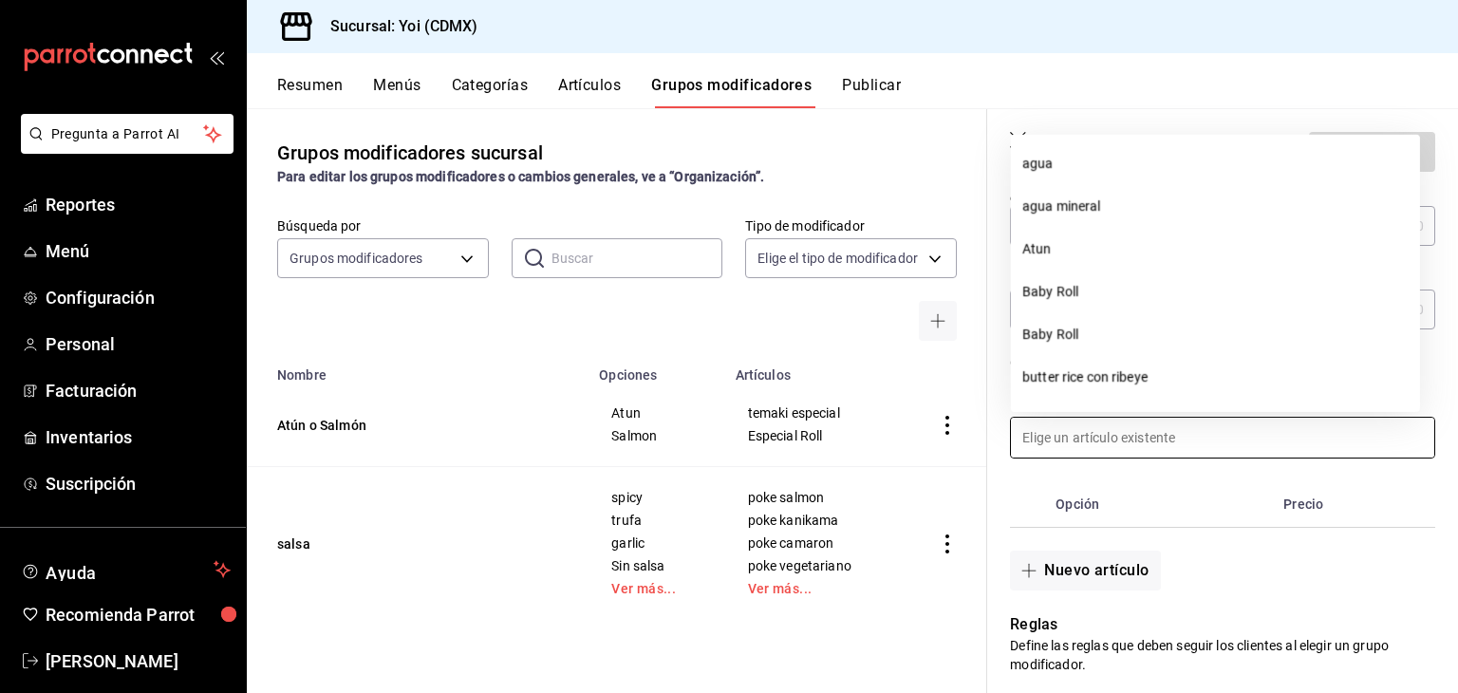
scroll to position [387, 0]
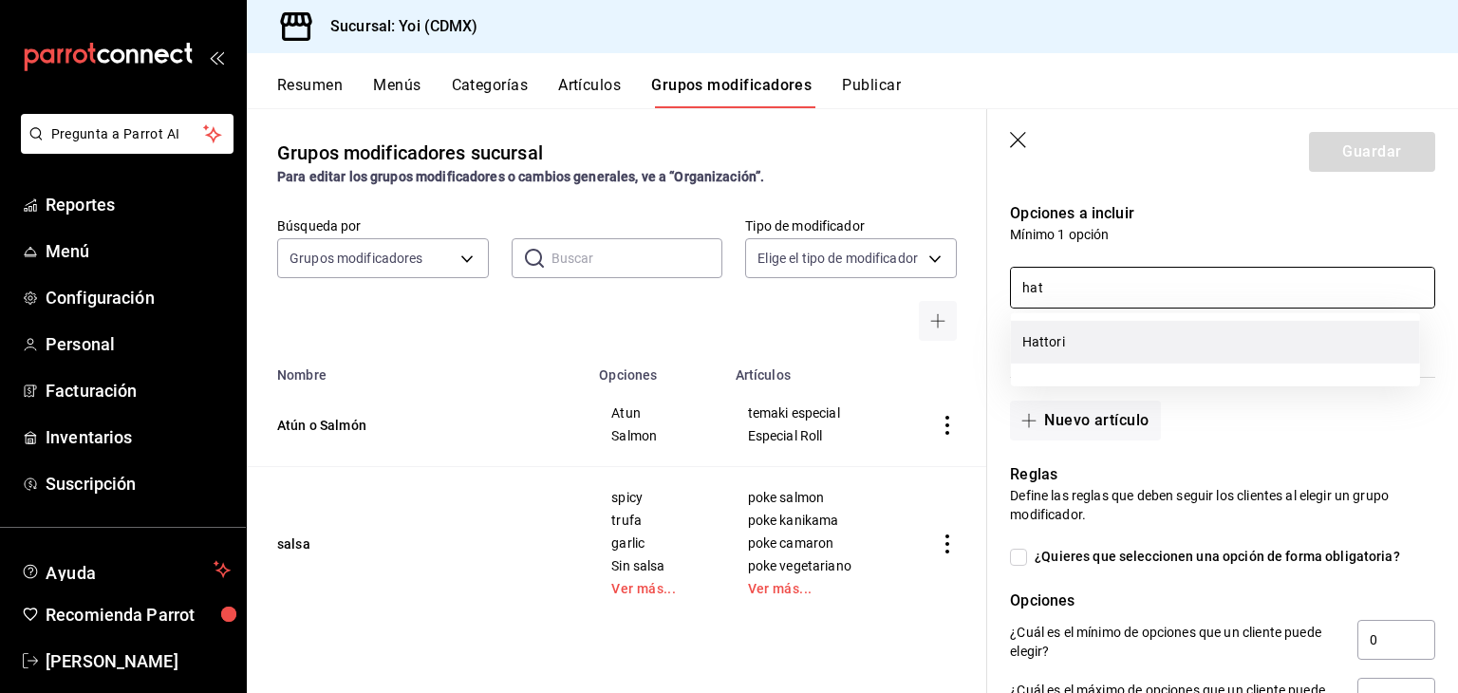
click at [1084, 343] on li "Hattori" at bounding box center [1215, 342] width 409 height 43
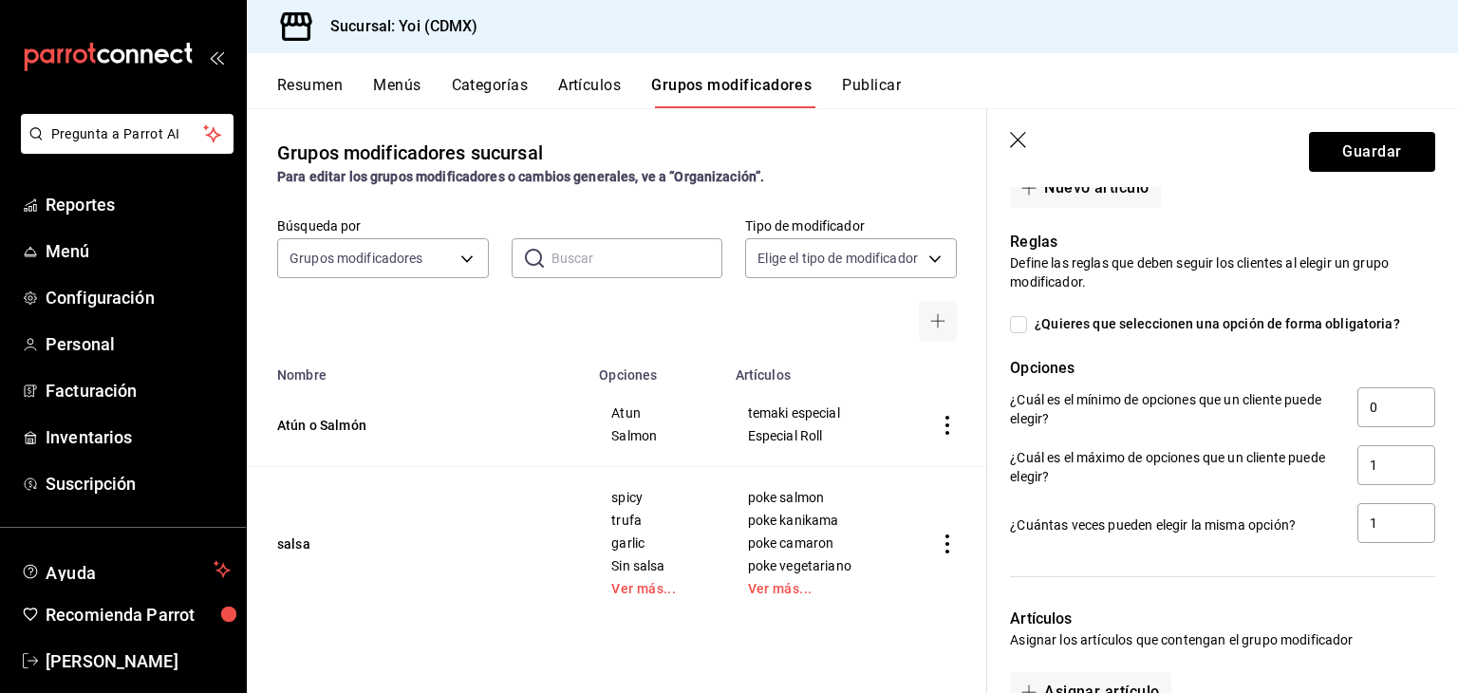
scroll to position [708, 0]
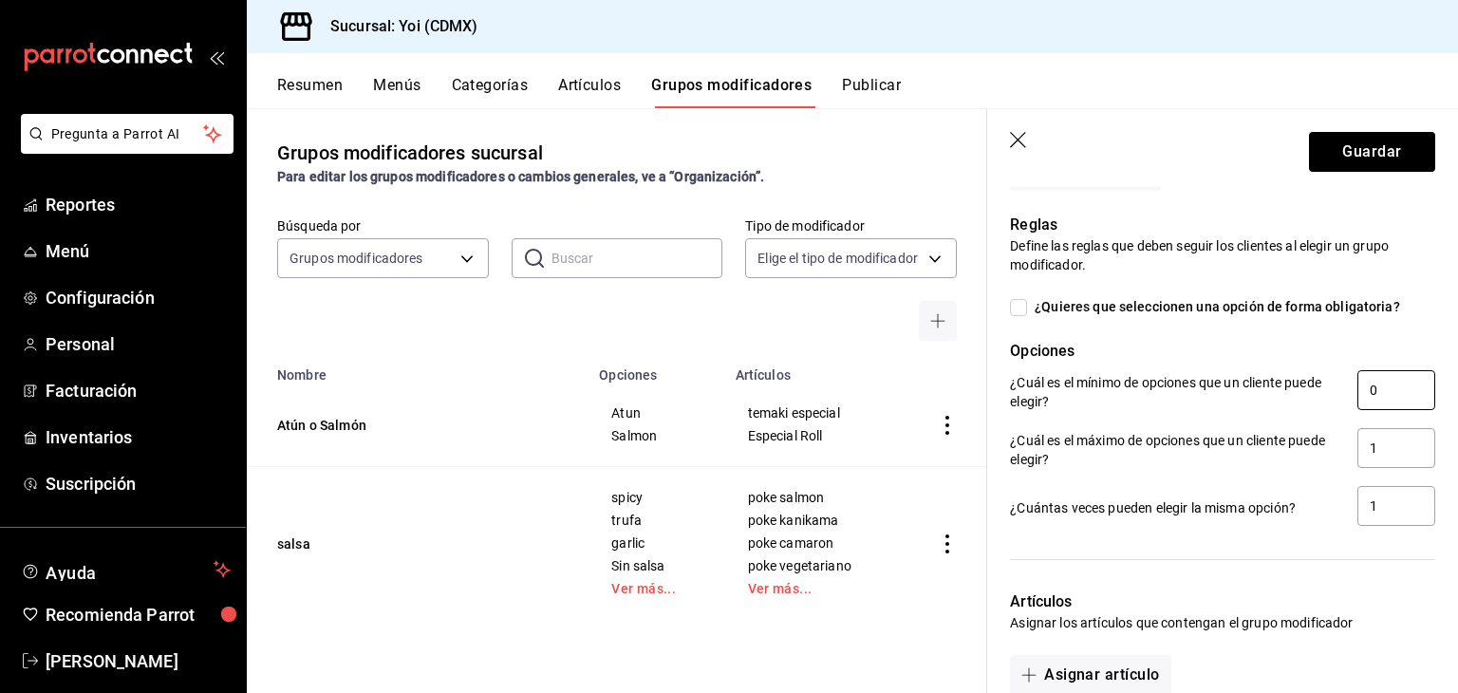
type input "hat"
click at [1370, 382] on input "0" at bounding box center [1397, 390] width 78 height 40
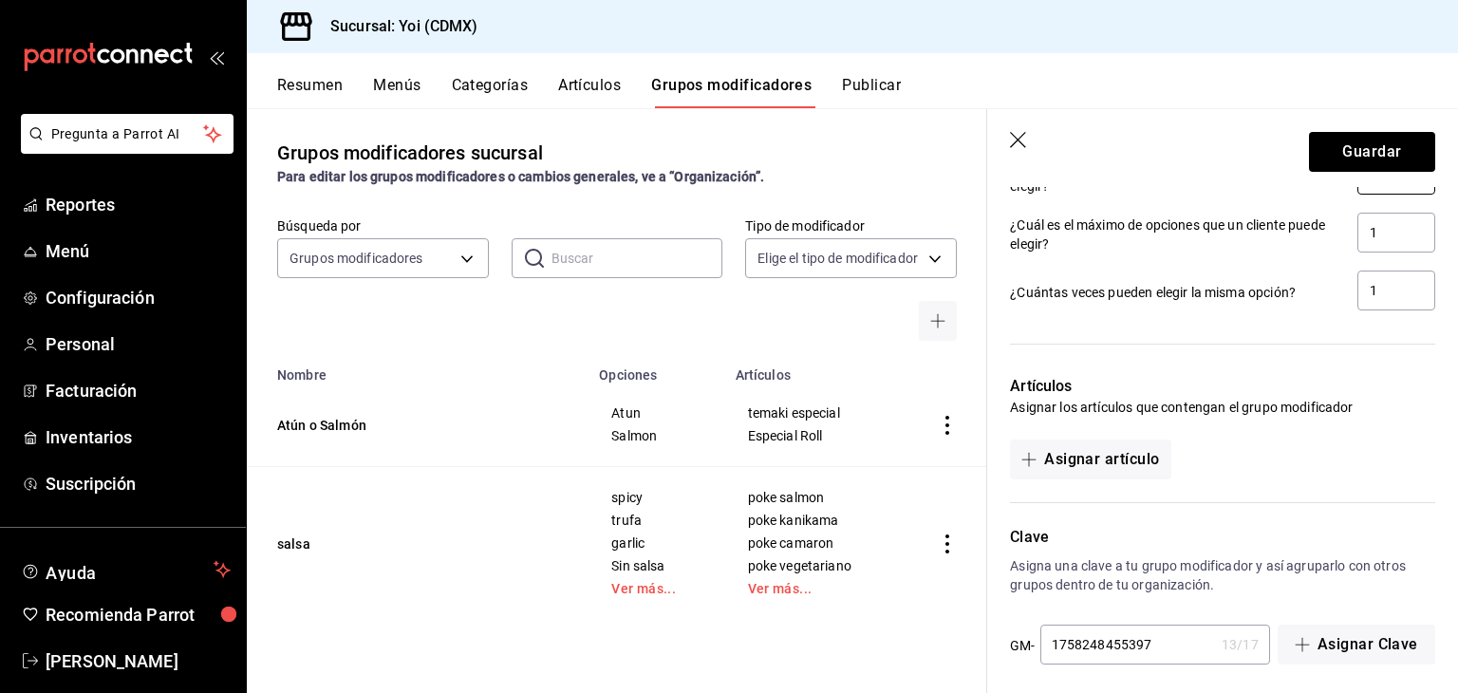
scroll to position [927, 0]
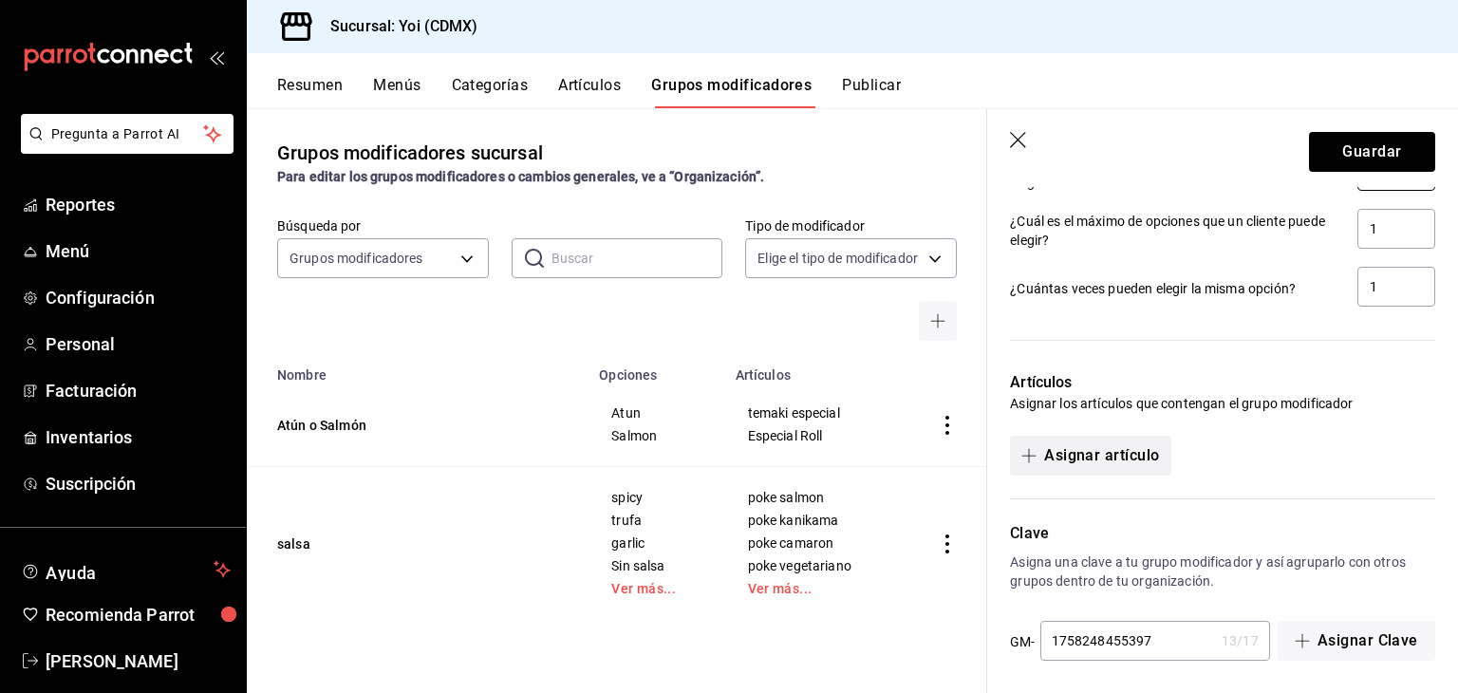
type input "1"
click at [1139, 453] on button "Asignar artículo" at bounding box center [1090, 456] width 160 height 40
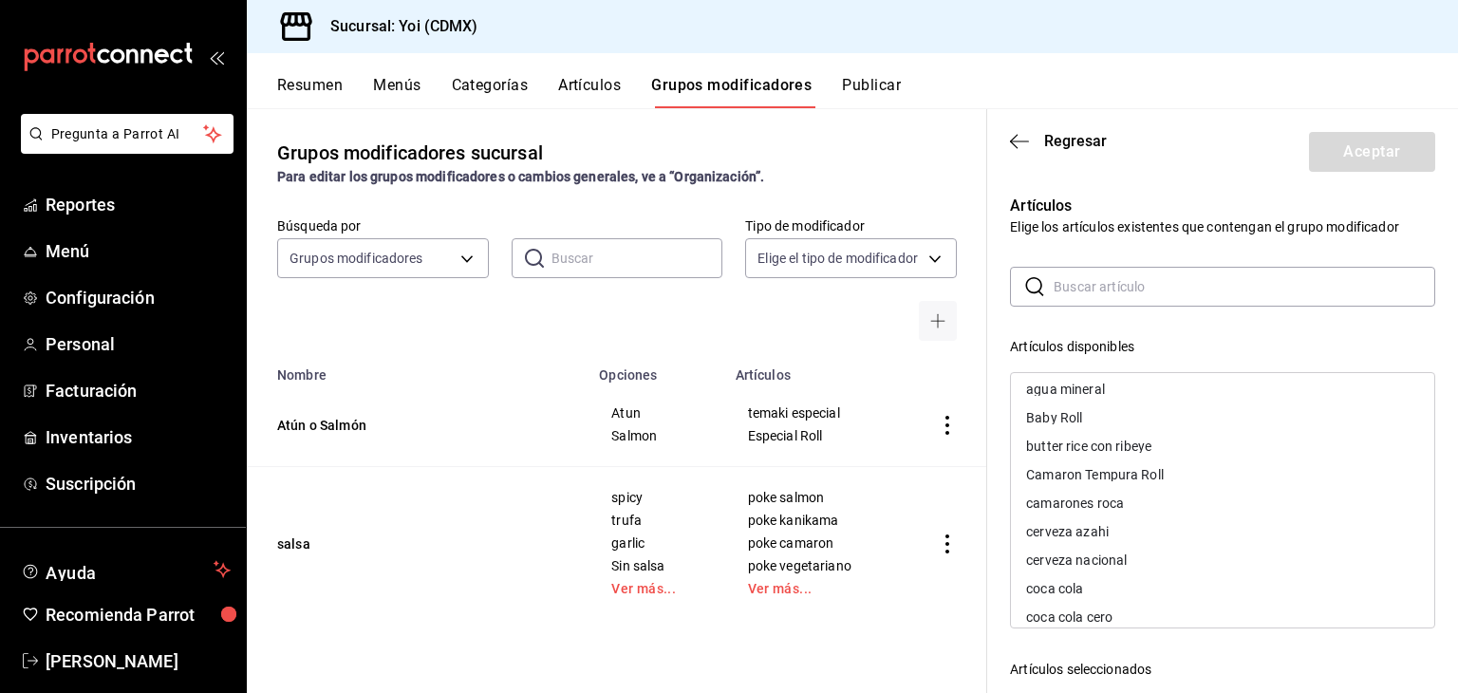
scroll to position [36, 0]
click at [1138, 290] on input "text" at bounding box center [1245, 287] width 382 height 38
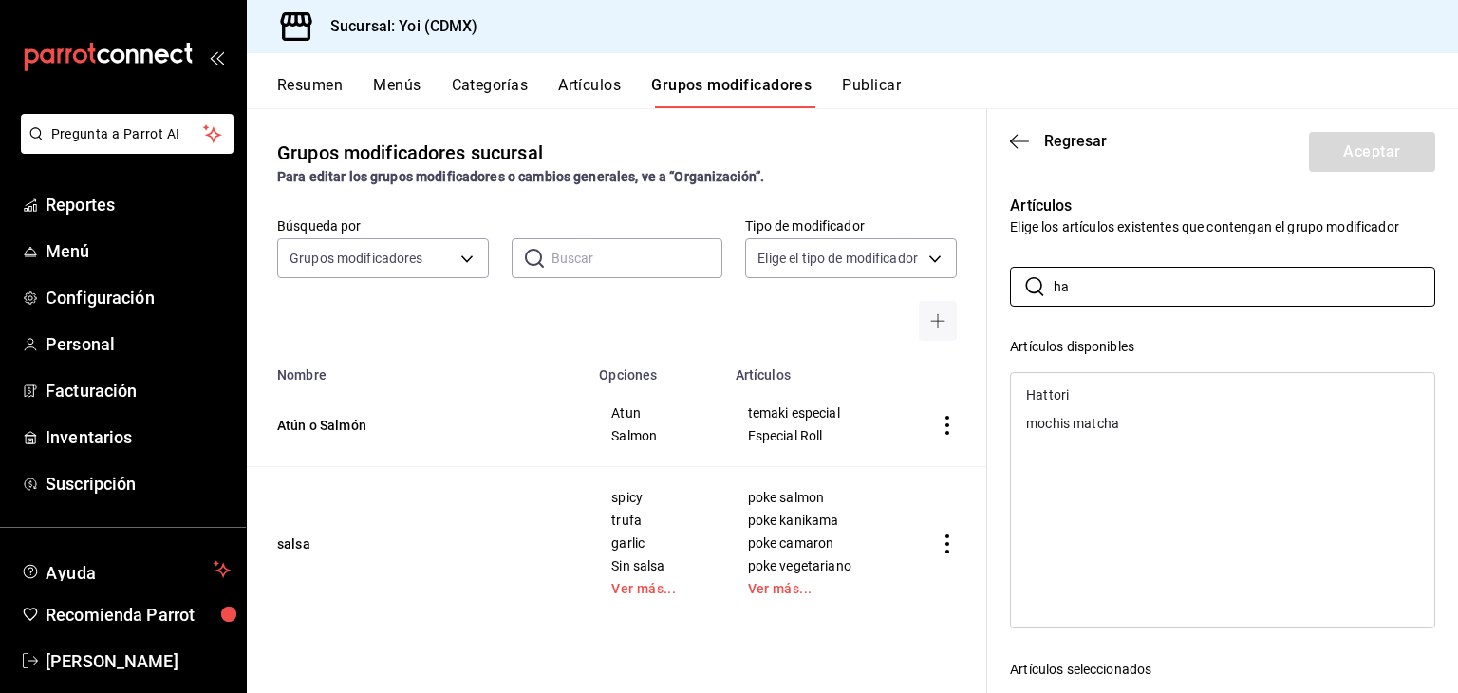
click at [1124, 410] on div "mochis matcha" at bounding box center [1222, 423] width 423 height 28
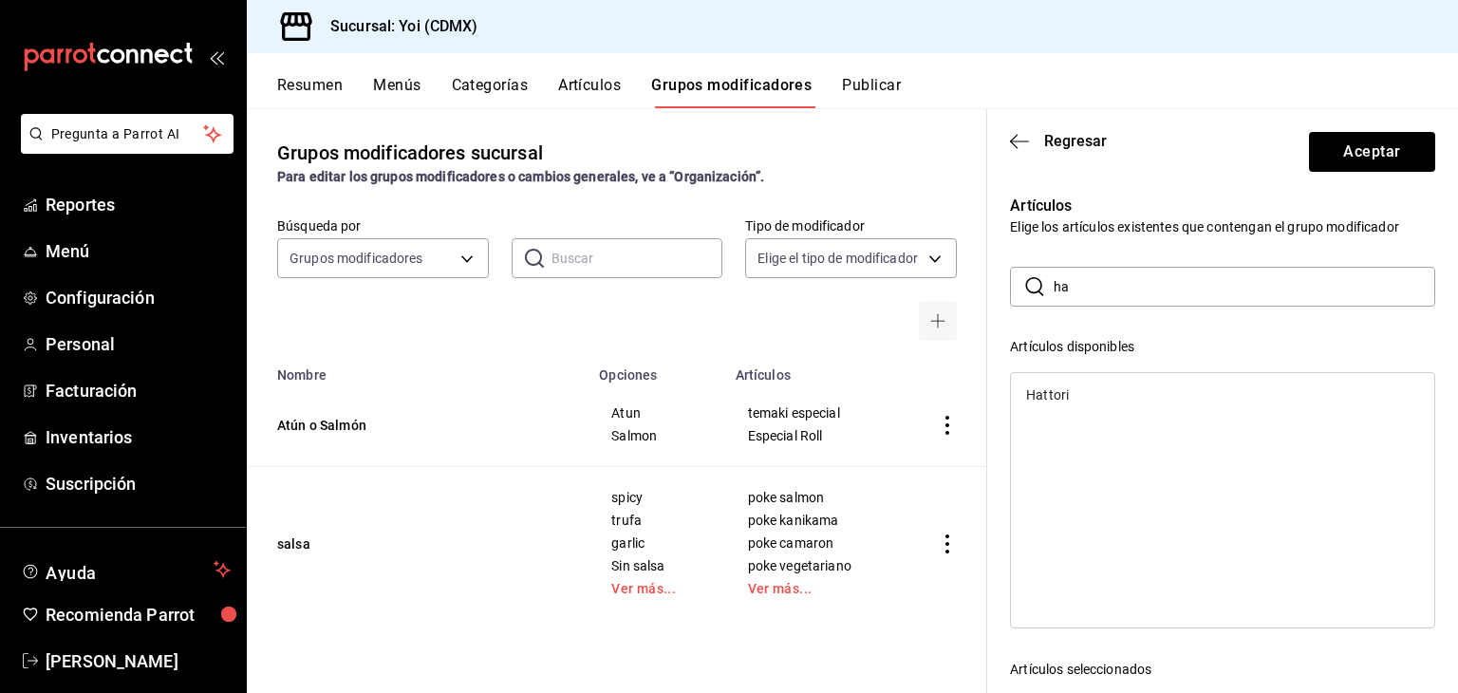
click at [1123, 403] on div "Hattori" at bounding box center [1222, 395] width 423 height 28
click at [1103, 297] on input "ha" at bounding box center [1245, 287] width 382 height 38
type input "h"
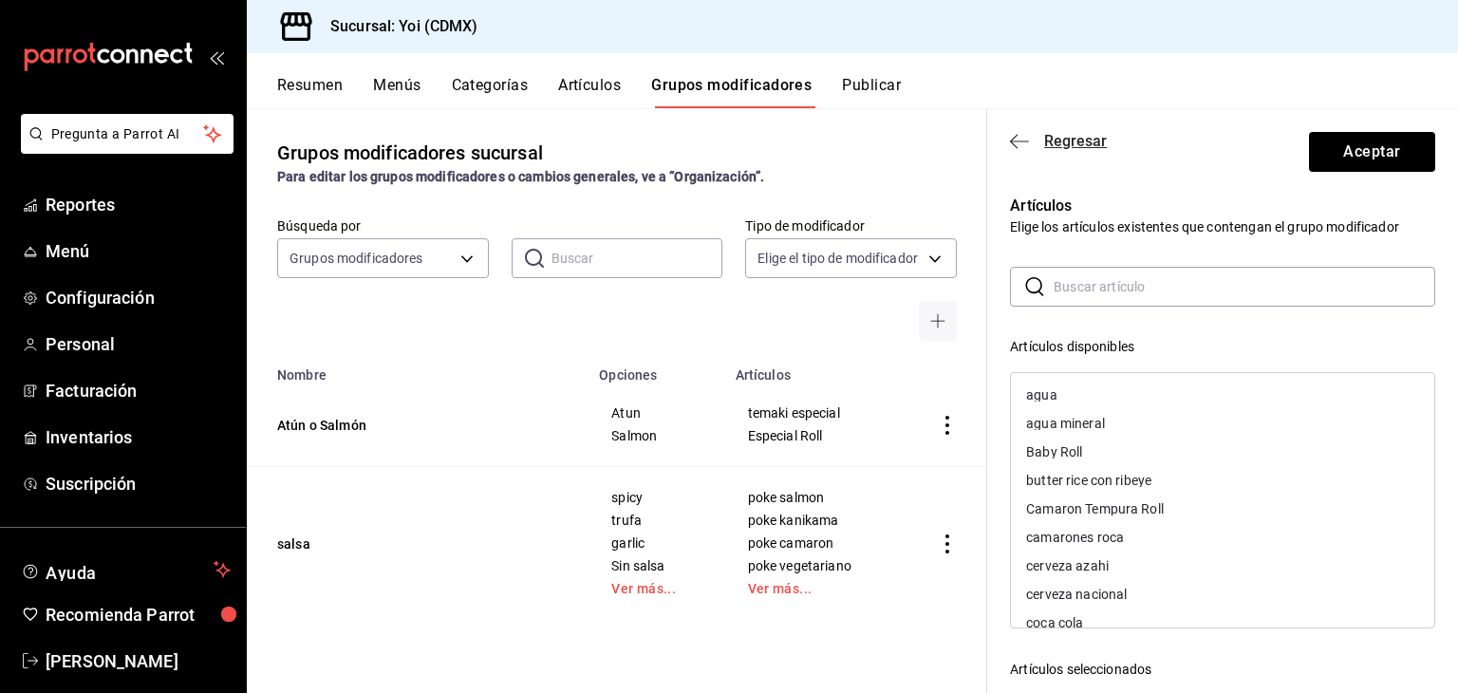
click at [1058, 149] on span "Regresar" at bounding box center [1075, 141] width 63 height 18
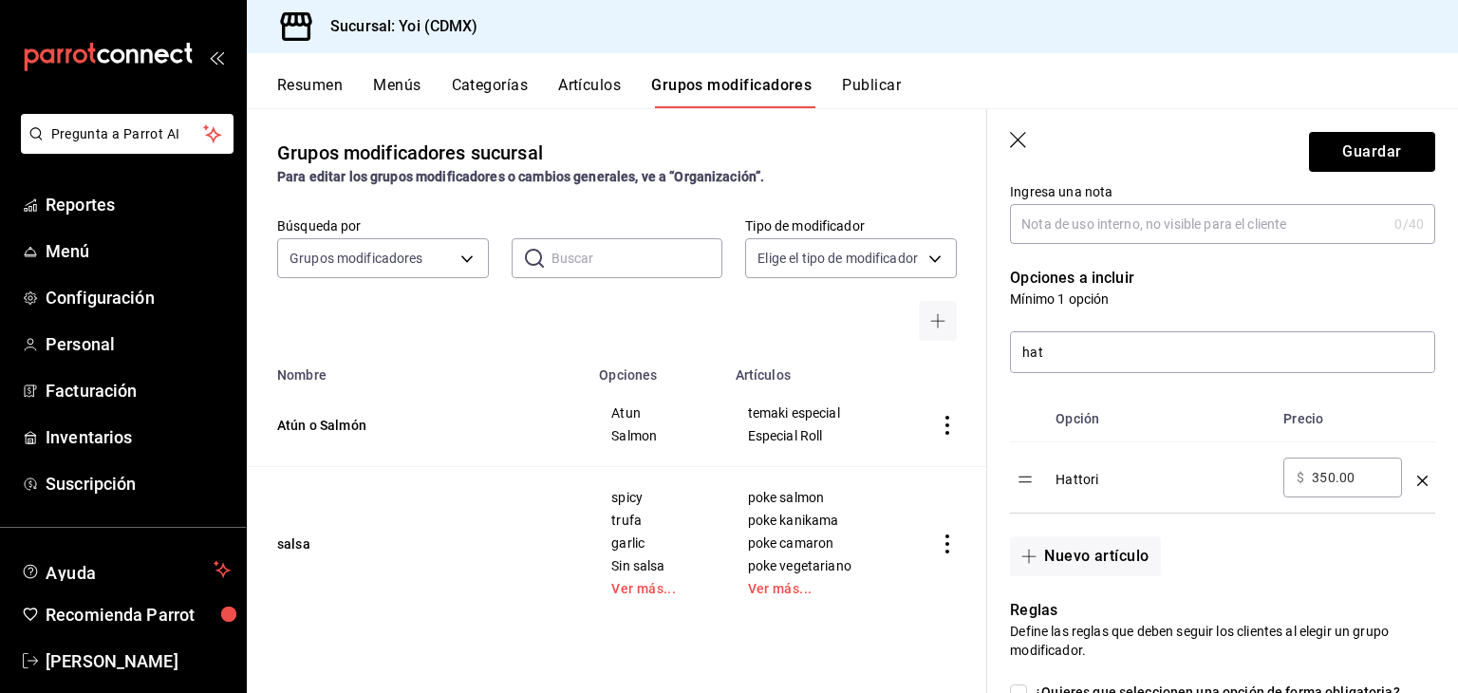
scroll to position [323, 0]
click at [1417, 483] on icon "optionsTable" at bounding box center [1422, 481] width 10 height 10
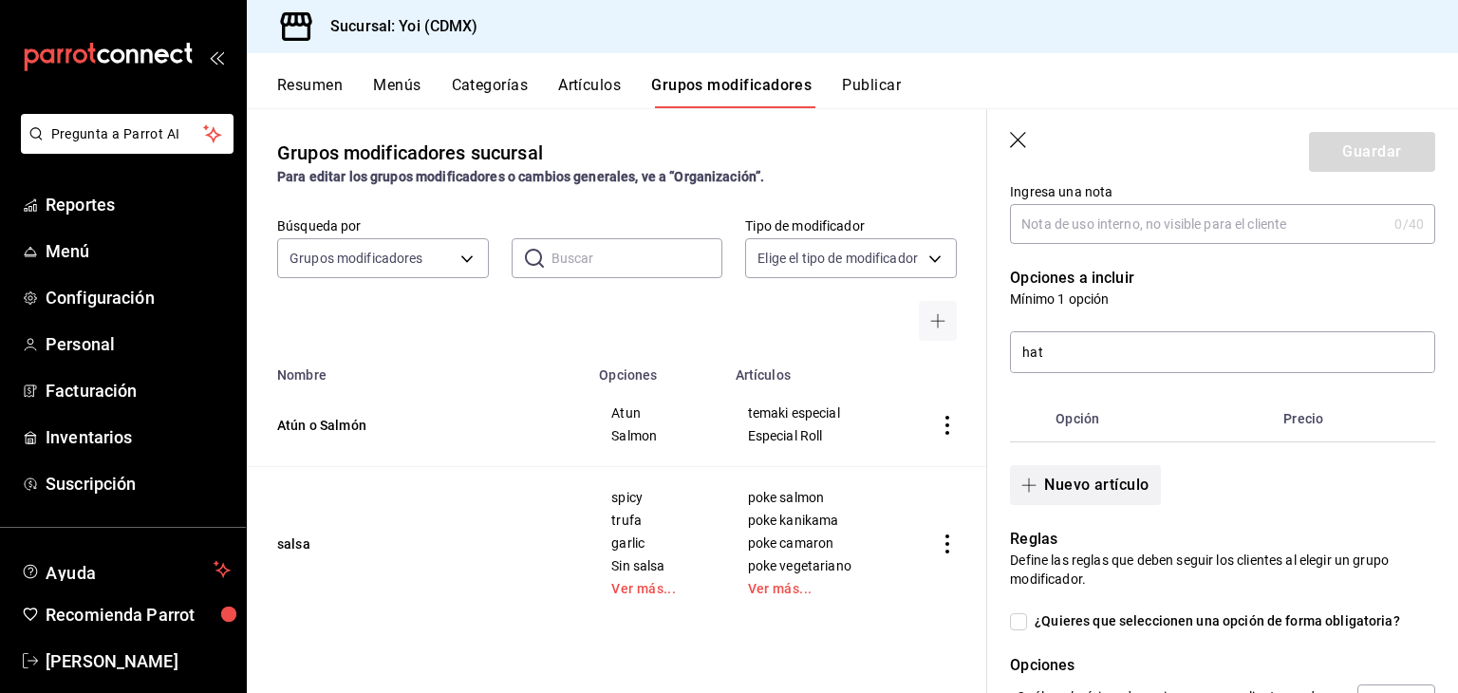
click at [1078, 487] on button "Nuevo artículo" at bounding box center [1085, 485] width 150 height 40
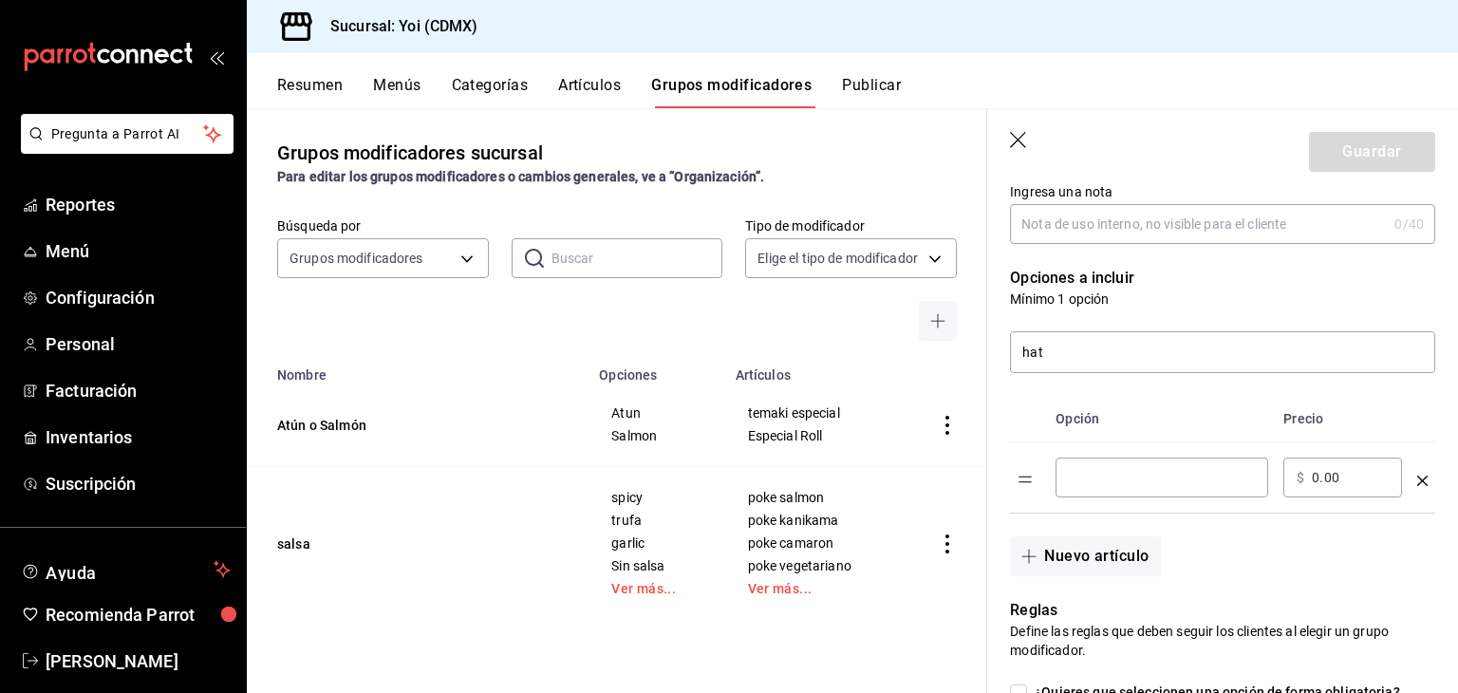
click at [1189, 471] on input "optionsTable" at bounding box center [1162, 477] width 186 height 19
type input "Manzana"
drag, startPoint x: 1362, startPoint y: 464, endPoint x: 1314, endPoint y: 469, distance: 48.6
click at [1314, 469] on div "​ $ 0.00 ​" at bounding box center [1342, 478] width 119 height 40
click at [1314, 469] on input "0.00" at bounding box center [1350, 477] width 77 height 19
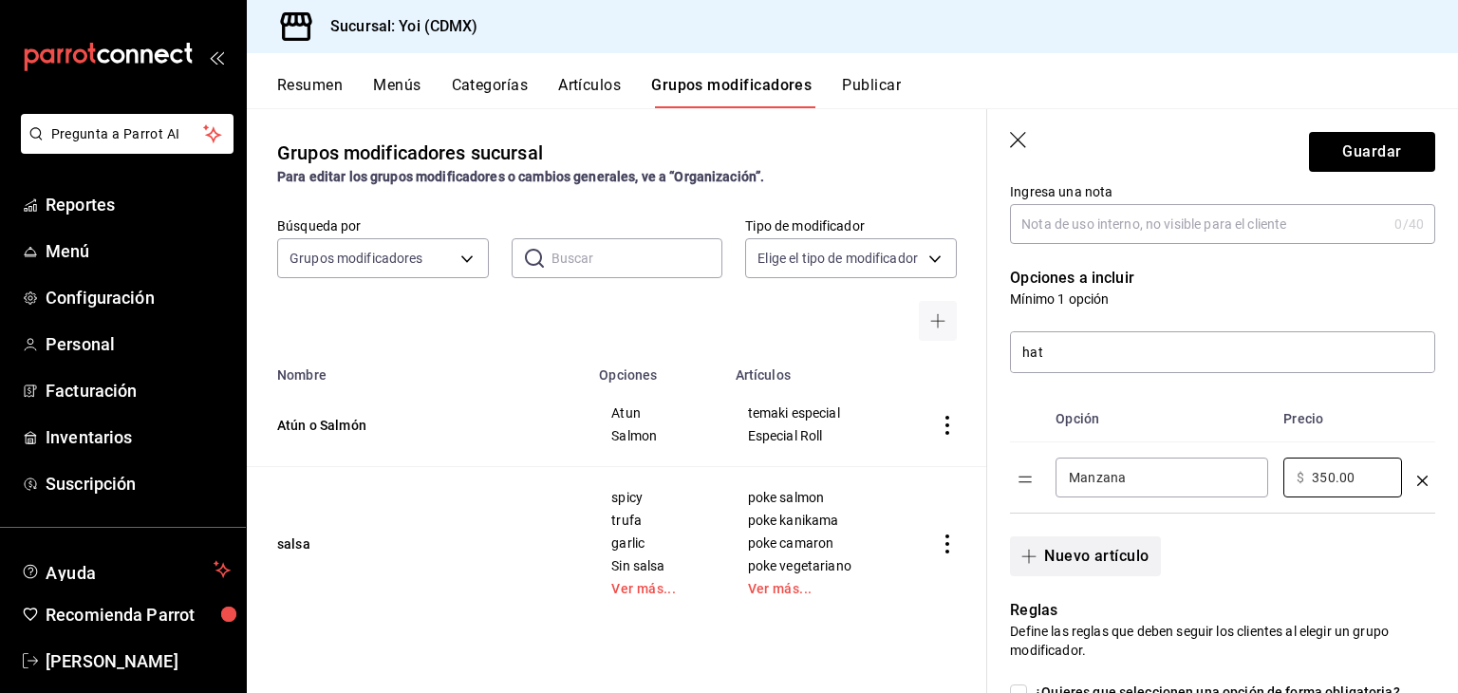
type input "350.00"
click at [1067, 555] on button "Nuevo artículo" at bounding box center [1085, 556] width 150 height 40
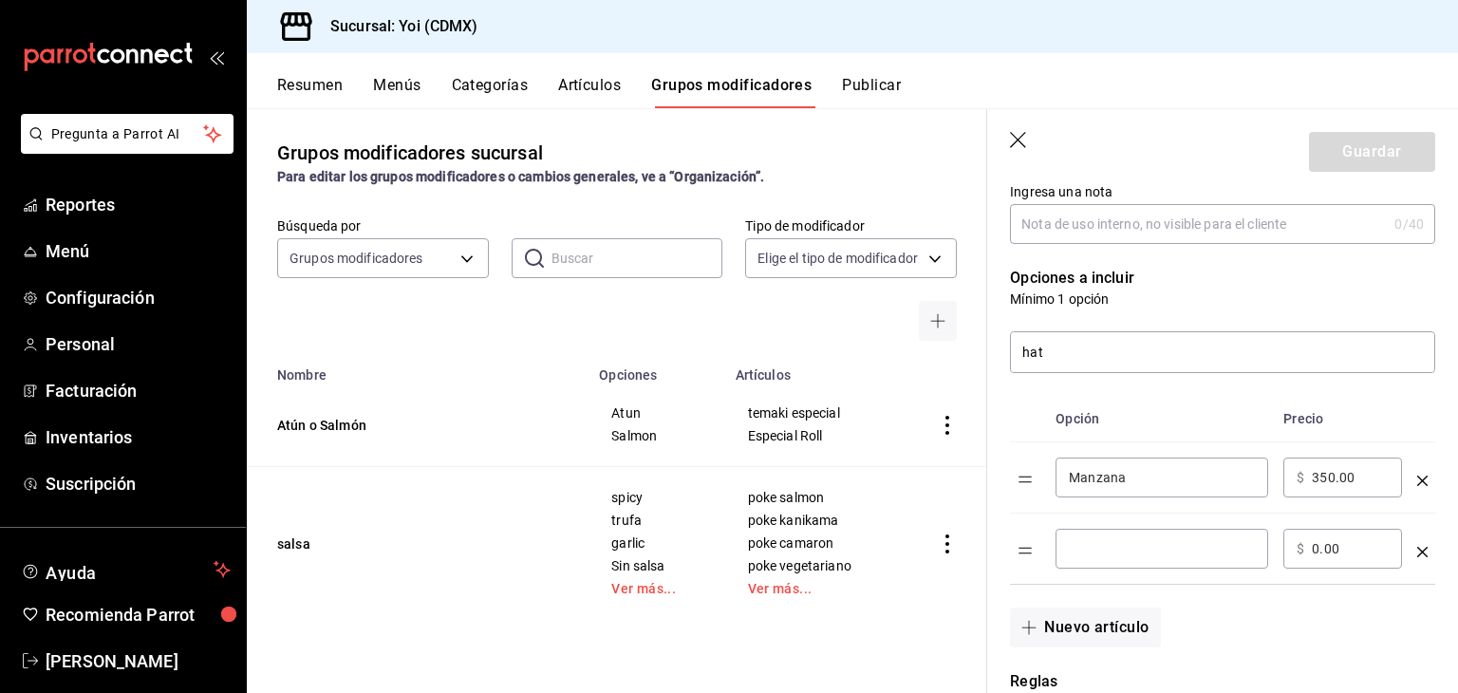
click at [1129, 539] on input "optionsTable" at bounding box center [1162, 548] width 186 height 19
type input "Seco"
click at [1318, 546] on input "0.00" at bounding box center [1350, 548] width 77 height 19
type input "350.00"
click at [1068, 627] on button "Nuevo artículo" at bounding box center [1085, 628] width 150 height 40
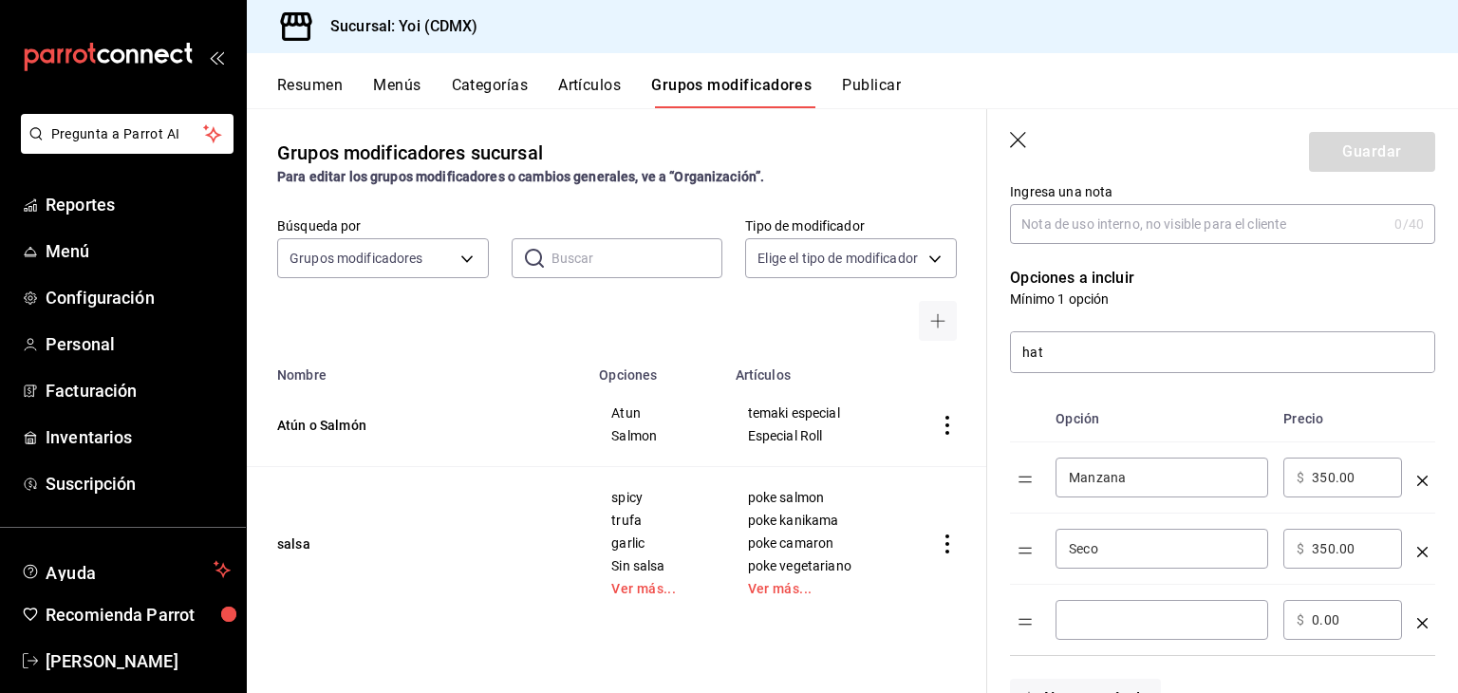
click at [1083, 612] on input "optionsTable" at bounding box center [1162, 619] width 186 height 19
type input "Lychee"
click at [1325, 630] on div "​ $ 0.00 ​" at bounding box center [1342, 620] width 119 height 40
click at [1310, 612] on div "​ $ 0.00 ​" at bounding box center [1342, 620] width 119 height 40
click at [1318, 619] on input "0.00" at bounding box center [1350, 619] width 77 height 19
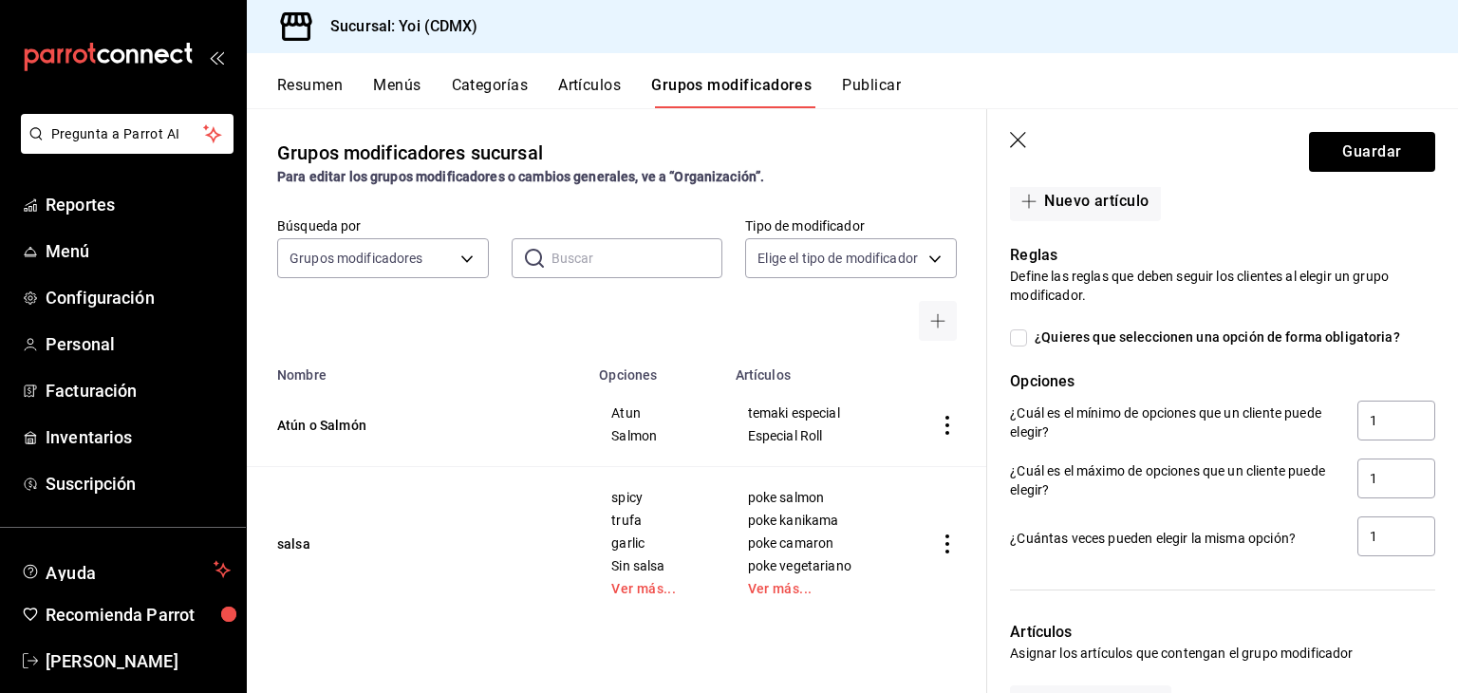
scroll to position [1077, 0]
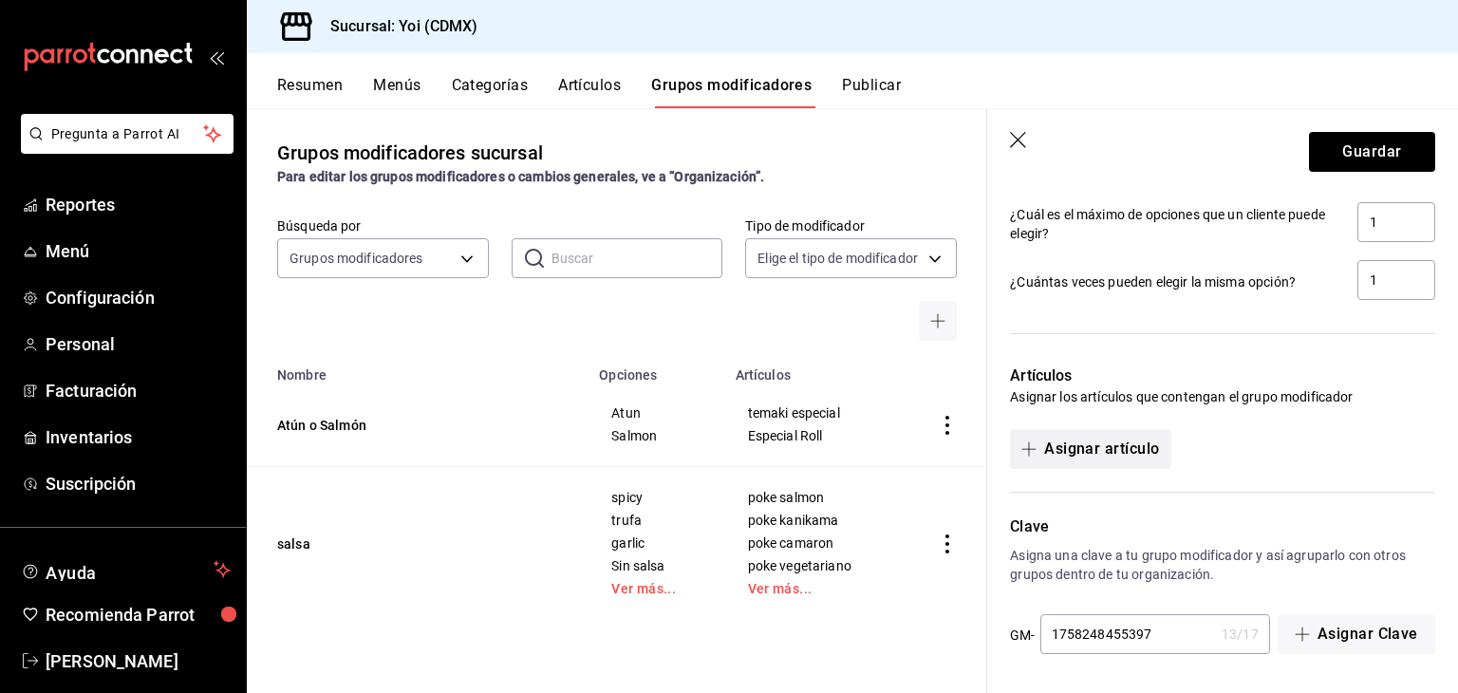
type input "350.00"
click at [1116, 444] on button "Asignar artículo" at bounding box center [1090, 449] width 160 height 40
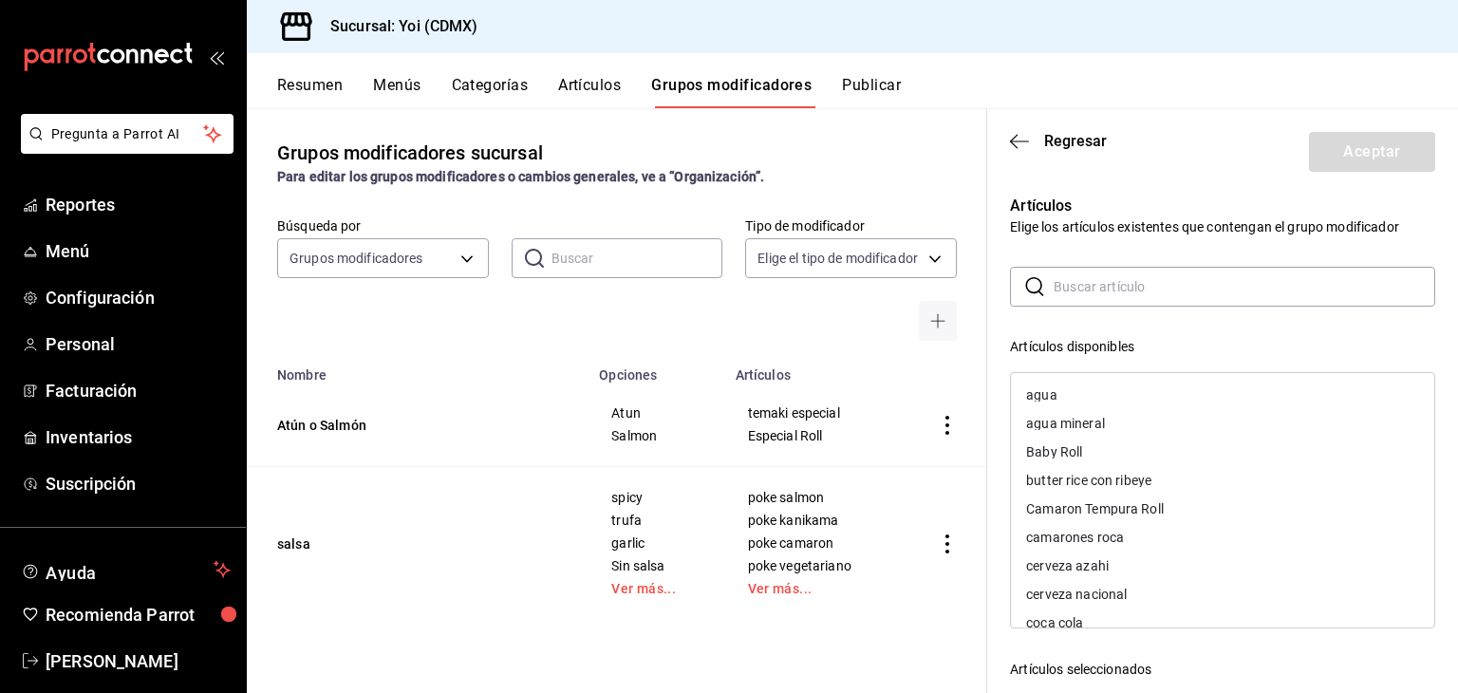
click at [1071, 286] on input "text" at bounding box center [1245, 287] width 382 height 38
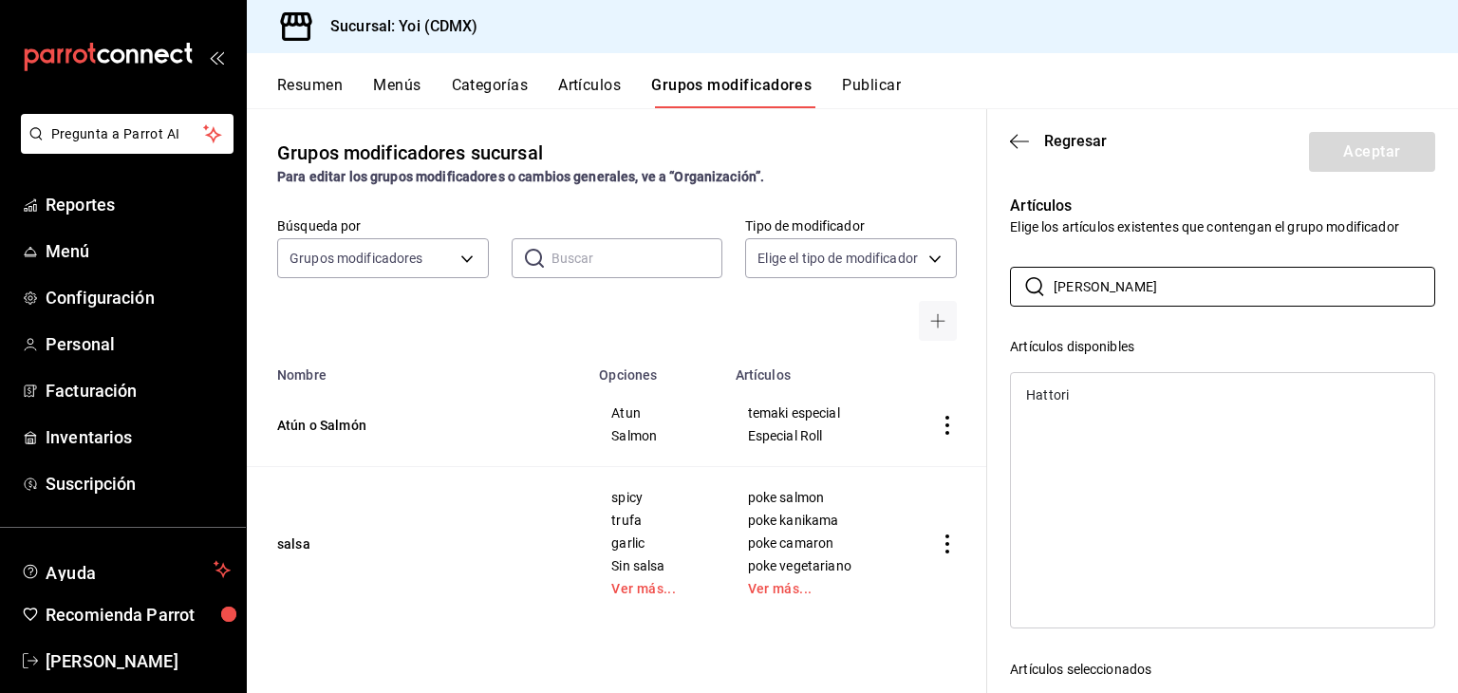
type input "[PERSON_NAME]"
click at [1053, 392] on div "Hattori" at bounding box center [1047, 394] width 43 height 13
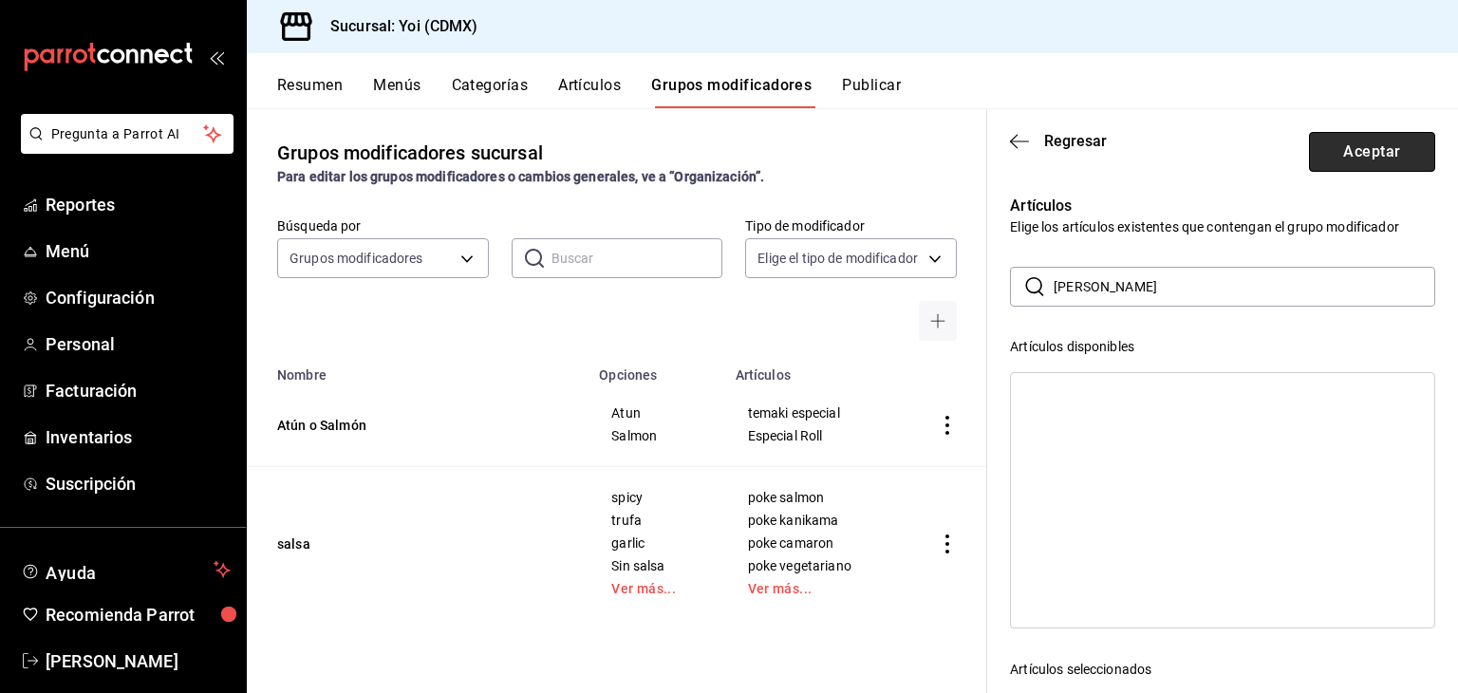
click at [1332, 153] on button "Aceptar" at bounding box center [1372, 152] width 126 height 40
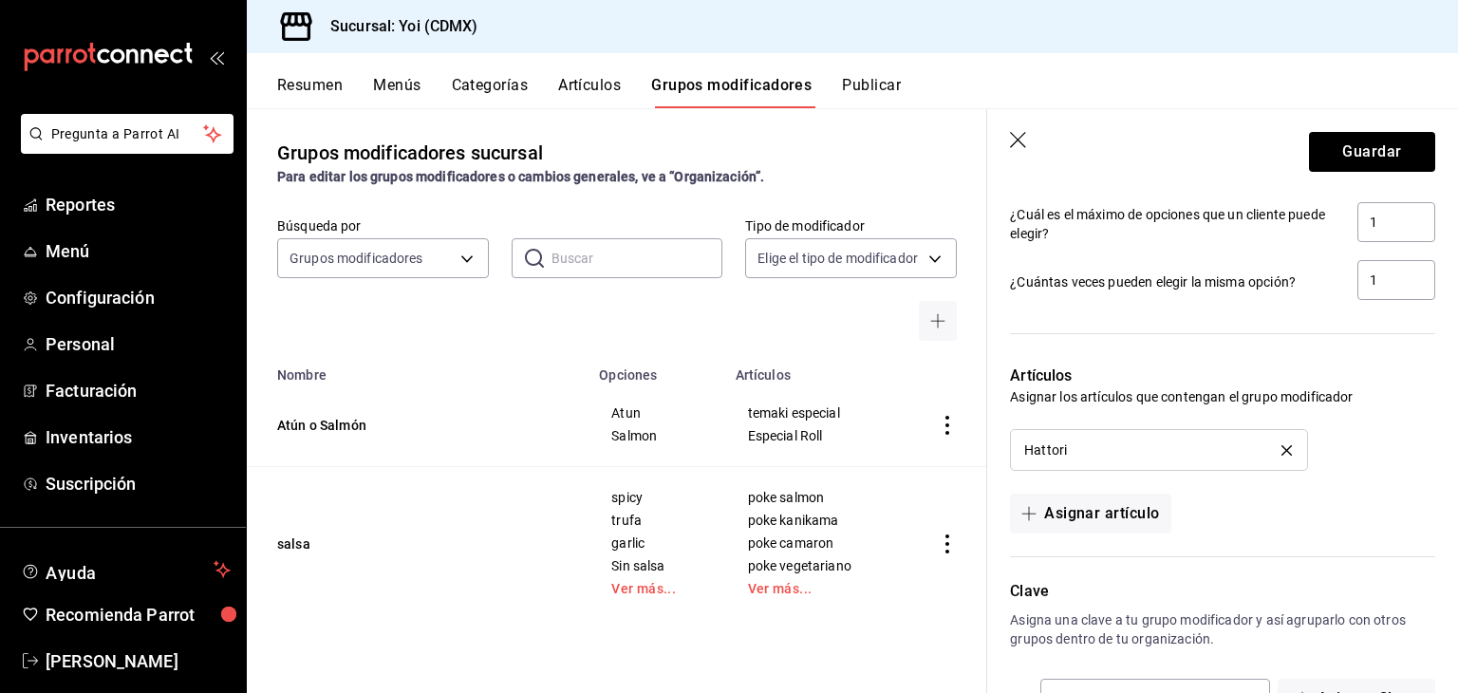
scroll to position [1141, 0]
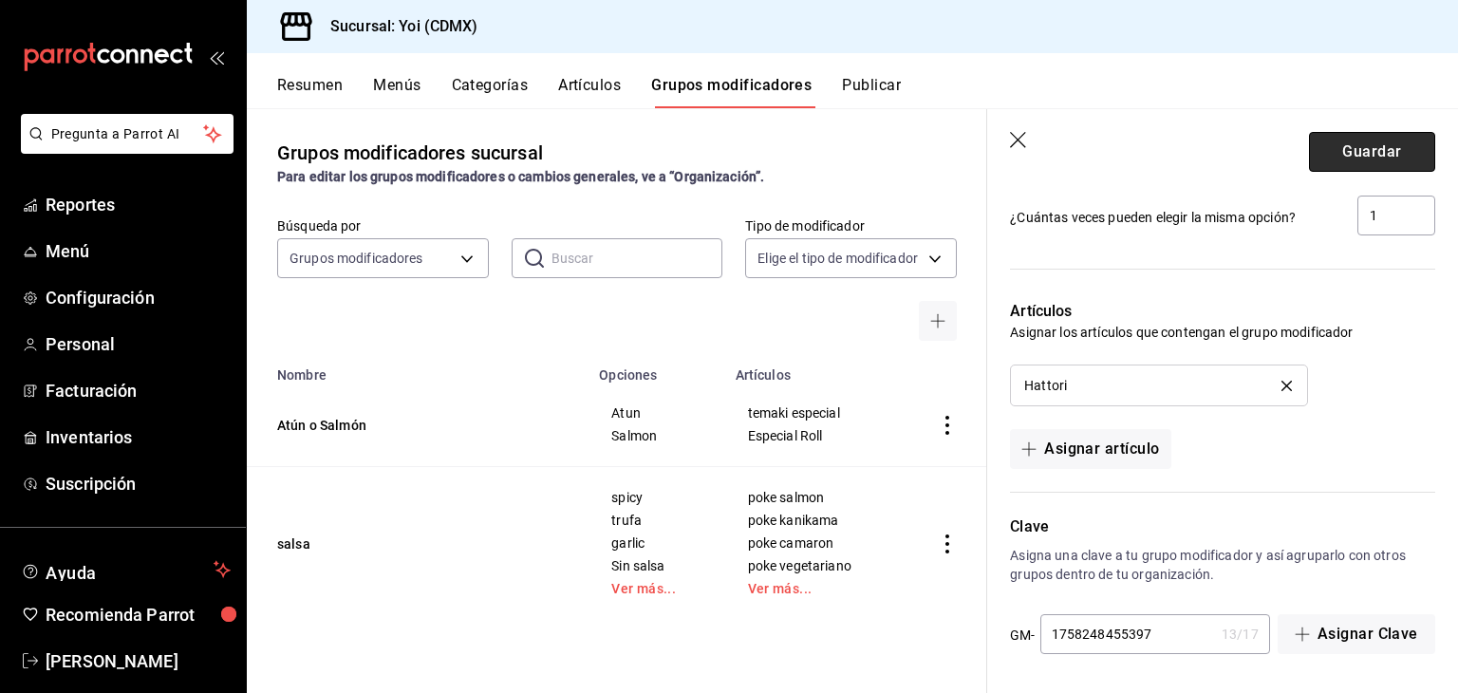
click at [1323, 152] on button "Guardar" at bounding box center [1372, 152] width 126 height 40
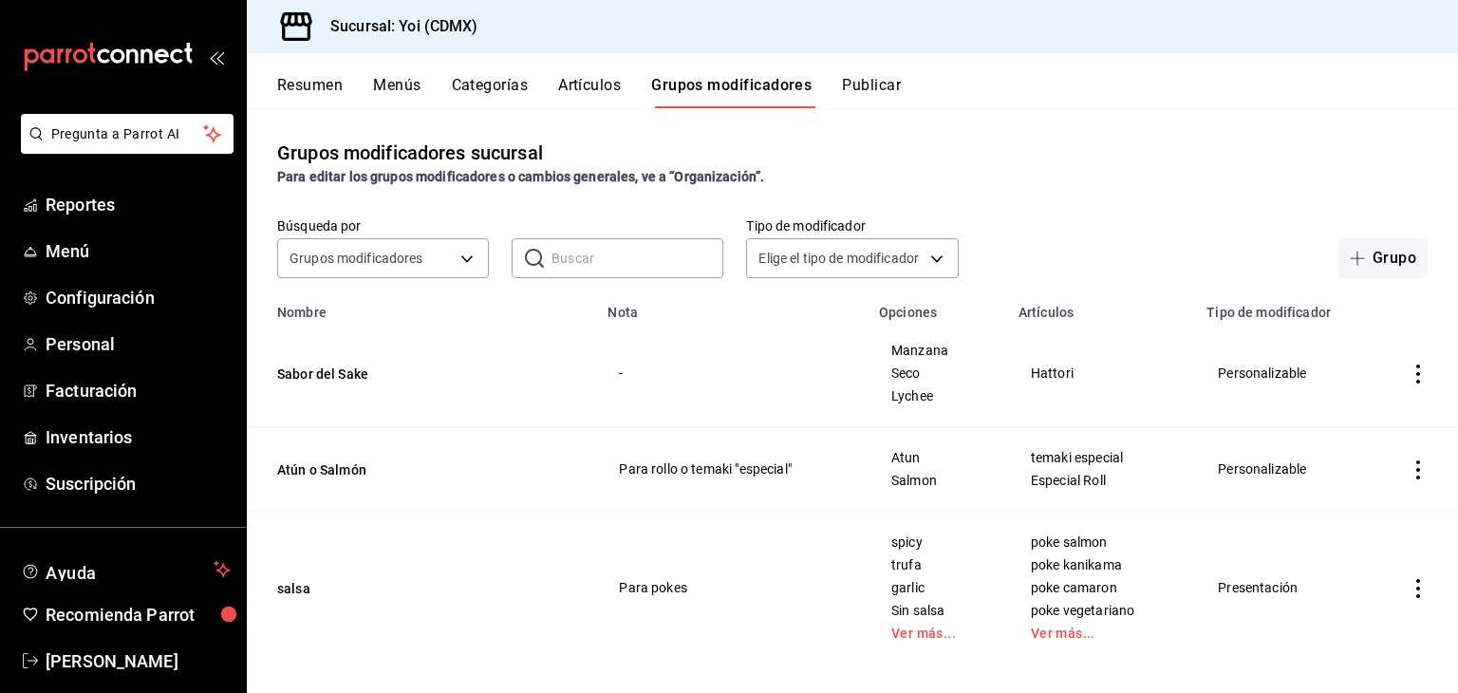
click at [320, 102] on button "Resumen" at bounding box center [310, 92] width 66 height 32
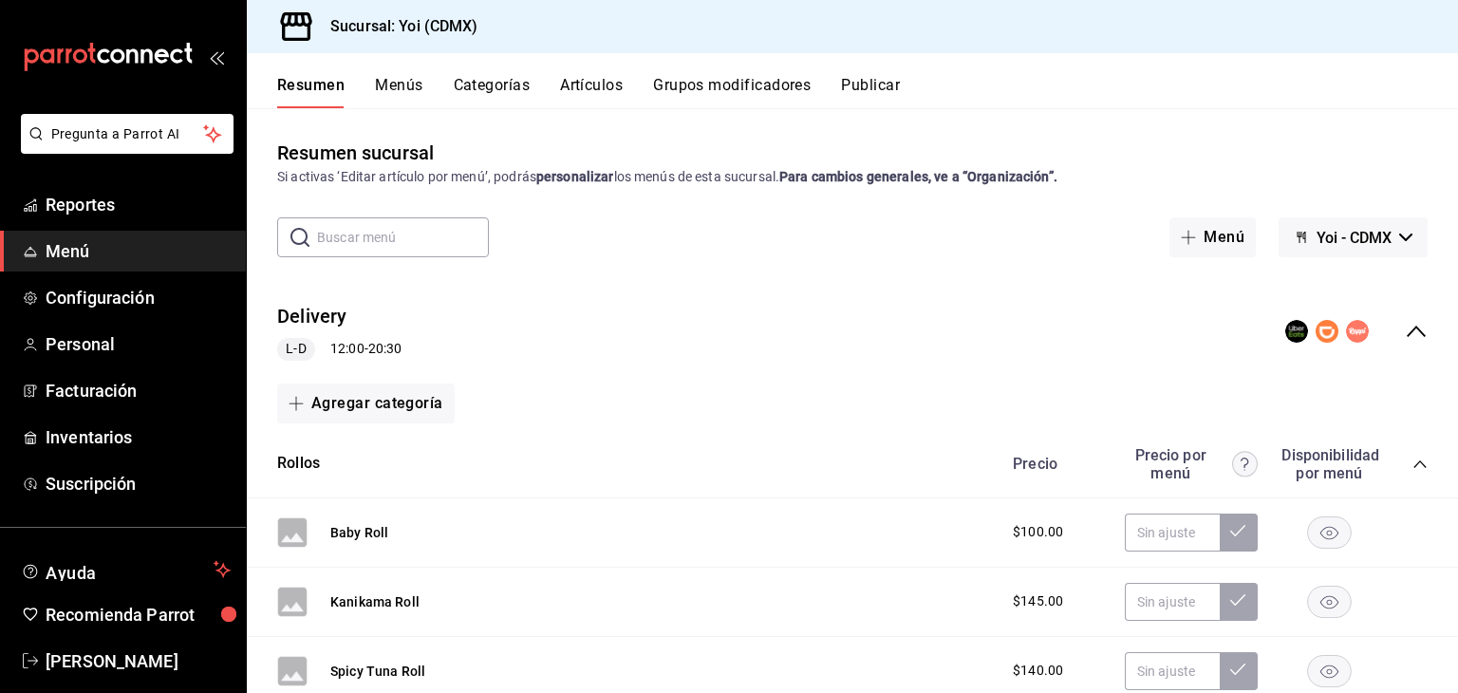
click at [708, 88] on button "Grupos modificadores" at bounding box center [732, 92] width 158 height 32
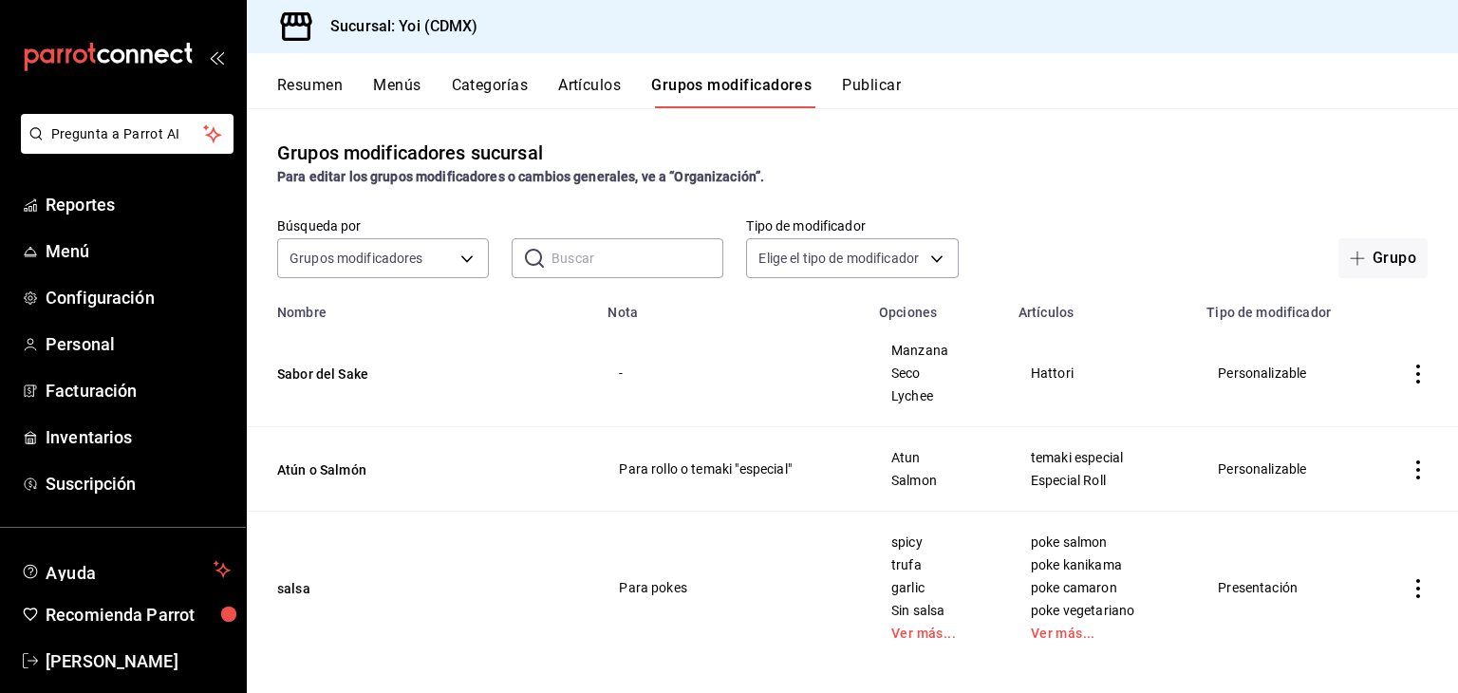
click at [1398, 361] on td "simple table" at bounding box center [1418, 373] width 80 height 107
click at [906, 369] on span "Seco" at bounding box center [937, 372] width 92 height 13
click at [327, 380] on button "Sabor del Sake" at bounding box center [391, 374] width 228 height 19
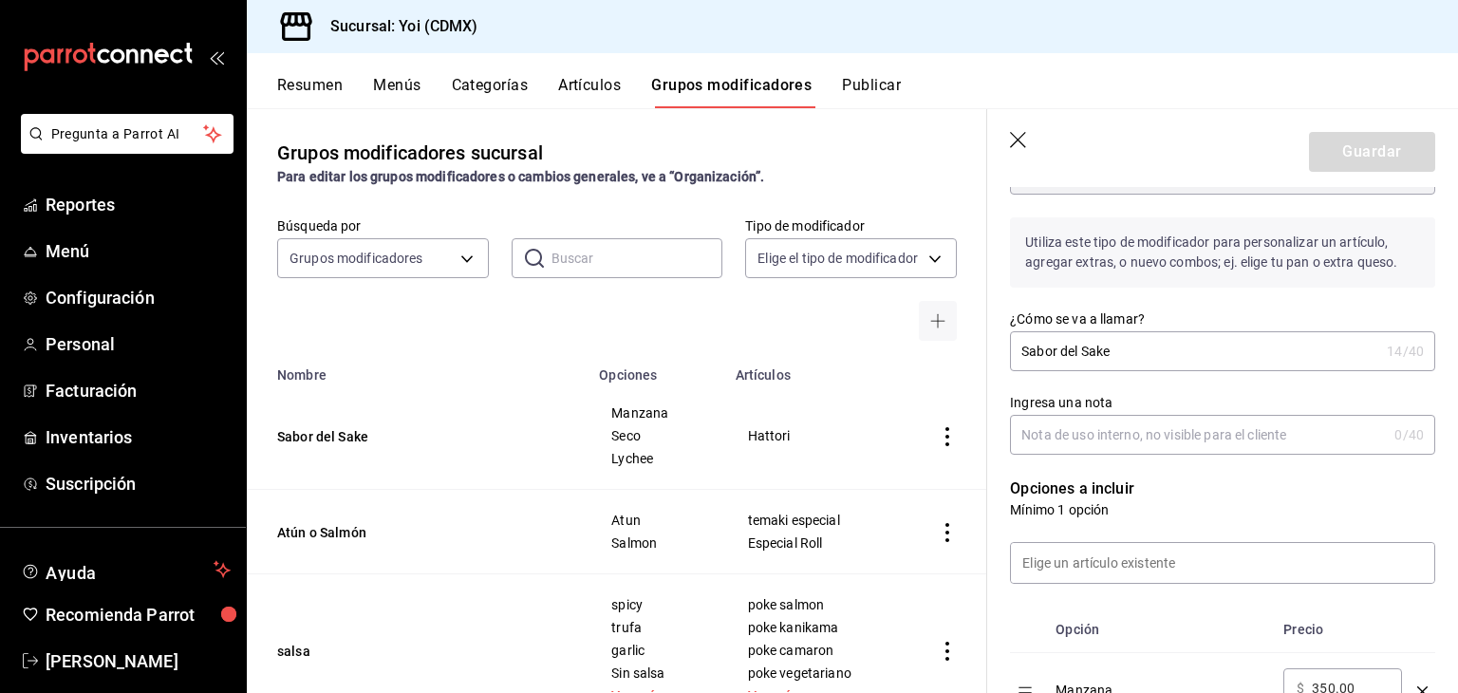
scroll to position [401, 0]
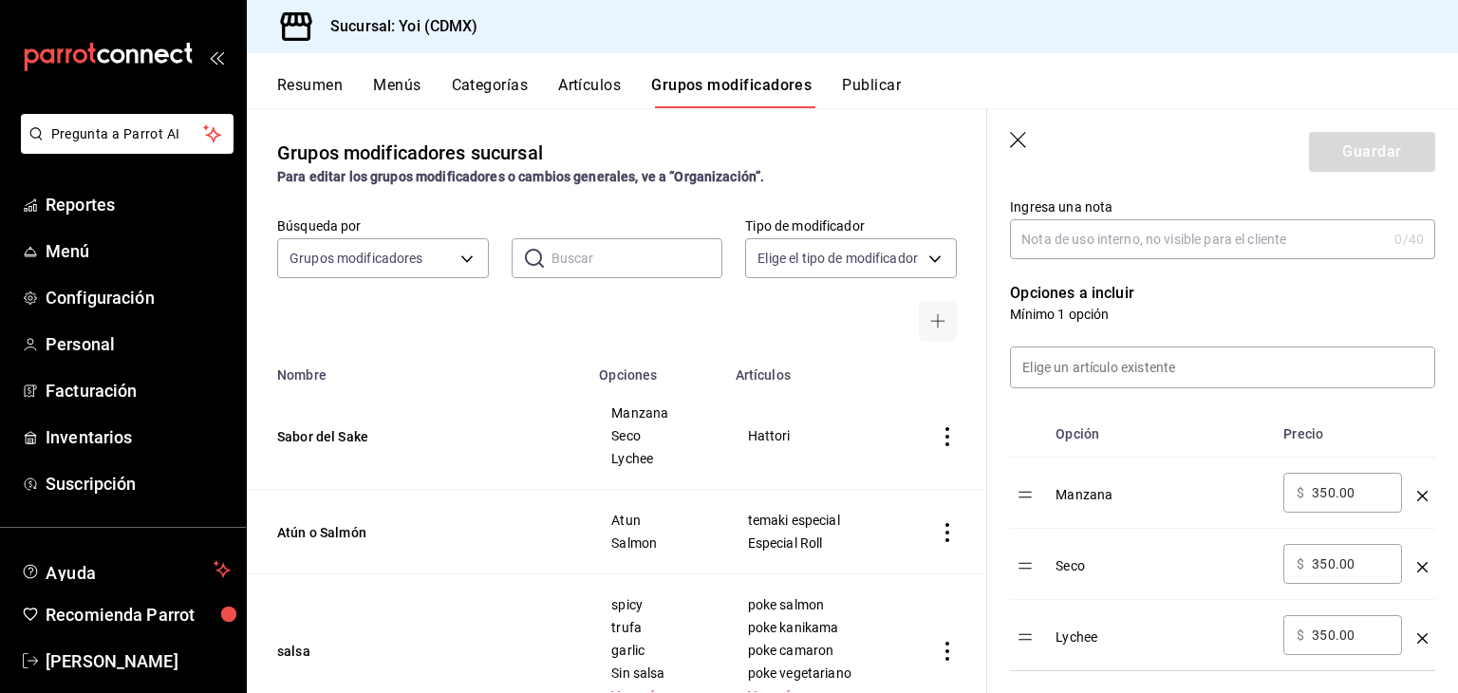
click at [1340, 496] on input "350.00" at bounding box center [1350, 492] width 77 height 19
type input "3.00"
type input "0.00"
click at [1343, 559] on input "350.00" at bounding box center [1350, 563] width 77 height 19
type input "3.00"
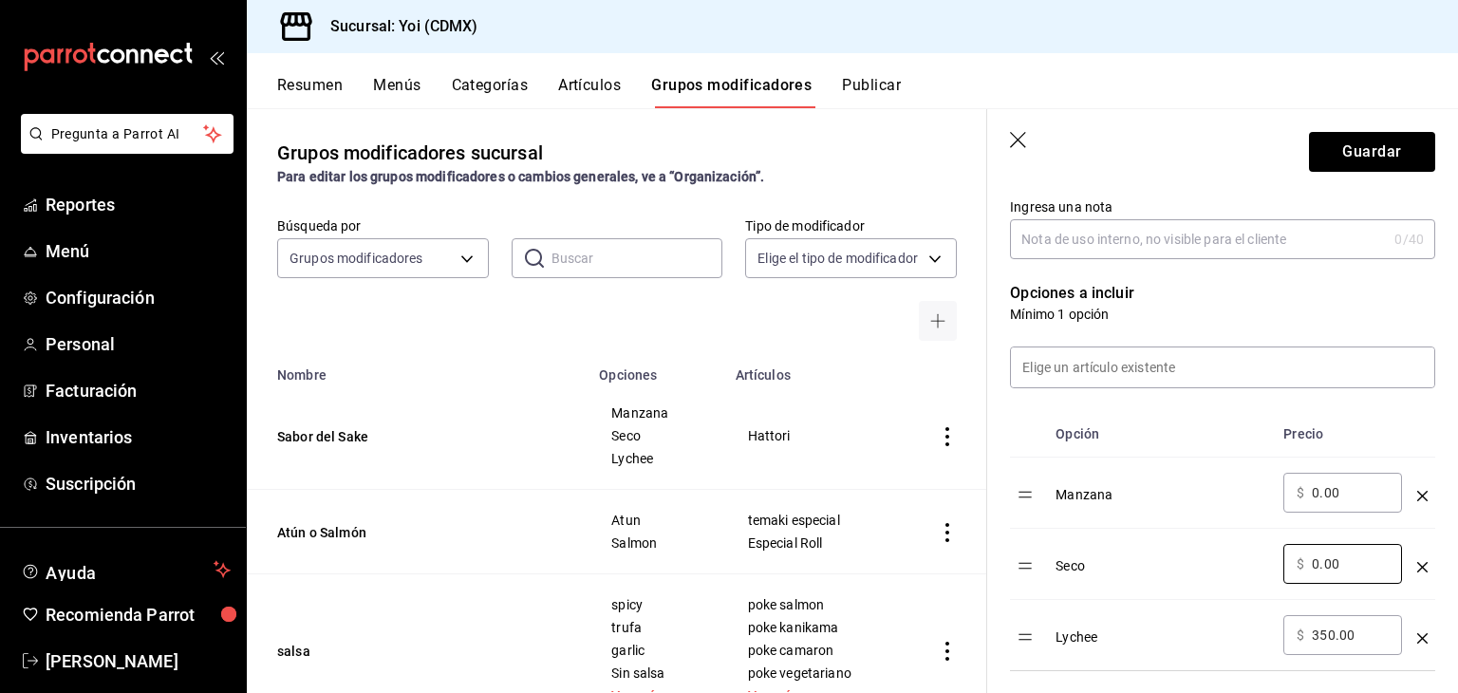
type input "0.00"
click at [1328, 624] on div "​ $ 350.00 ​" at bounding box center [1342, 635] width 119 height 40
click at [1331, 632] on input "350.00" at bounding box center [1350, 635] width 77 height 19
type input "3.00"
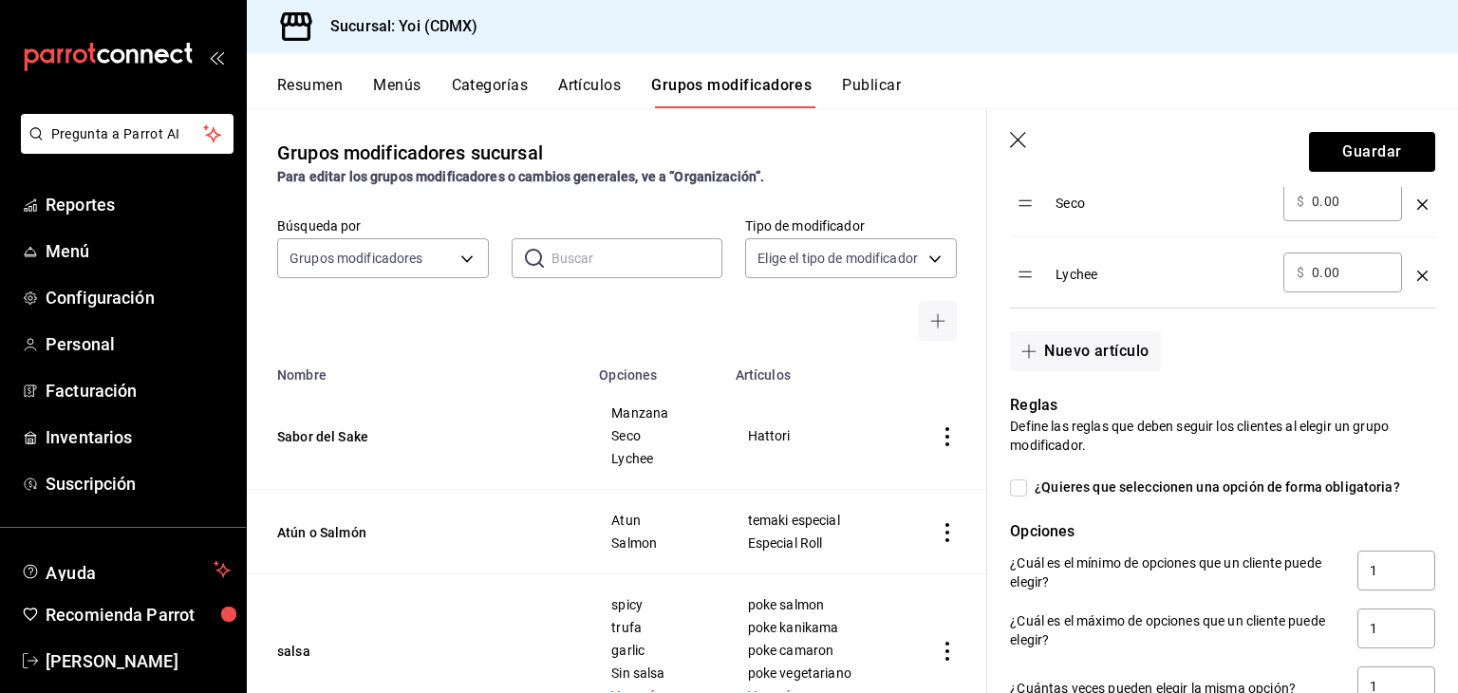
scroll to position [766, 0]
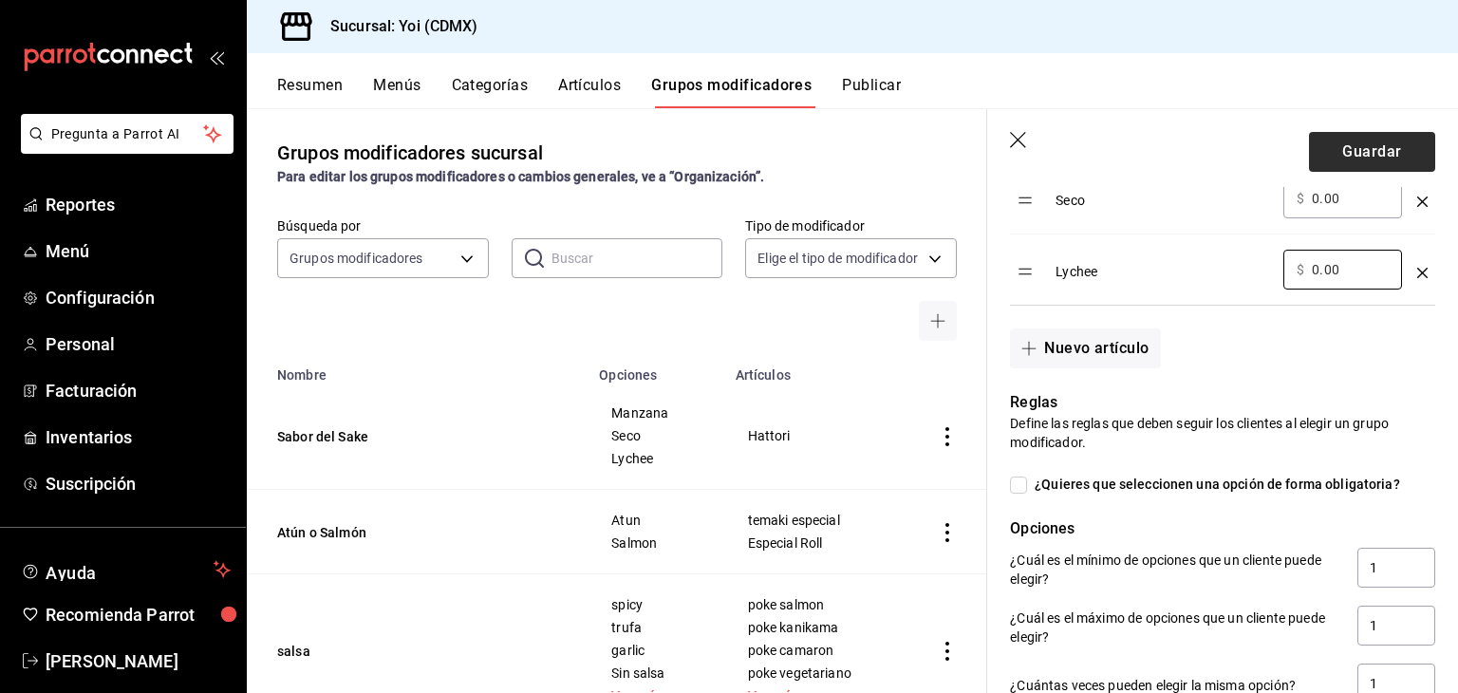
type input "0.00"
click at [1367, 148] on button "Guardar" at bounding box center [1372, 152] width 126 height 40
